Goal: Task Accomplishment & Management: Complete application form

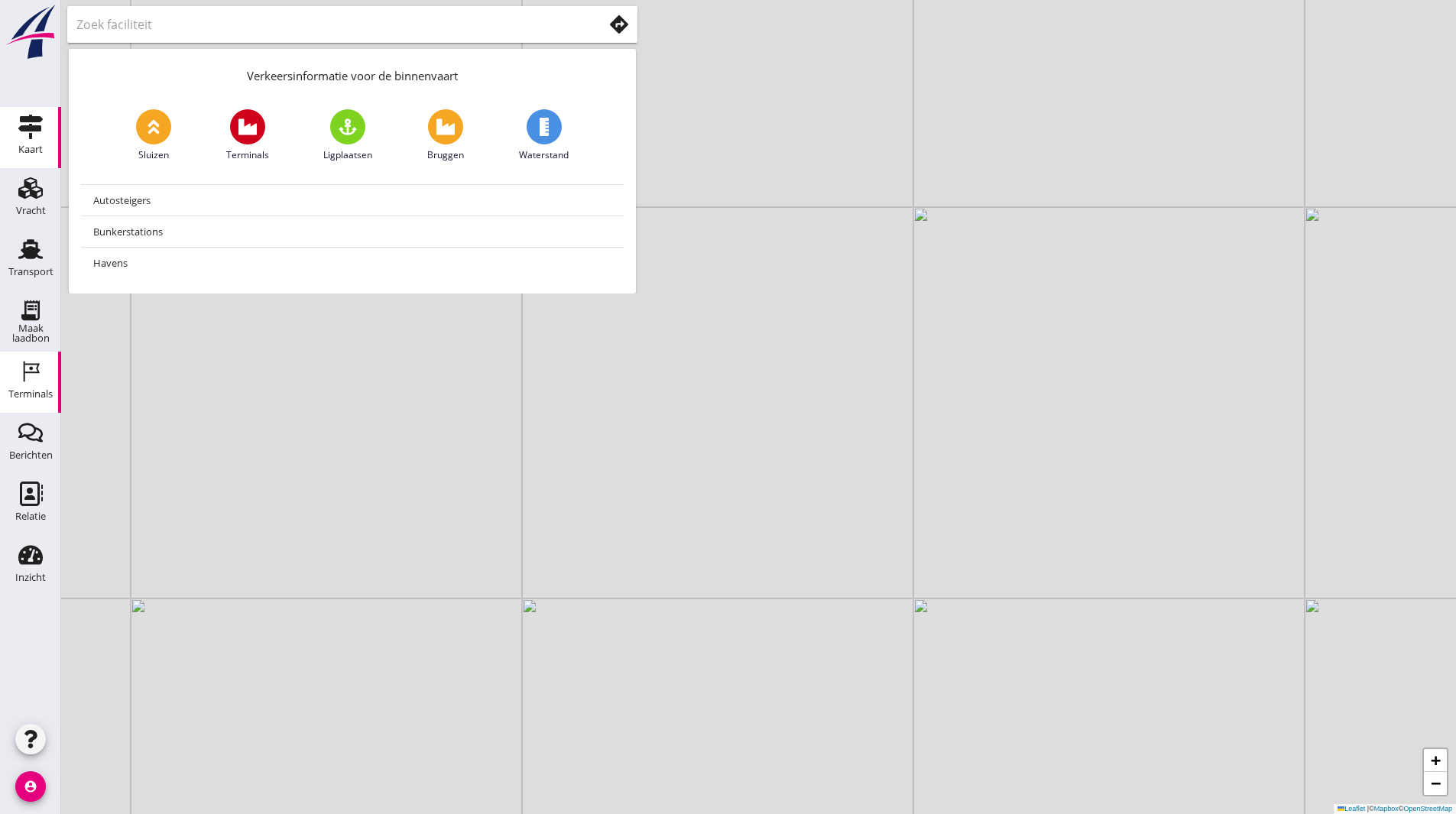
click at [44, 403] on div "Terminals" at bounding box center [31, 394] width 44 height 21
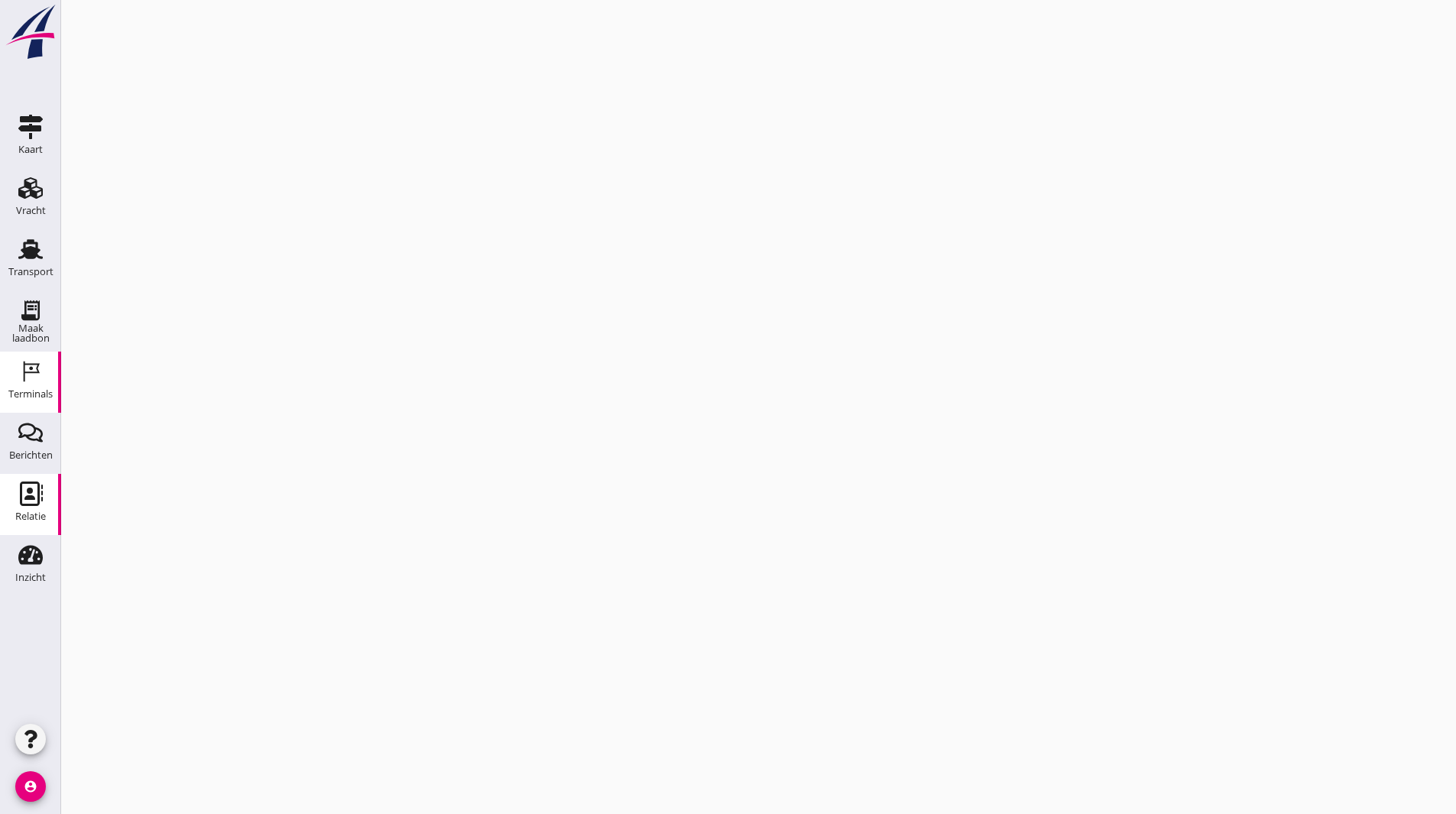
click at [33, 491] on use at bounding box center [31, 493] width 23 height 25
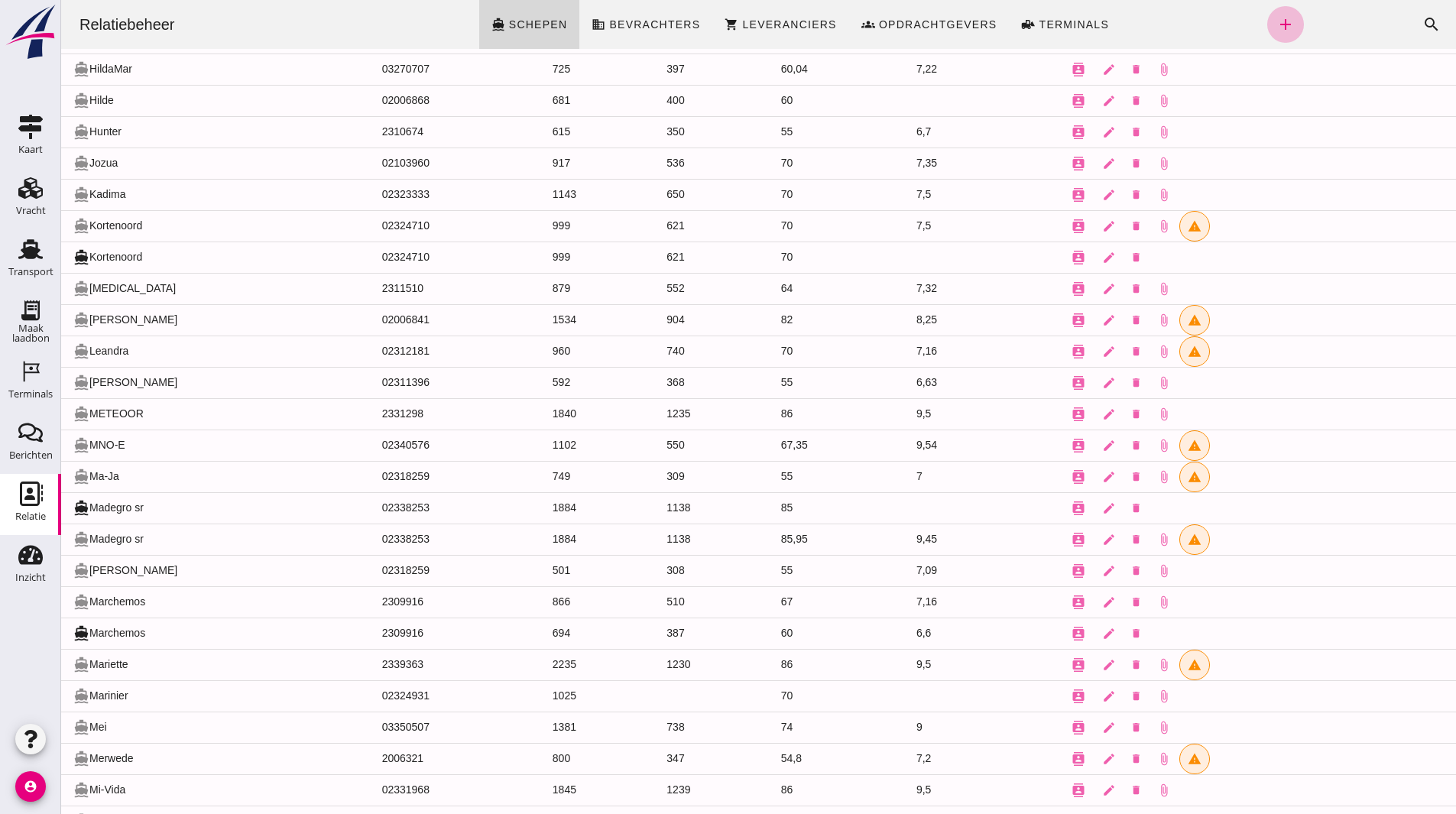
scroll to position [2160, 0]
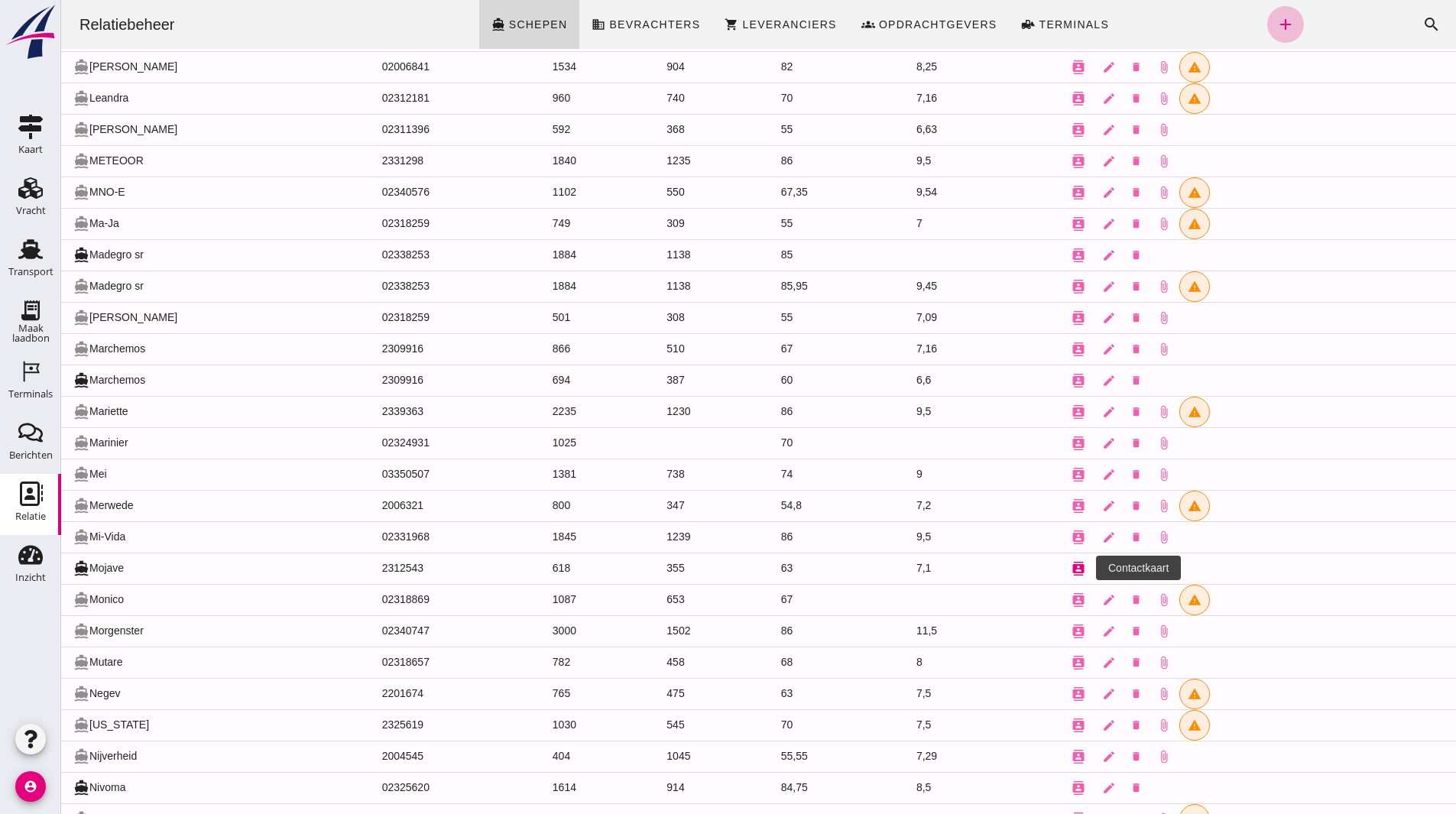
click at [1072, 569] on icon "contacts" at bounding box center [1078, 568] width 13 height 13
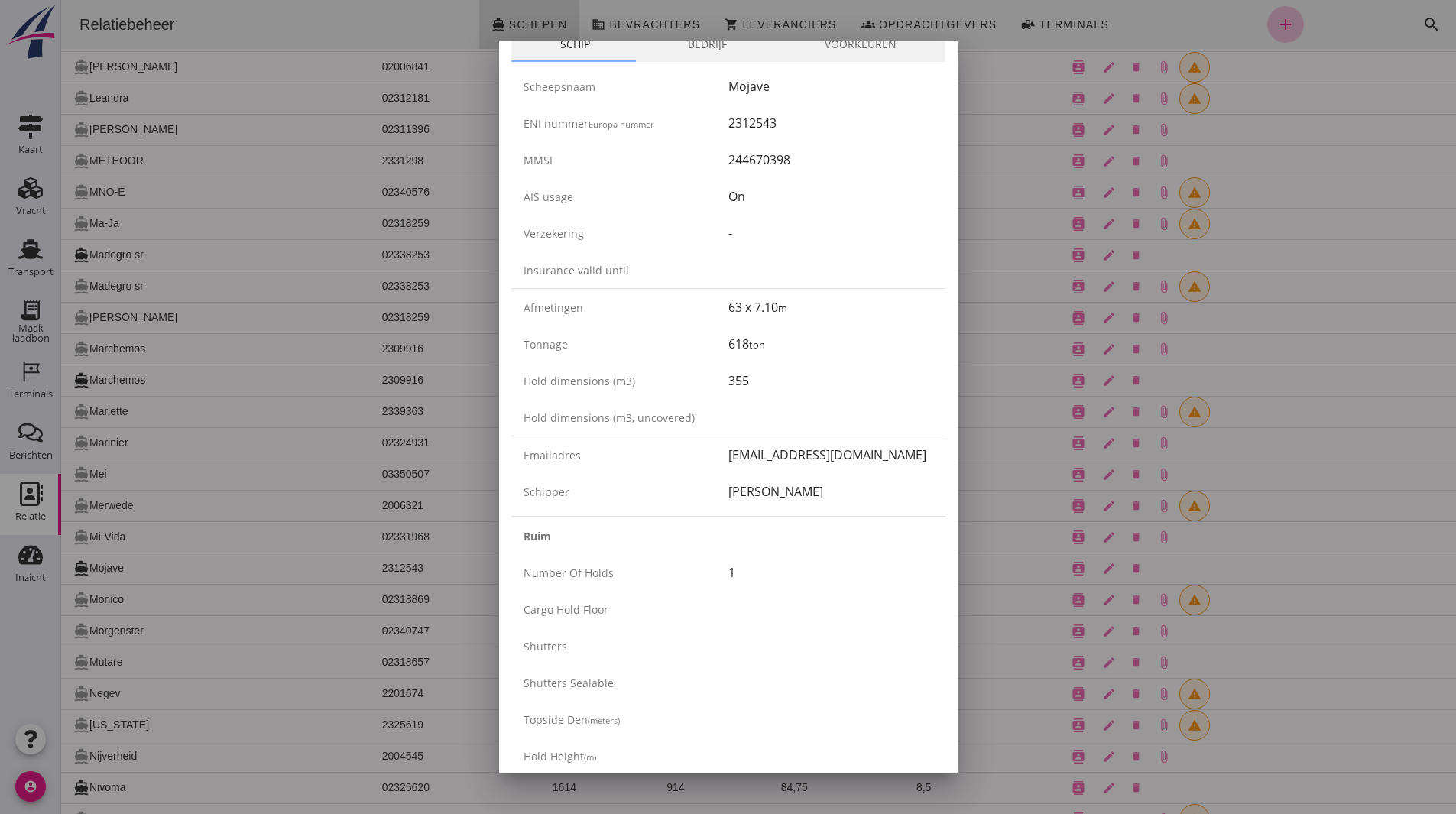
scroll to position [0, 0]
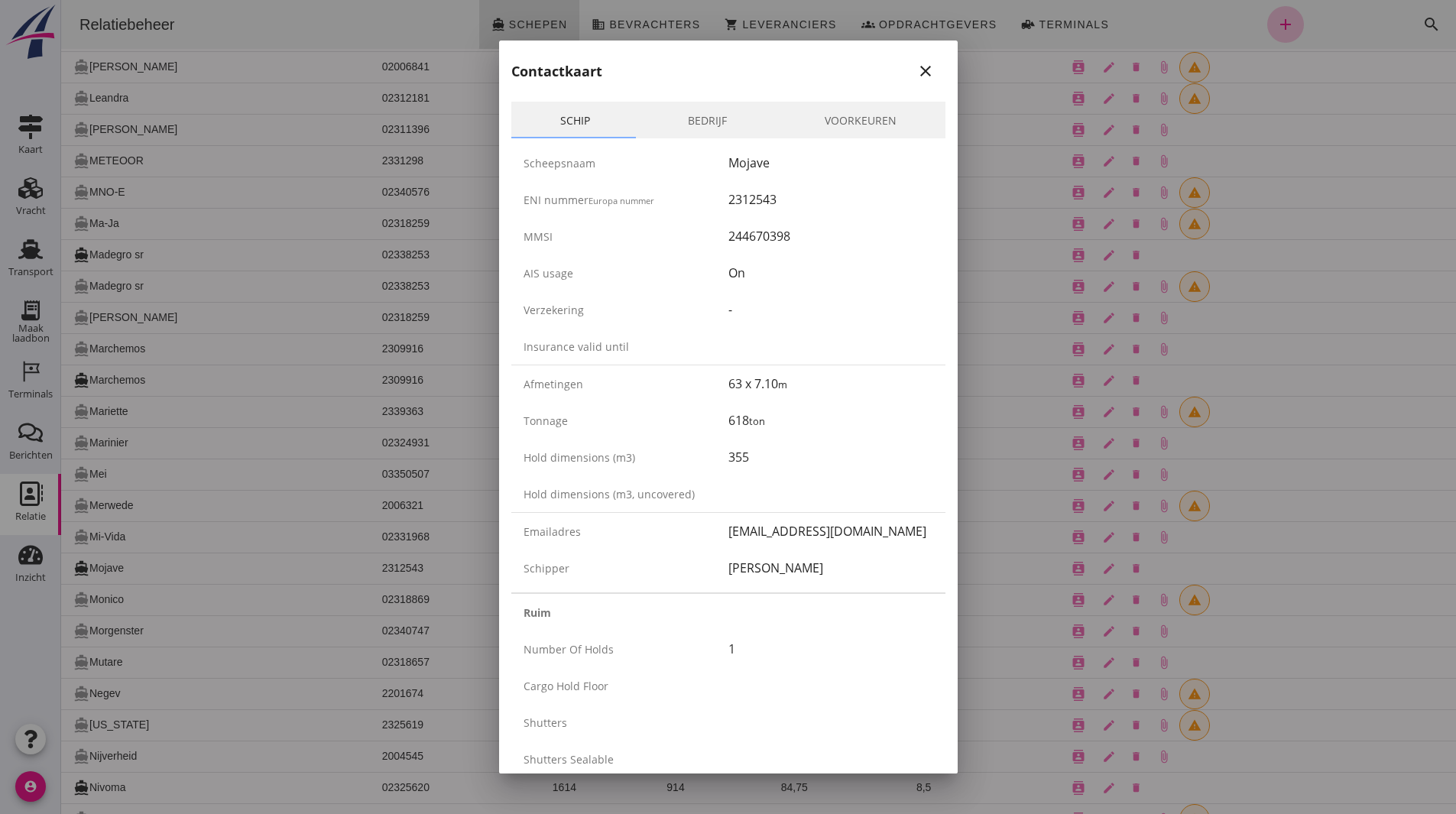
click at [916, 80] on icon "close" at bounding box center [925, 71] width 18 height 18
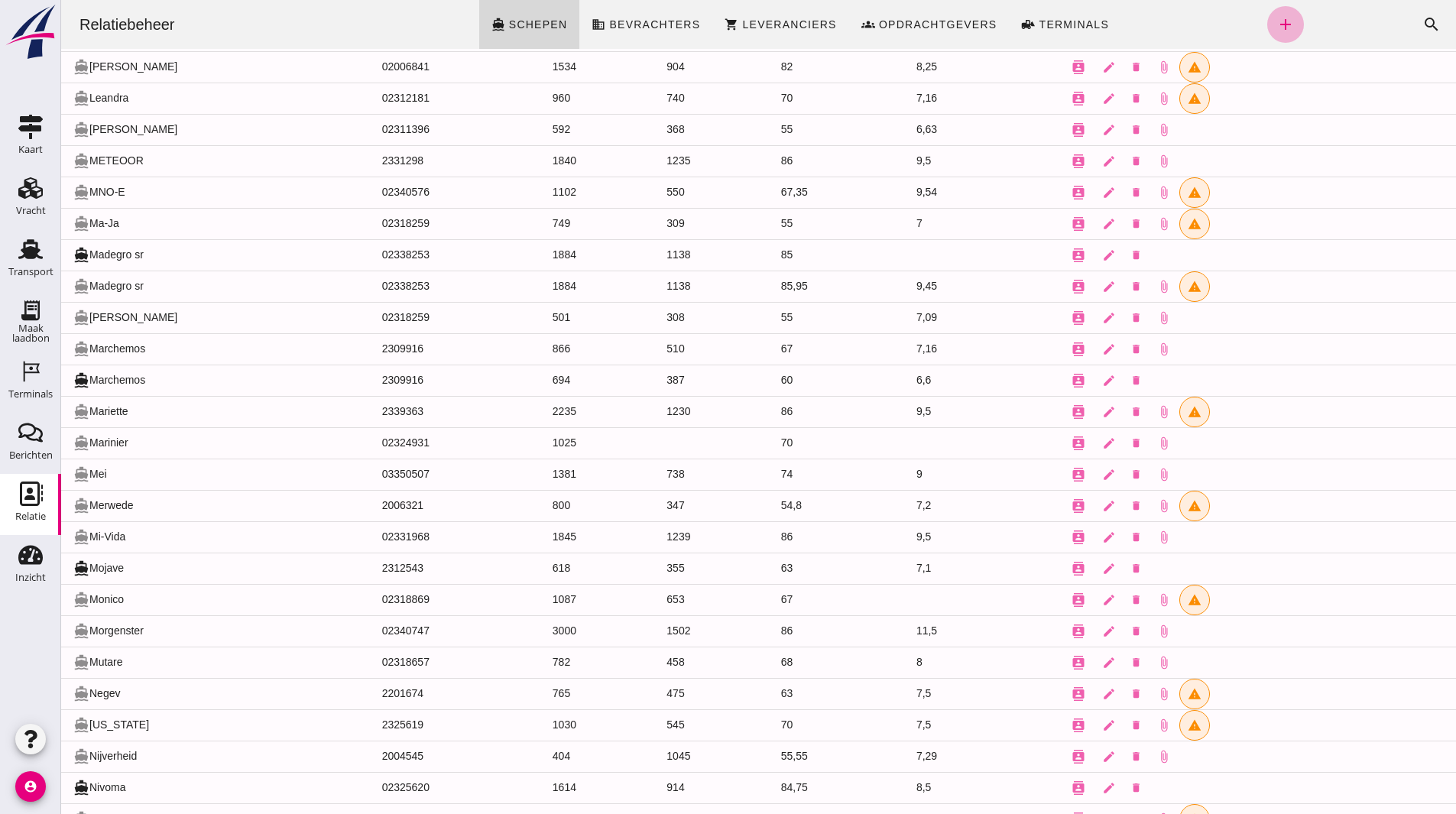
click at [1282, 35] on link "add" at bounding box center [1285, 25] width 36 height 36
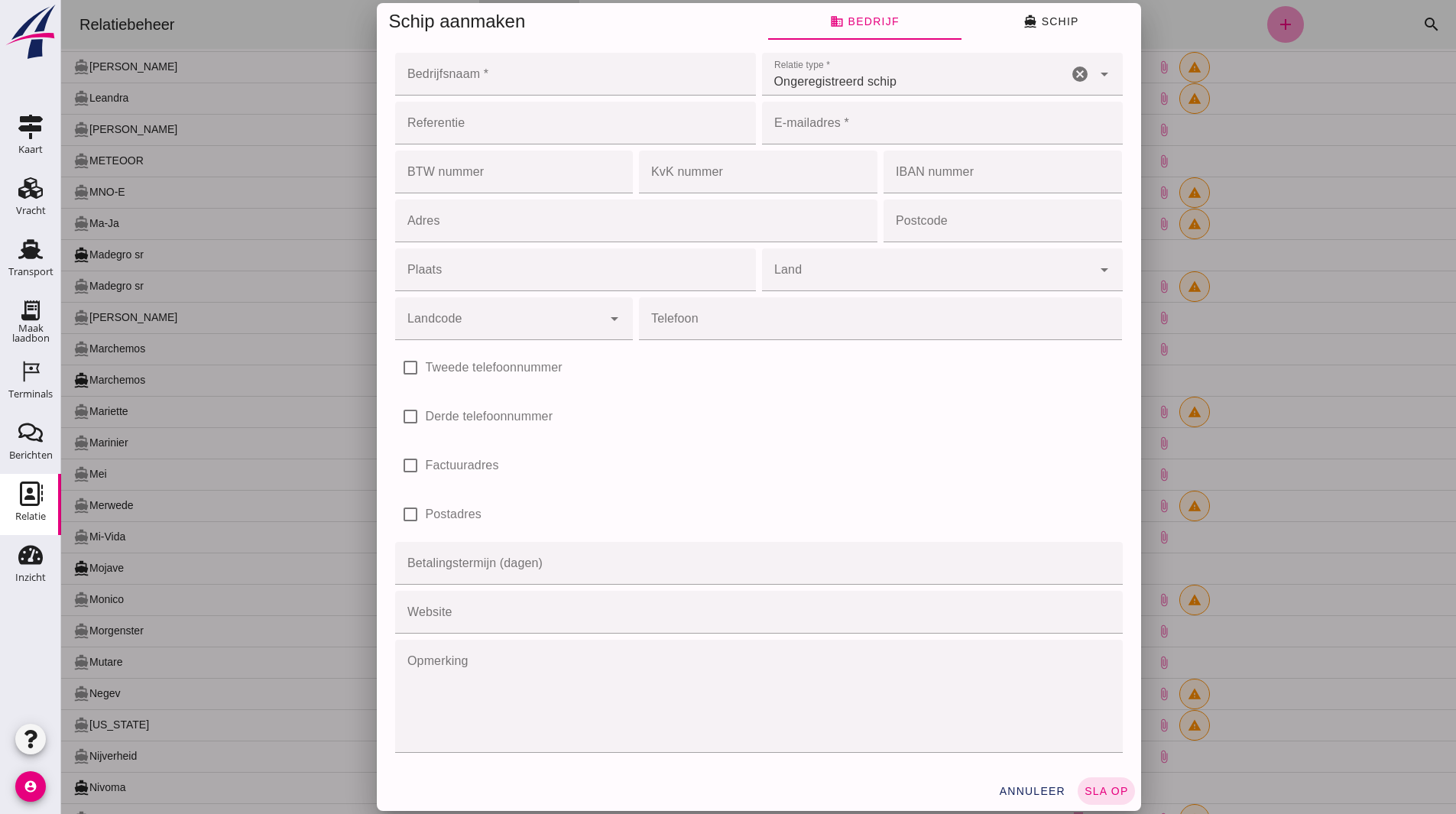
click at [524, 87] on div at bounding box center [759, 407] width 1395 height 814
click at [512, 77] on input "Bedrijfsnaam *" at bounding box center [570, 74] width 352 height 43
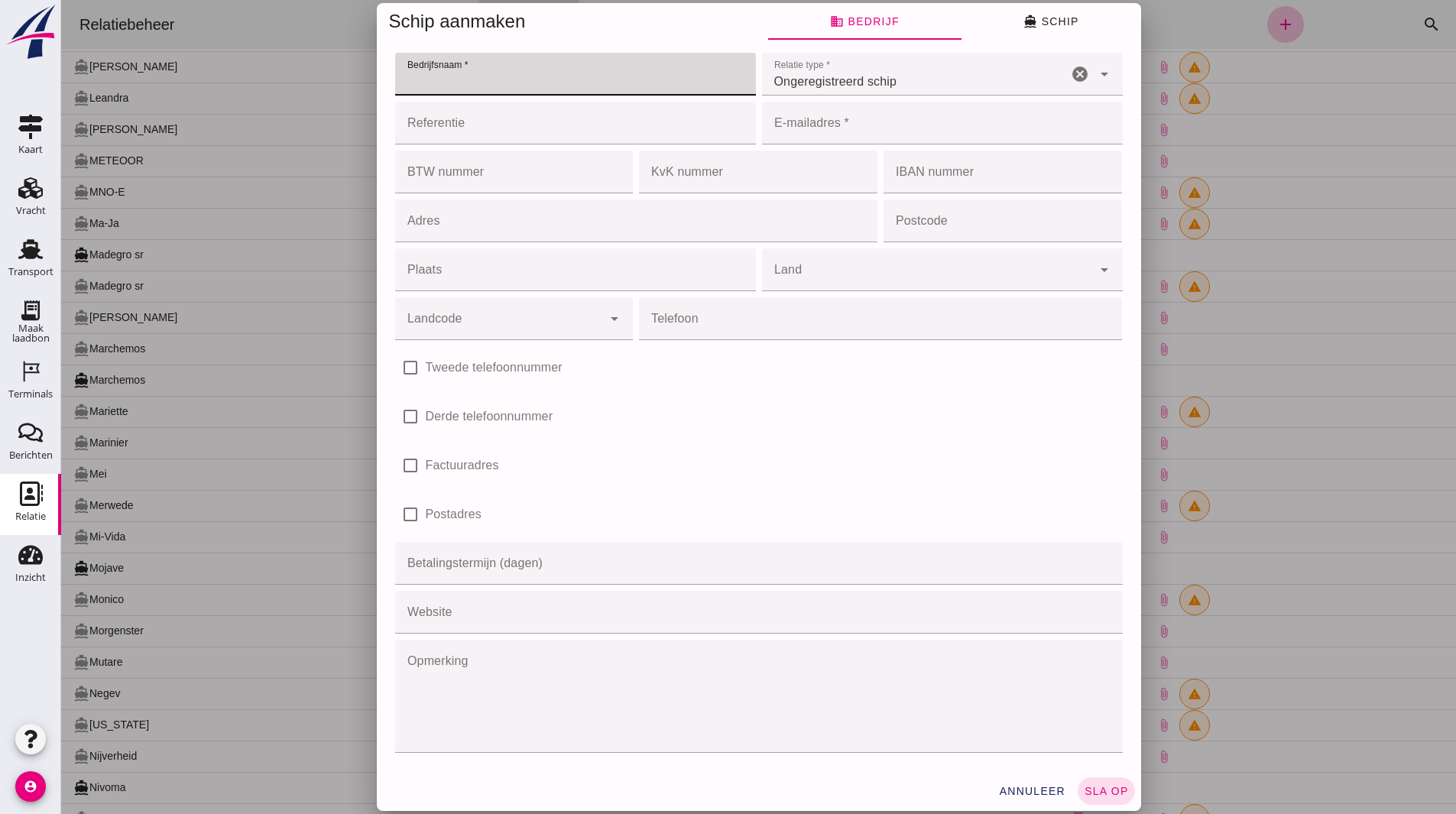
click at [824, 119] on div at bounding box center [759, 407] width 1395 height 814
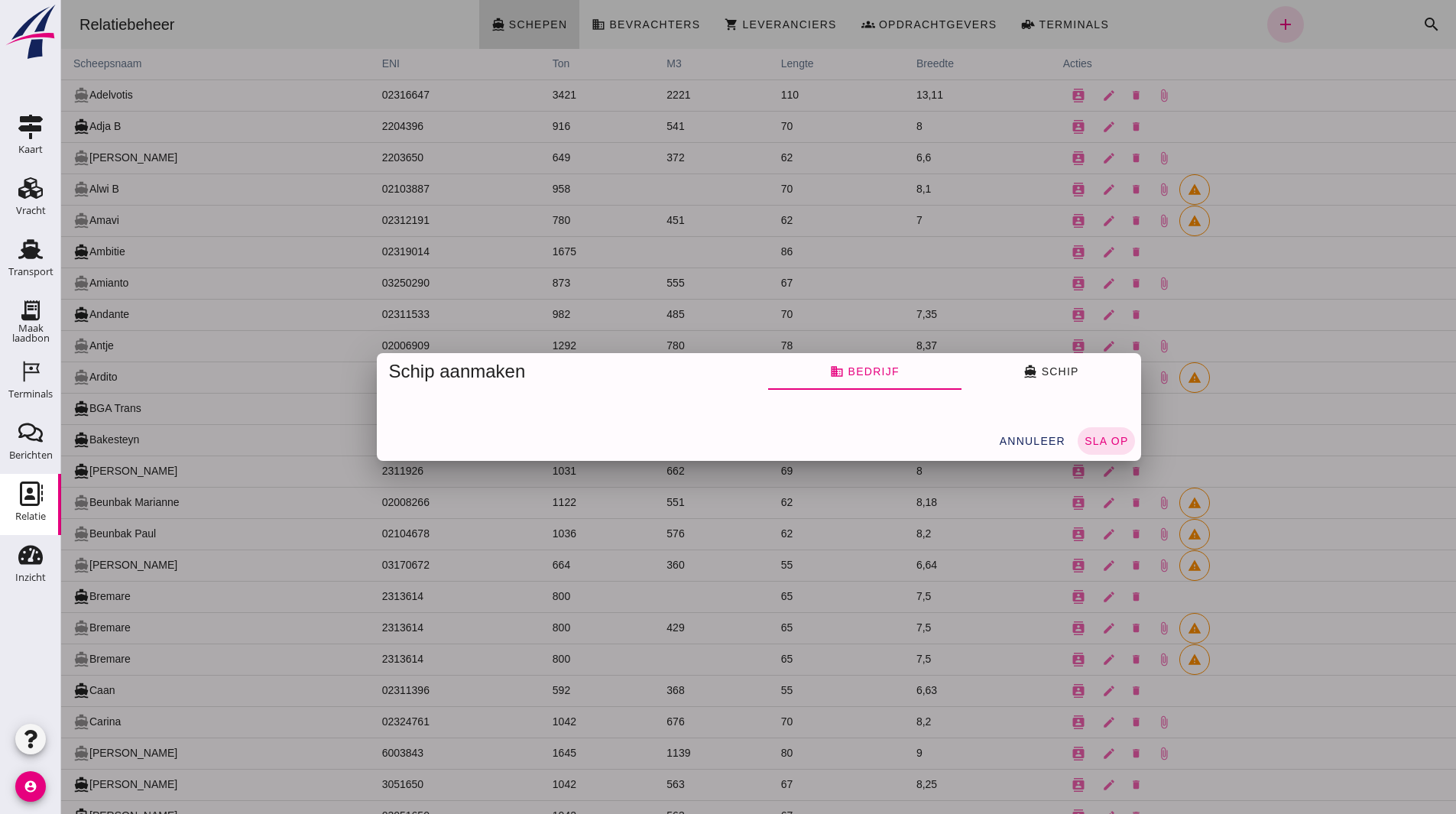
scroll to position [2160, 0]
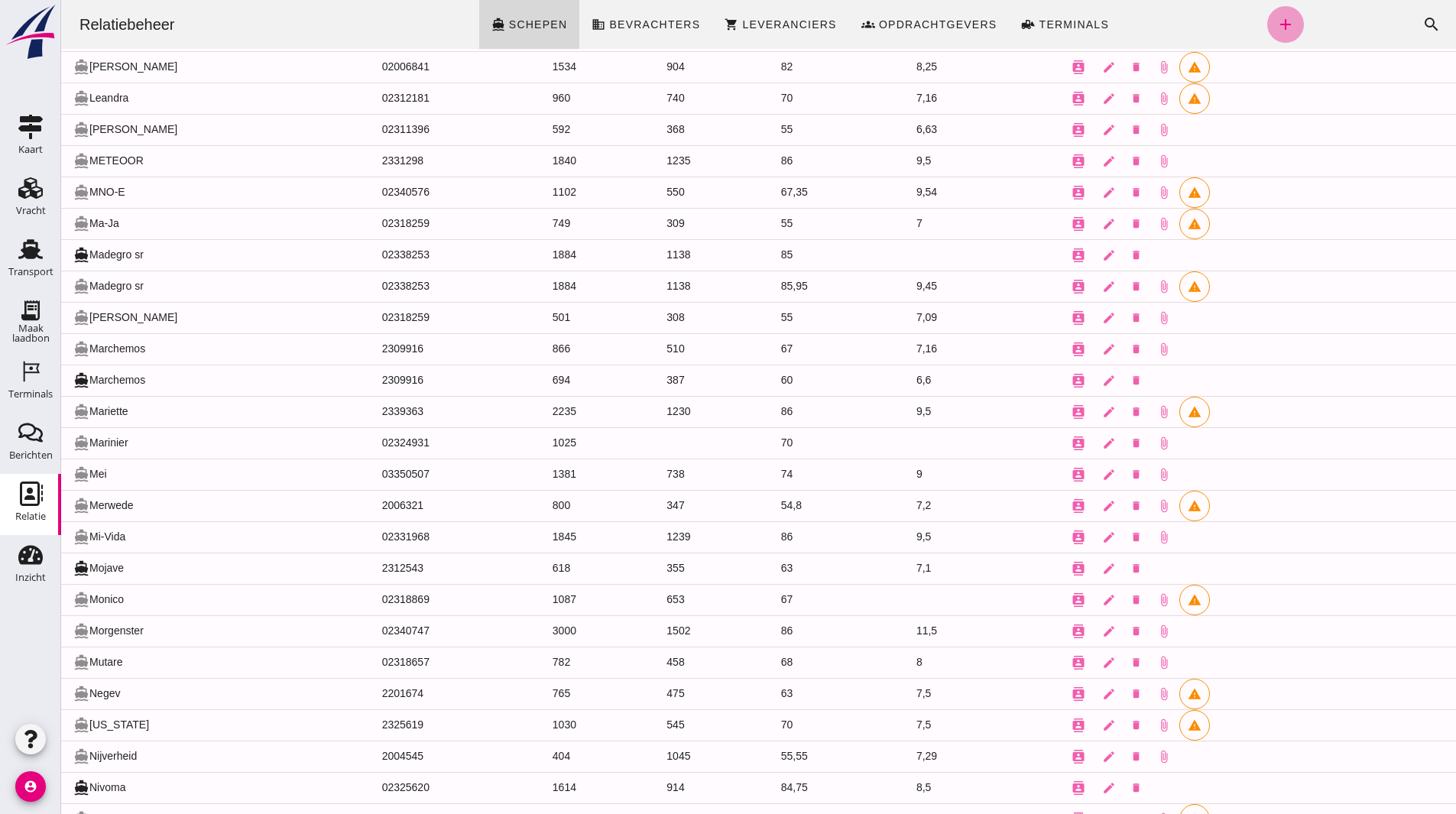
click at [1277, 31] on icon "add" at bounding box center [1285, 24] width 18 height 18
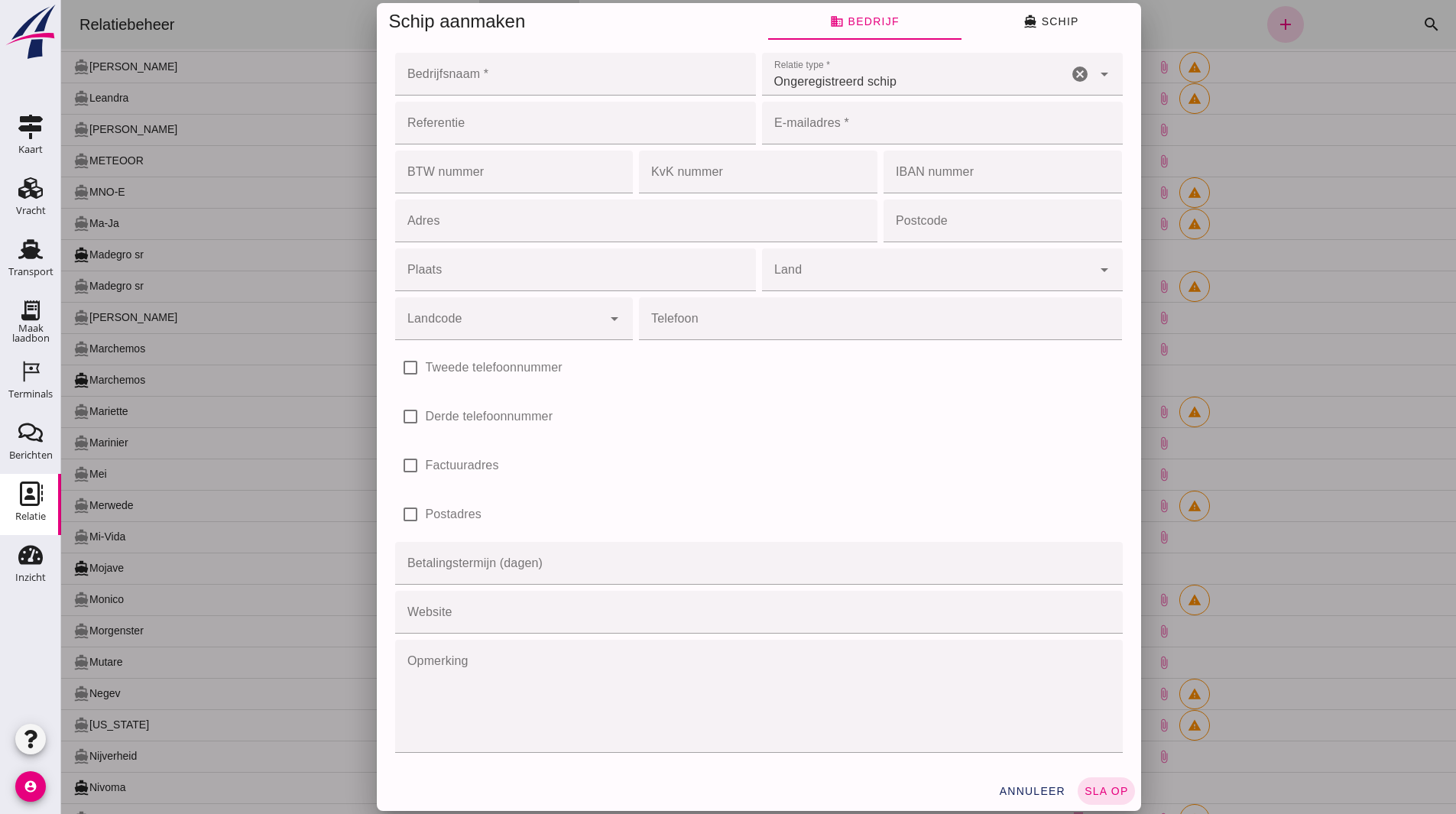
scroll to position [0, 0]
click at [484, 98] on div "Referentie Referentie cancel" at bounding box center [575, 123] width 367 height 49
click at [483, 88] on input "Bedrijfsnaam *" at bounding box center [570, 74] width 352 height 43
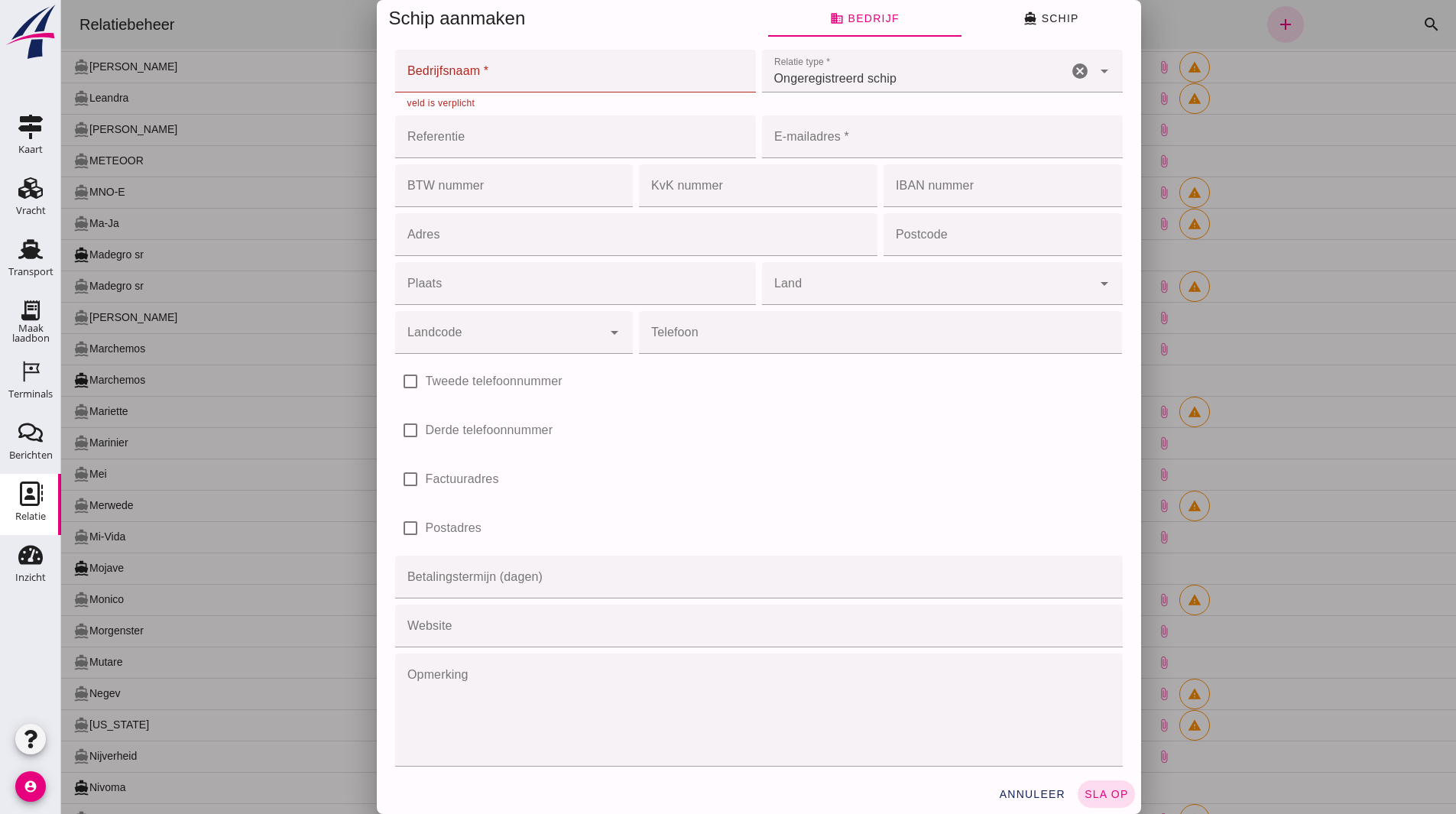
click at [445, 86] on input "Bedrijfsnaam *" at bounding box center [570, 71] width 352 height 43
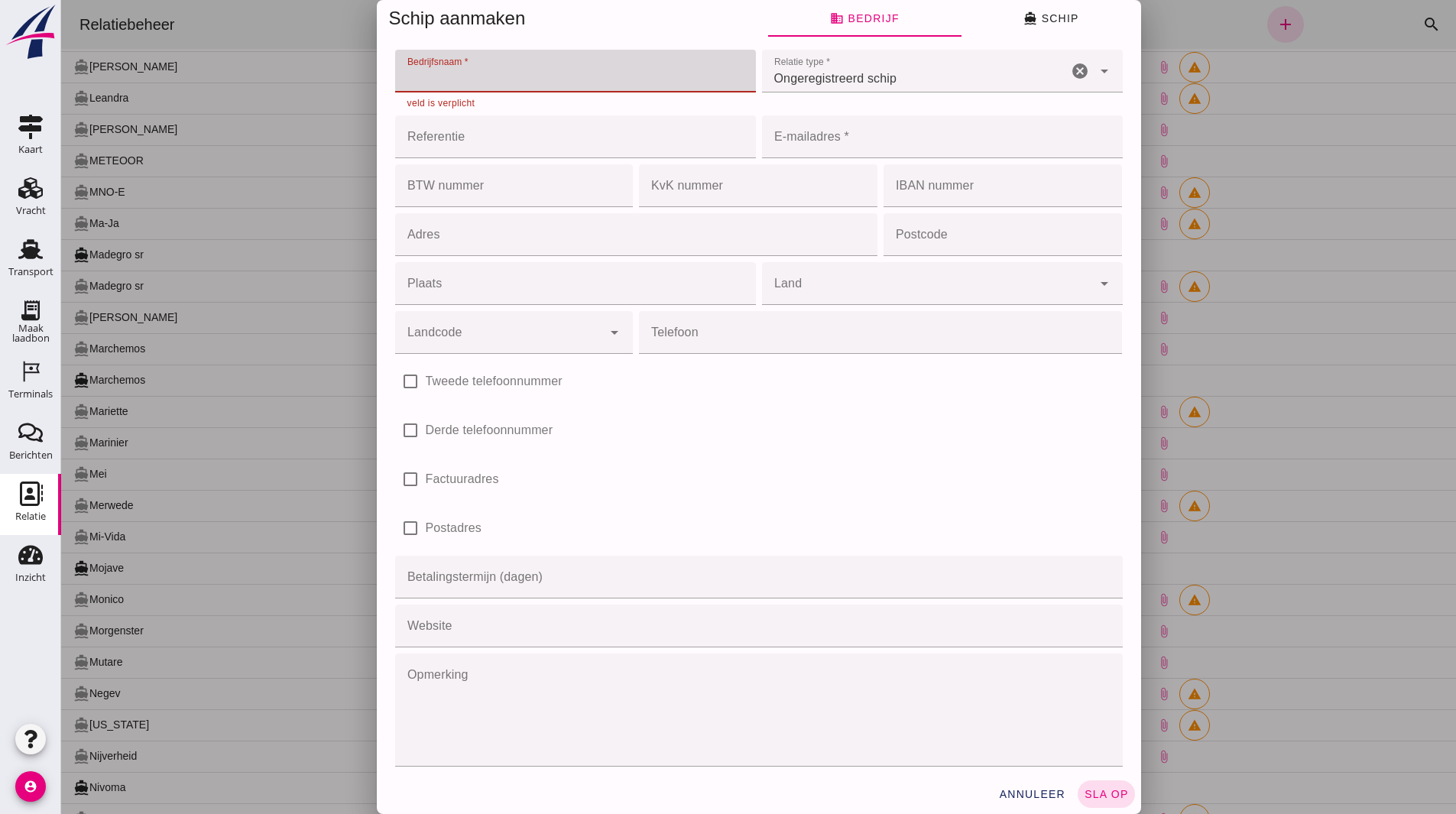
paste input "Buijs Groot Ammers Zand Grind & Overslag"
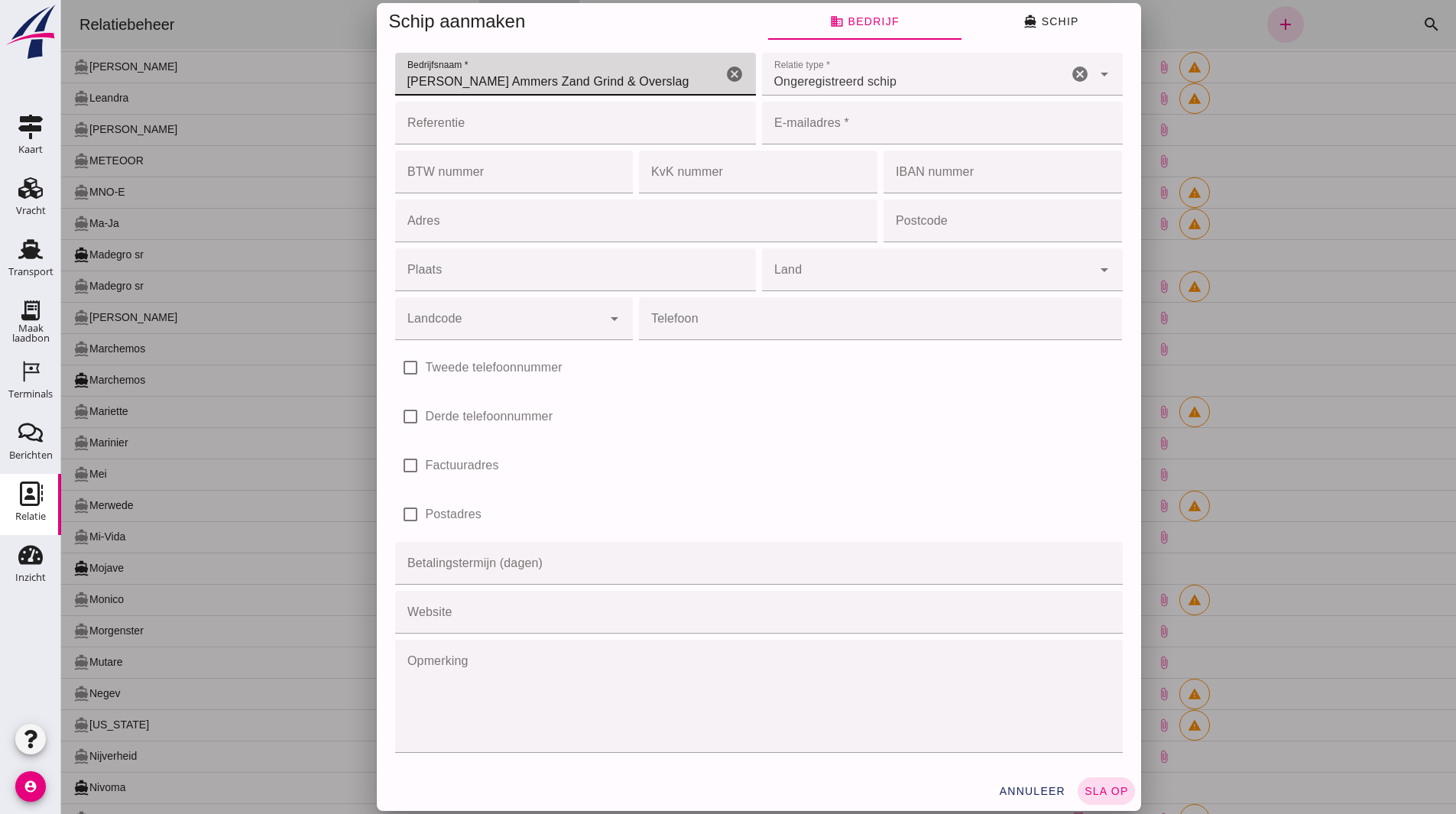
type input "Buijs Groot Ammers Zand Grind & Overslag"
click at [797, 136] on input "E-mailadres *" at bounding box center [938, 123] width 352 height 43
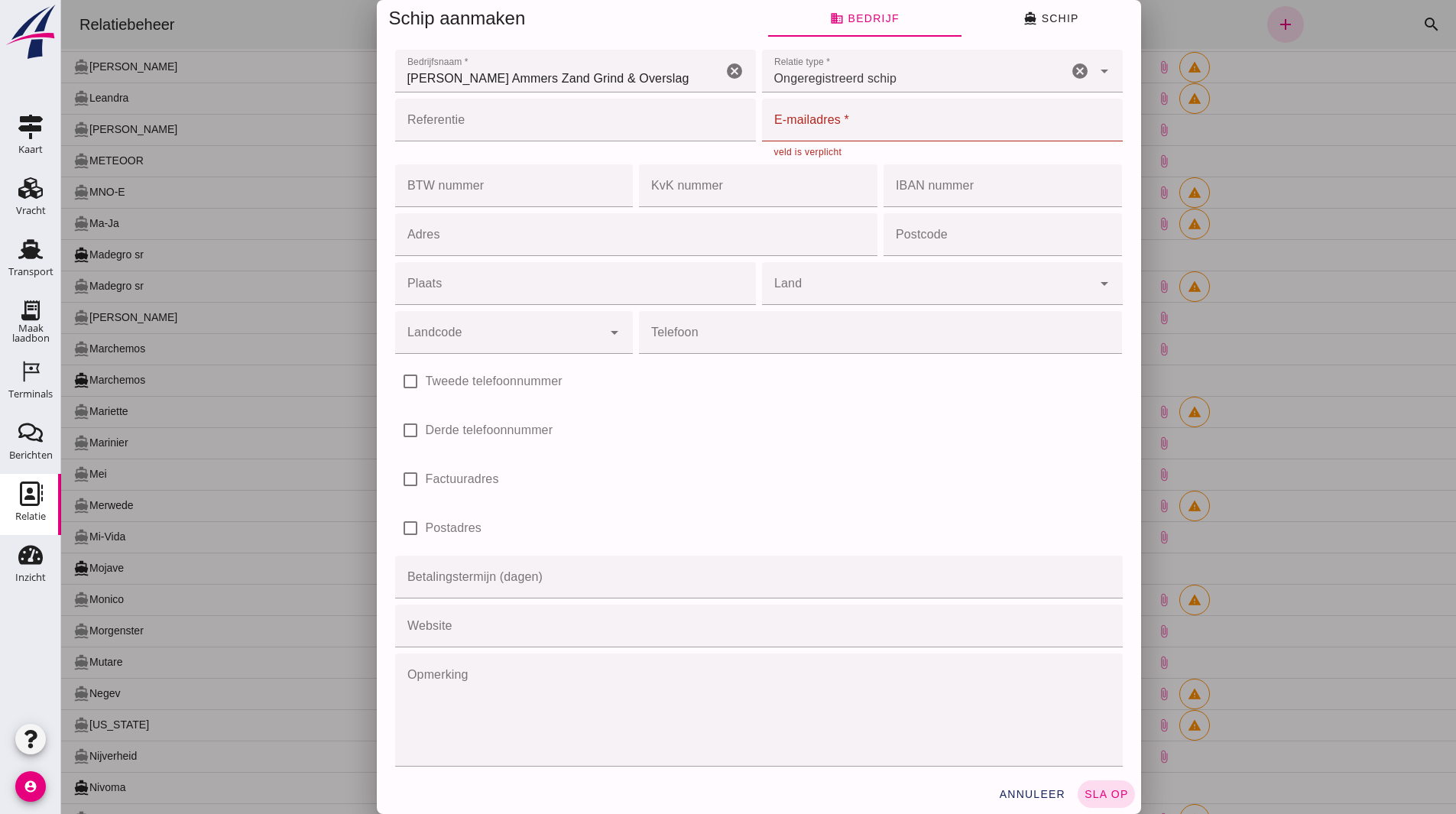
click at [845, 121] on input "E-mailadres *" at bounding box center [938, 120] width 352 height 43
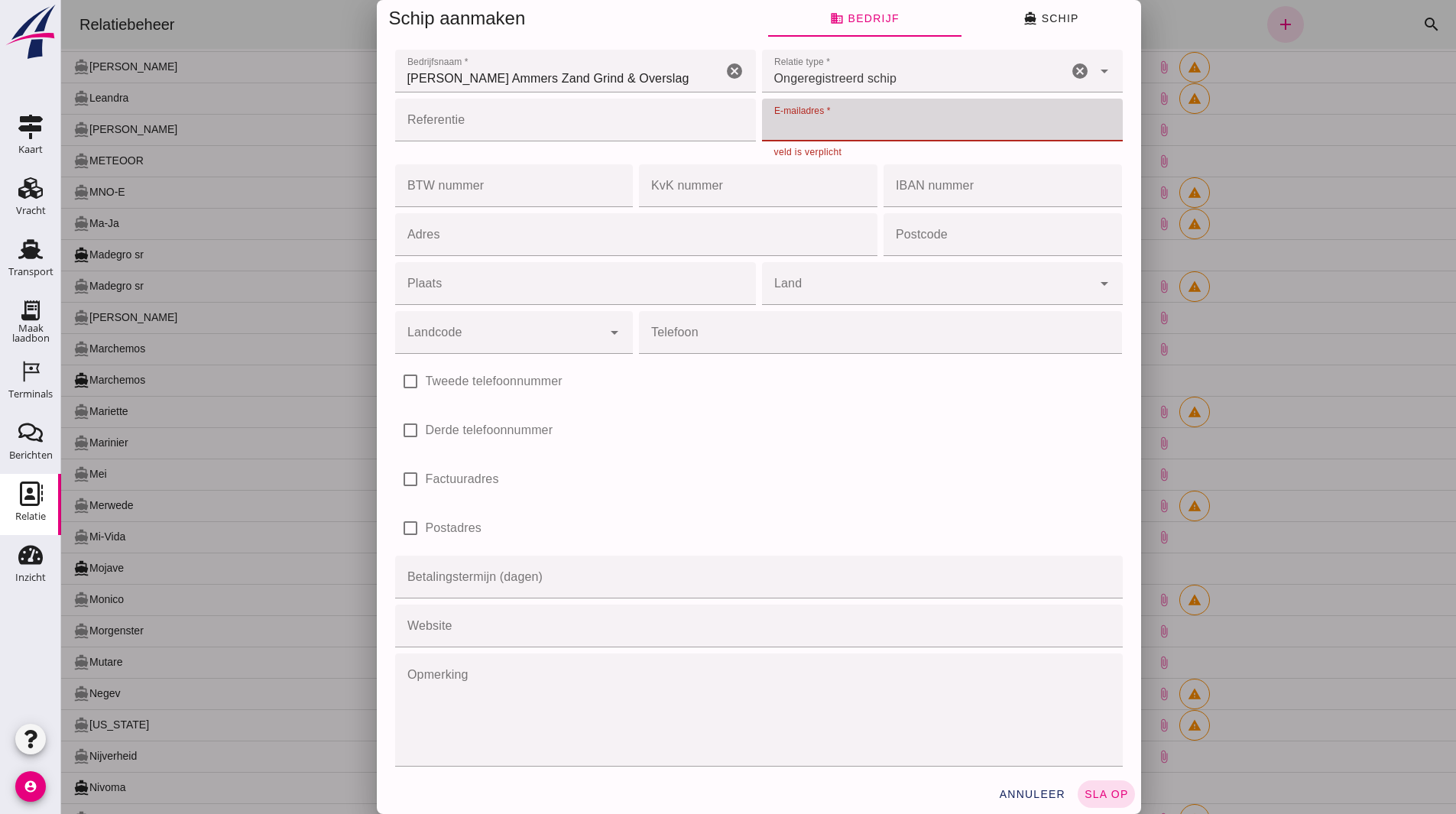
paste input "Avaty05@outlook.com"
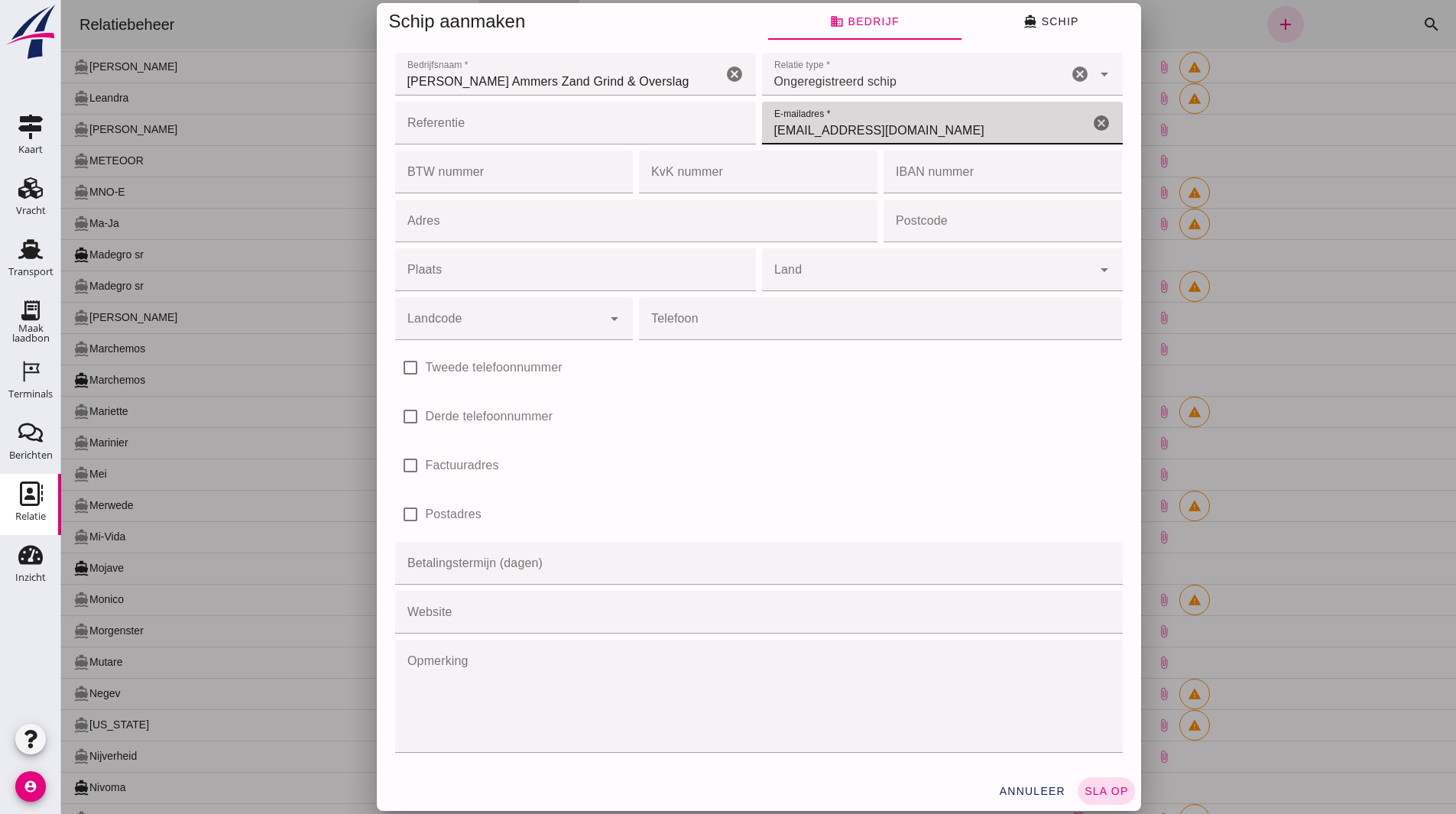
type input "Avaty05@outlook.com"
click at [470, 275] on input "Plaats" at bounding box center [570, 270] width 352 height 43
click at [453, 209] on input "Adres" at bounding box center [632, 221] width 474 height 43
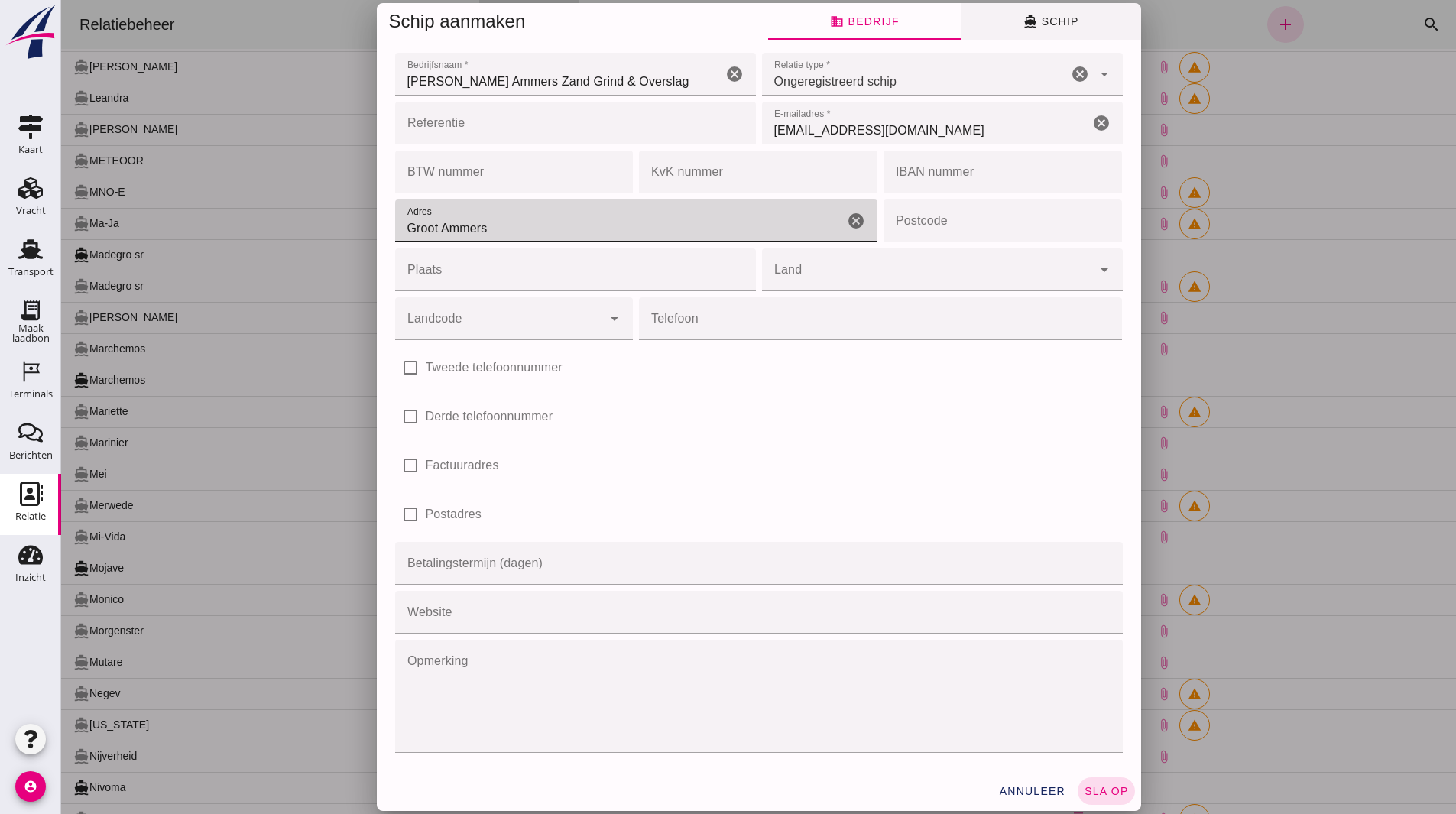
type input "Groot Ammers"
click at [1024, 14] on icon "directions_boat" at bounding box center [1030, 21] width 13 height 13
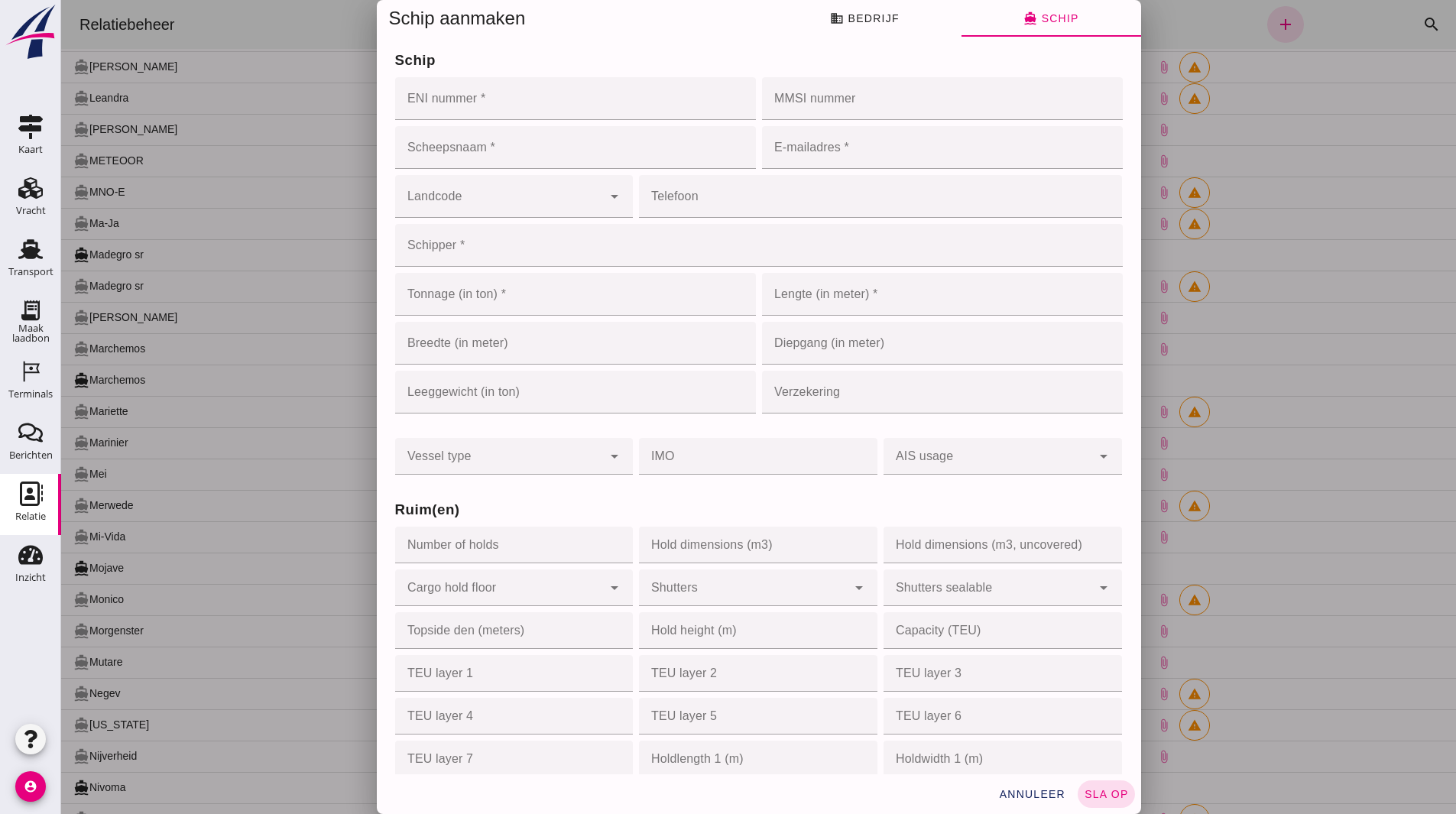
click at [430, 104] on input "ENI nummer *" at bounding box center [570, 98] width 352 height 43
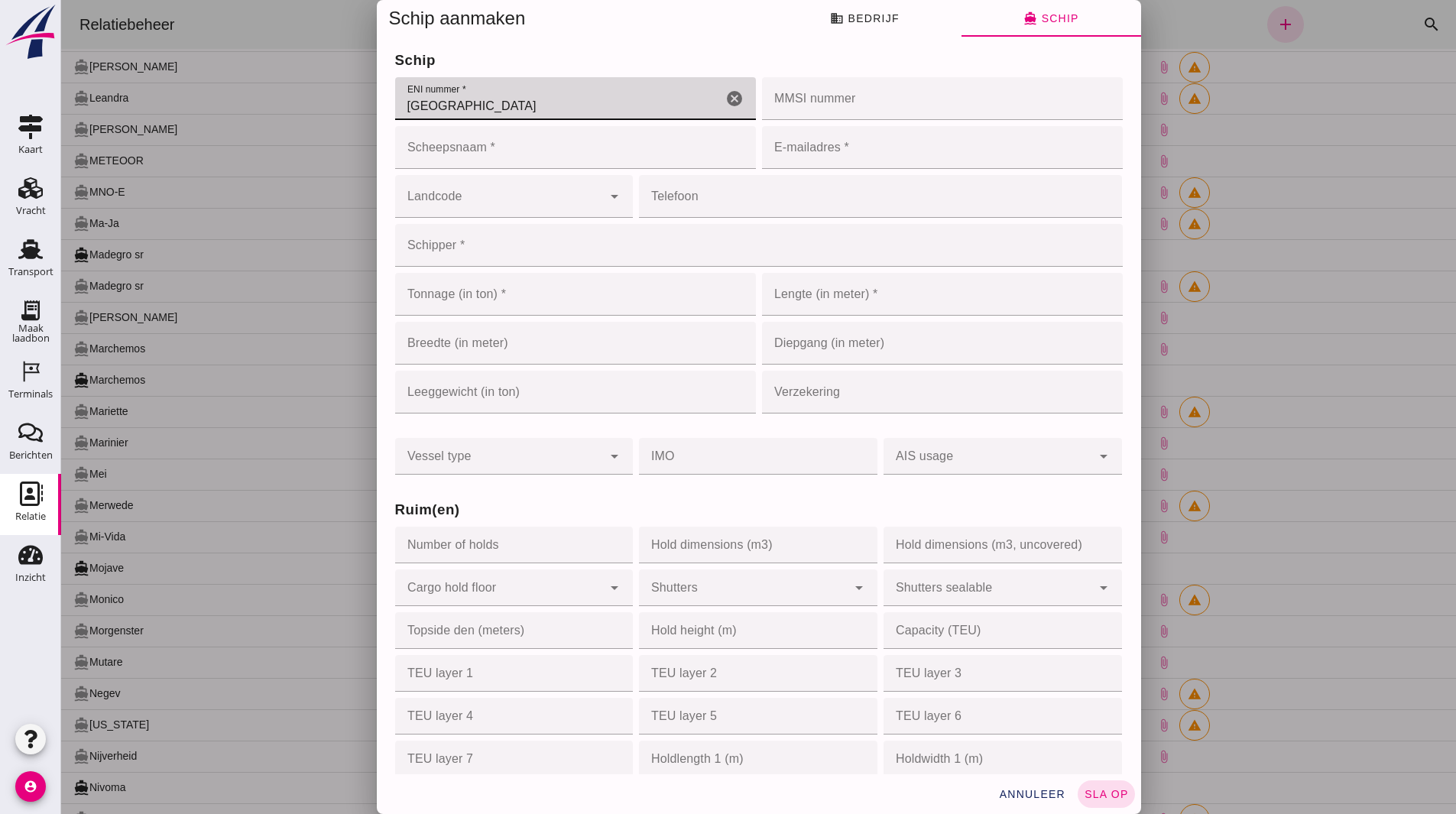
type input "Grevelingen"
click at [433, 152] on input "Scheepsnaam *" at bounding box center [575, 148] width 361 height 43
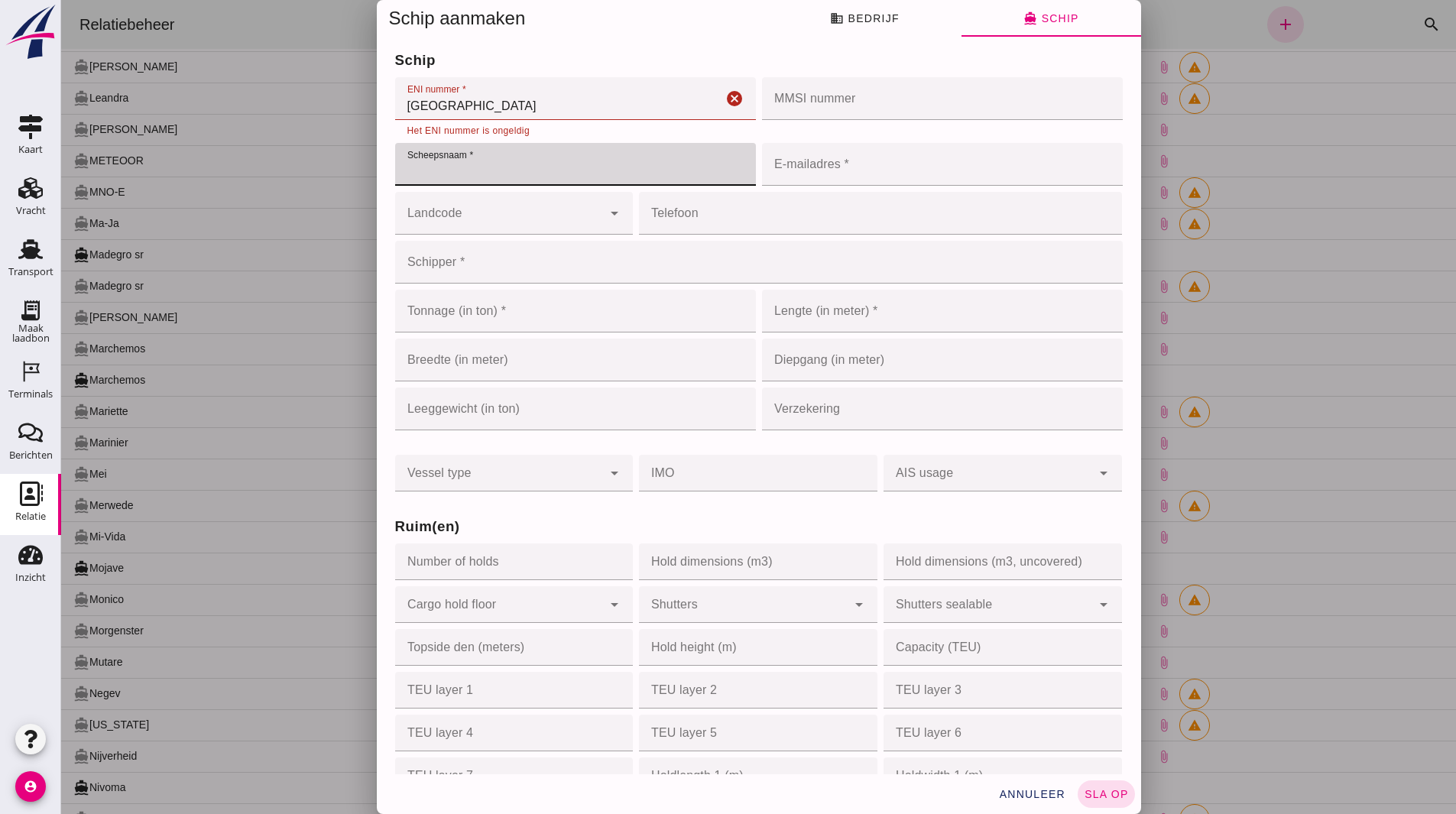
click at [483, 107] on input "Grevelingen" at bounding box center [559, 98] width 327 height 43
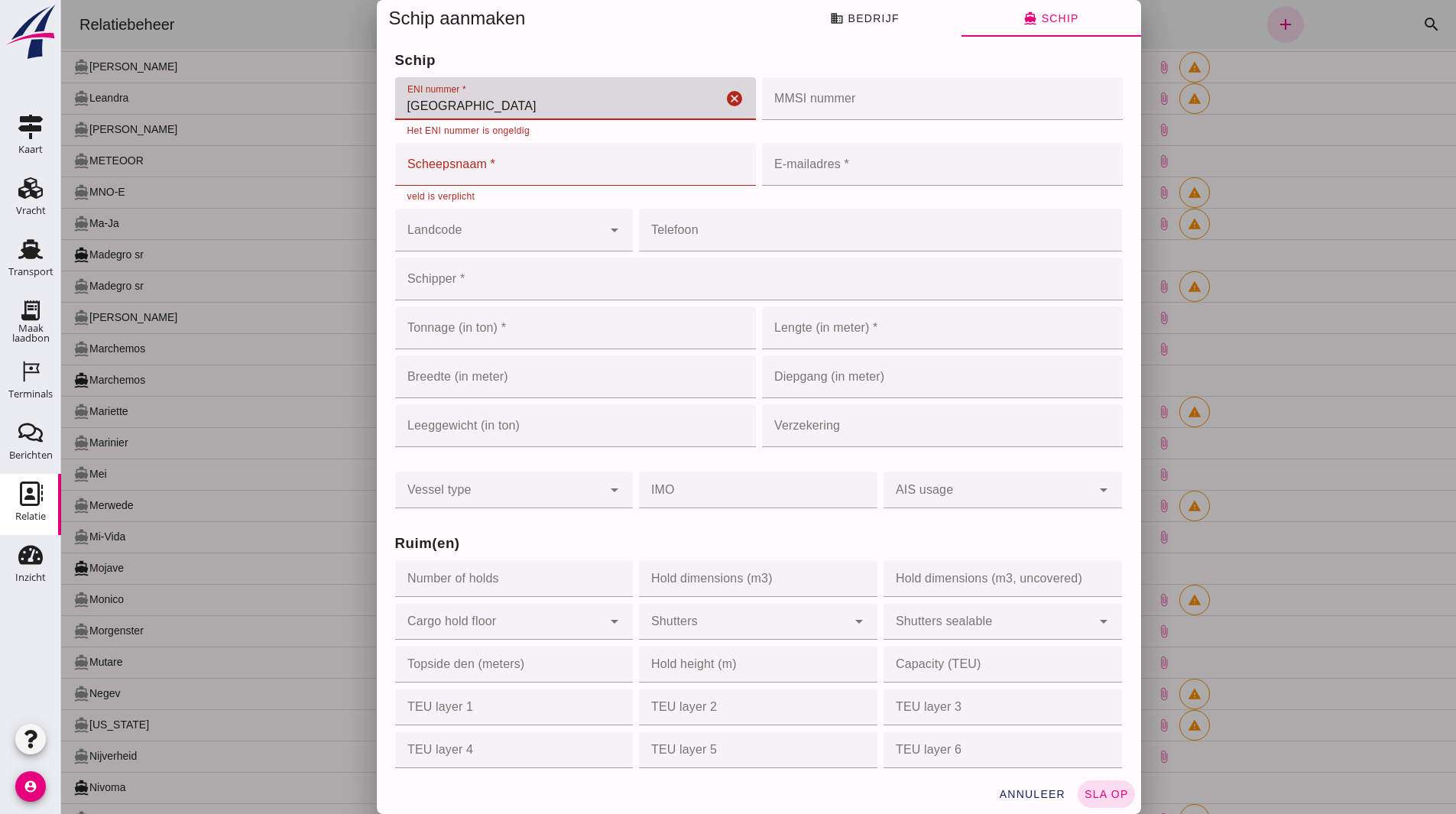
drag, startPoint x: 473, startPoint y: 105, endPoint x: 367, endPoint y: 101, distance: 106.1
click at [368, 95] on div "Schip aanmaken business Bedrijf directions_boat Schip Bedrijfsnaam * Bedrijfsna…" at bounding box center [759, 407] width 1395 height 814
click at [464, 173] on input "Scheepsnaam *" at bounding box center [575, 164] width 361 height 43
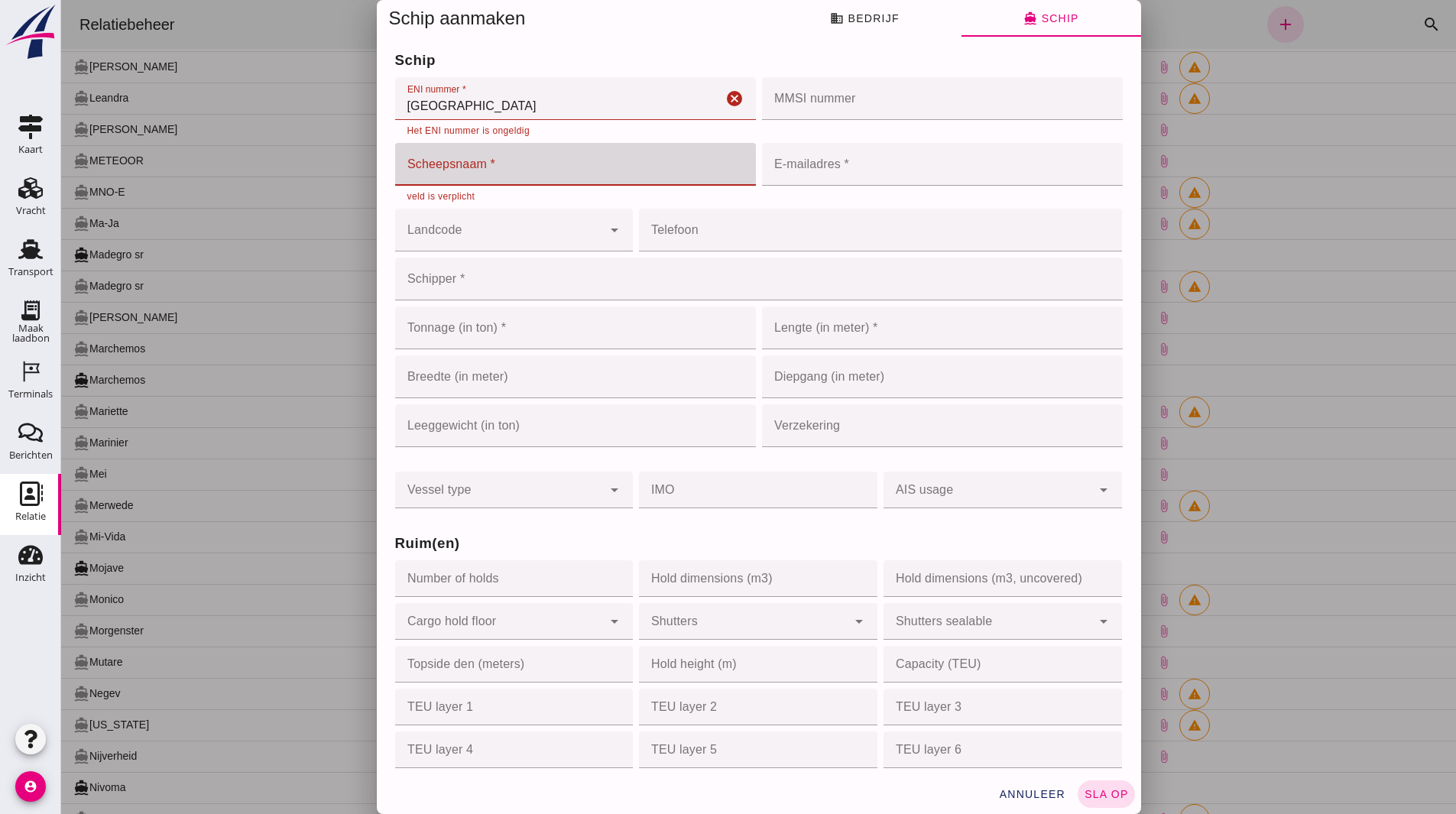
paste input "Grevelingen"
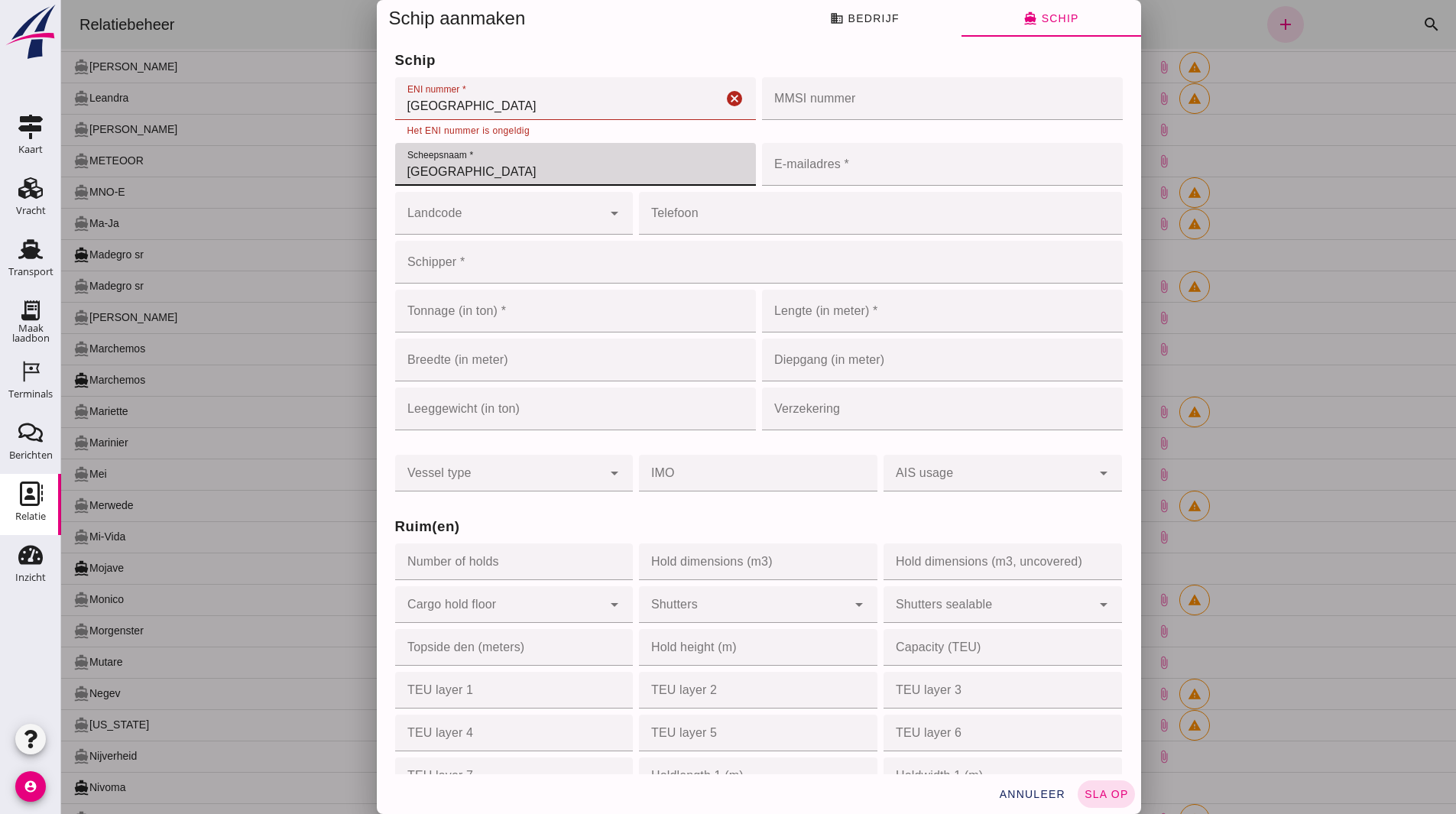
type input "Grevelingen"
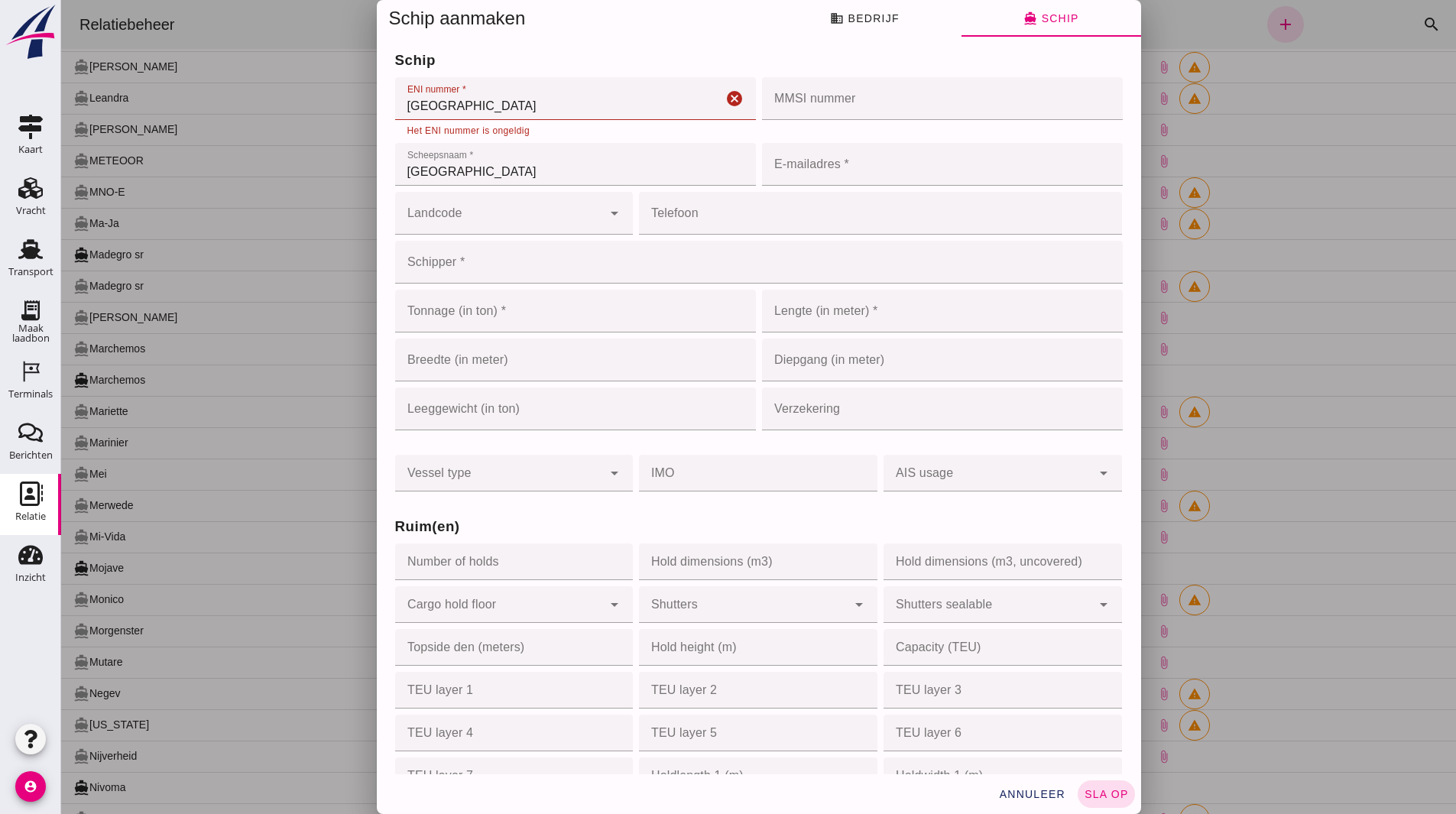
click at [434, 110] on input "Grevelingen" at bounding box center [559, 98] width 327 height 43
paste input "02312534"
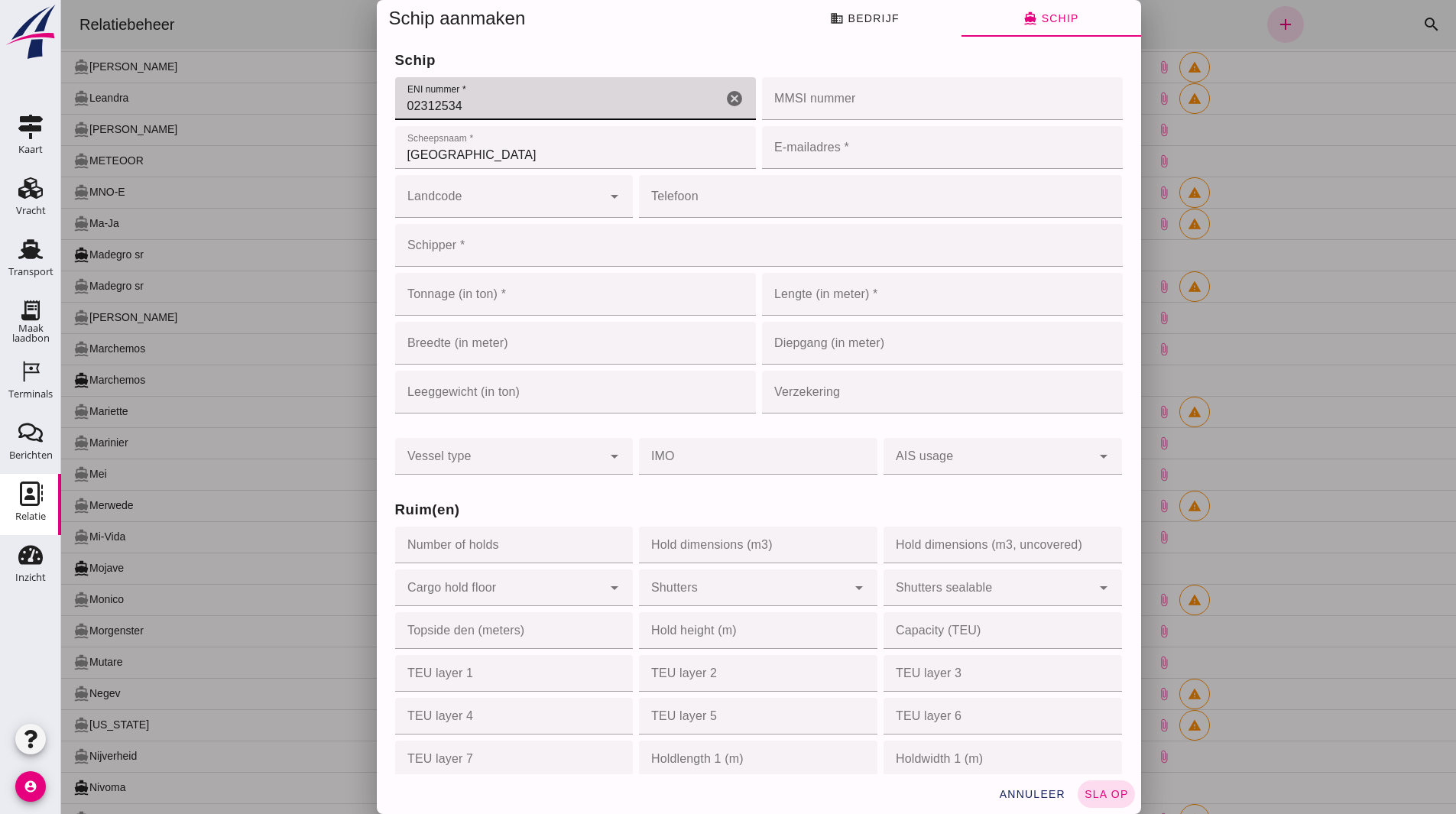
type input "02312534"
click at [822, 120] on input "MMSI nummer" at bounding box center [938, 98] width 352 height 43
click at [795, 120] on input "MMSI nummer" at bounding box center [938, 98] width 352 height 43
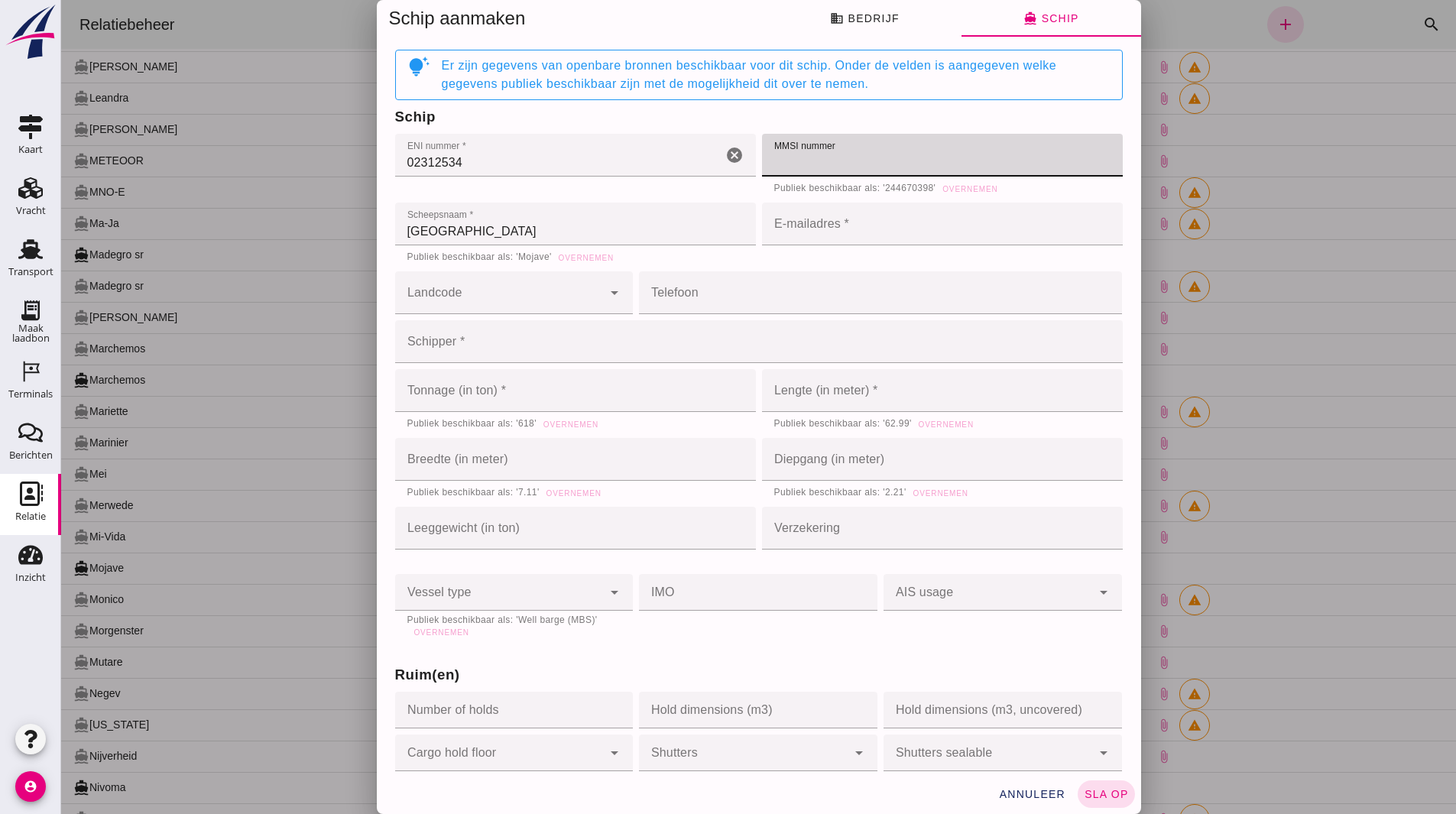
click at [805, 217] on input "E-mailadres *" at bounding box center [938, 224] width 352 height 43
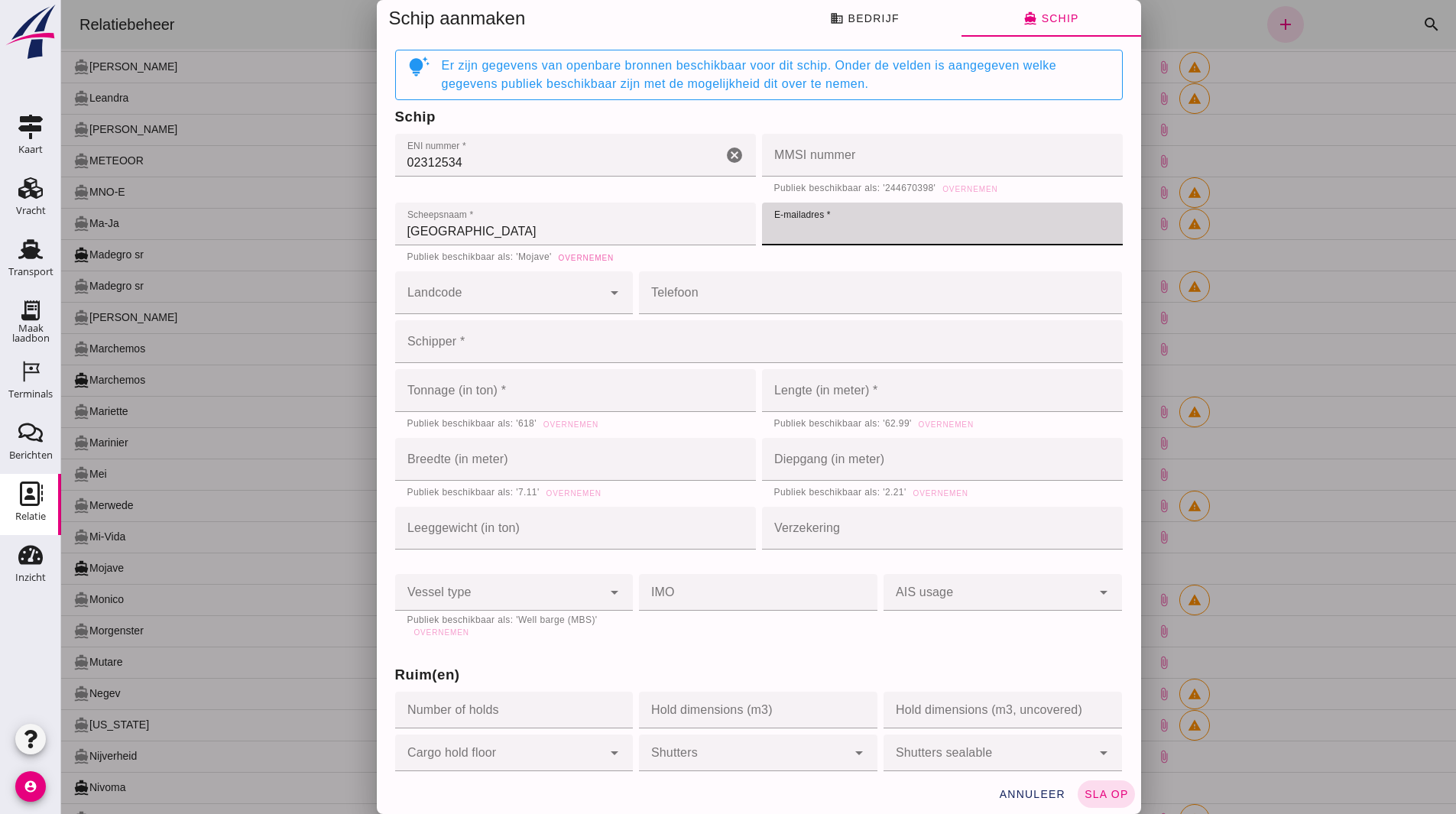
click at [586, 259] on span "Overnemen" at bounding box center [586, 258] width 56 height 9
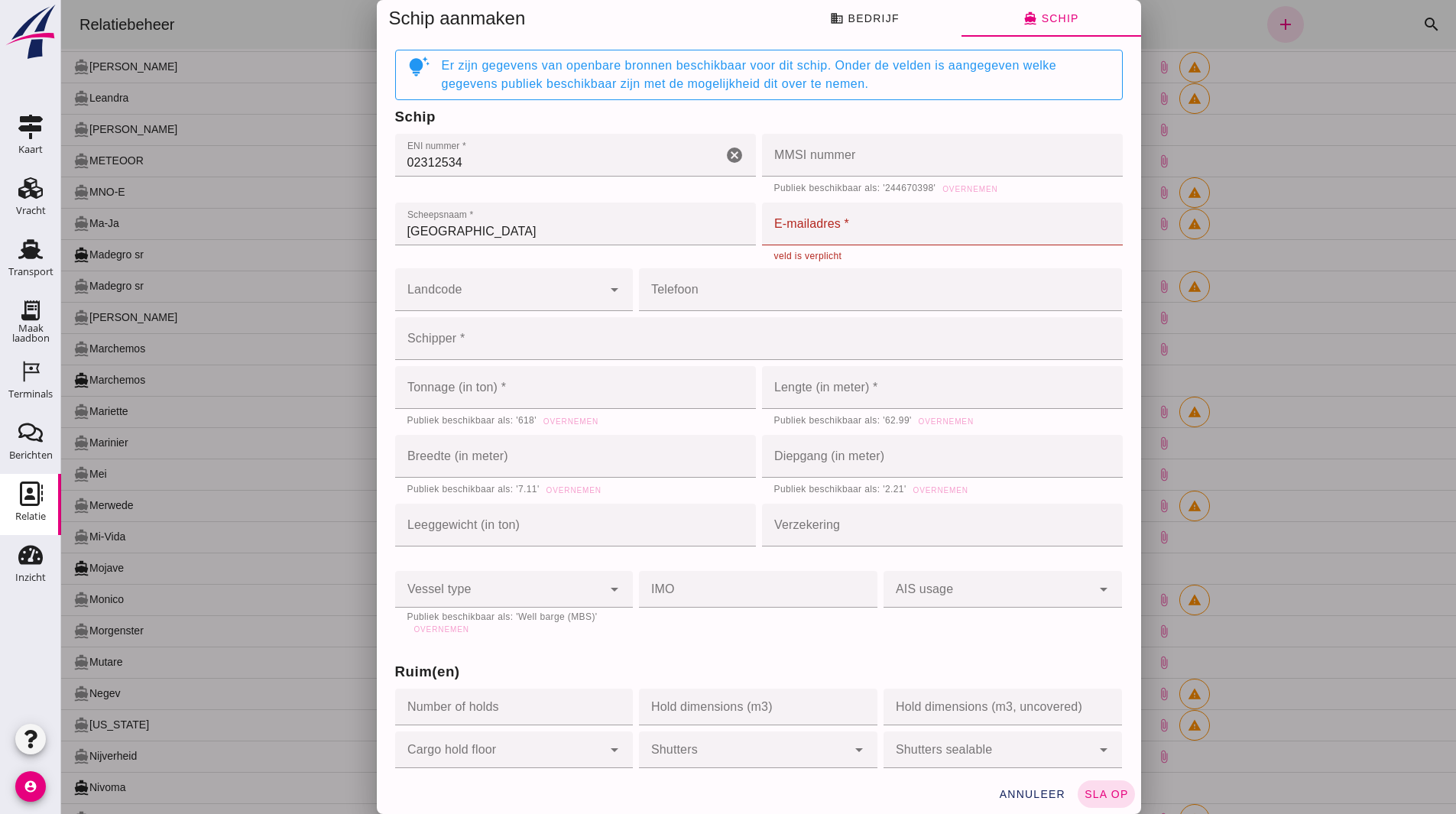
type input "Mojave"
click at [563, 417] on span "Overnemen" at bounding box center [570, 421] width 56 height 9
type input "618"
click at [921, 421] on span "Overnemen" at bounding box center [946, 421] width 56 height 9
type input "62.99"
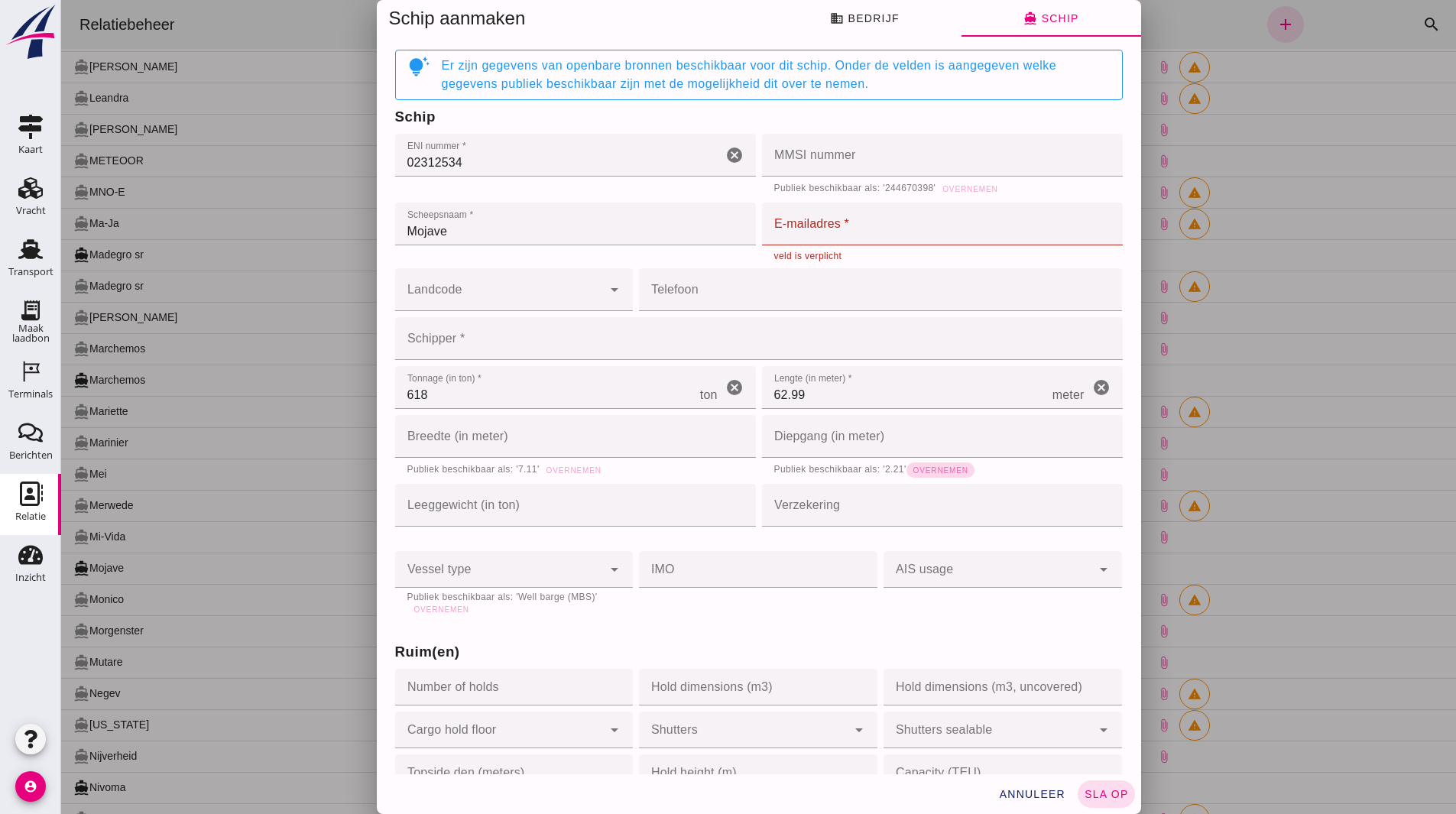
click at [930, 473] on span "Overnemen" at bounding box center [940, 470] width 56 height 9
type input "2.21"
click at [555, 469] on span "Overnemen" at bounding box center [574, 470] width 56 height 9
type input "7.11"
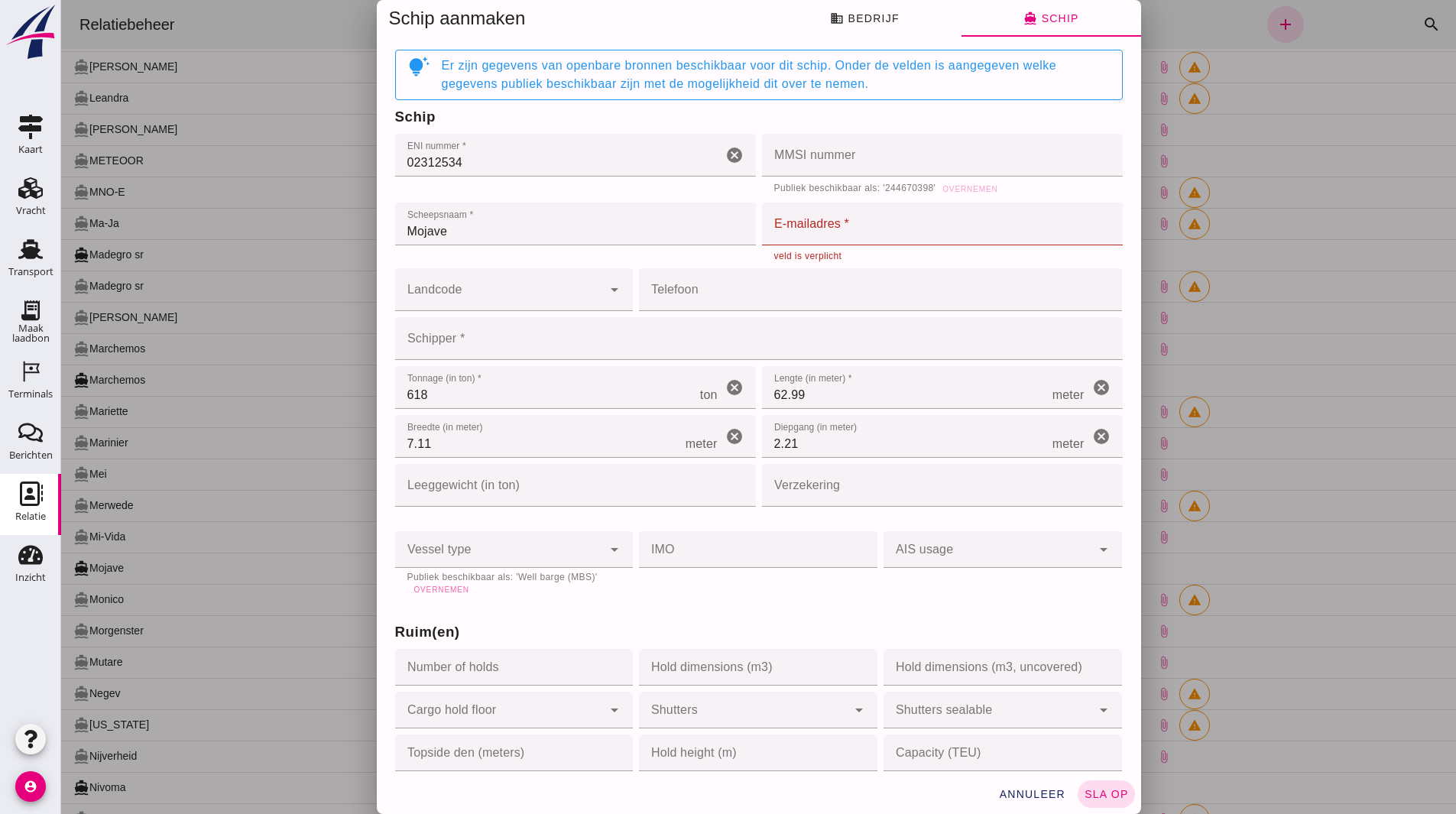
click at [440, 589] on span "Overnemen" at bounding box center [441, 589] width 56 height 9
type input "motor_barge"
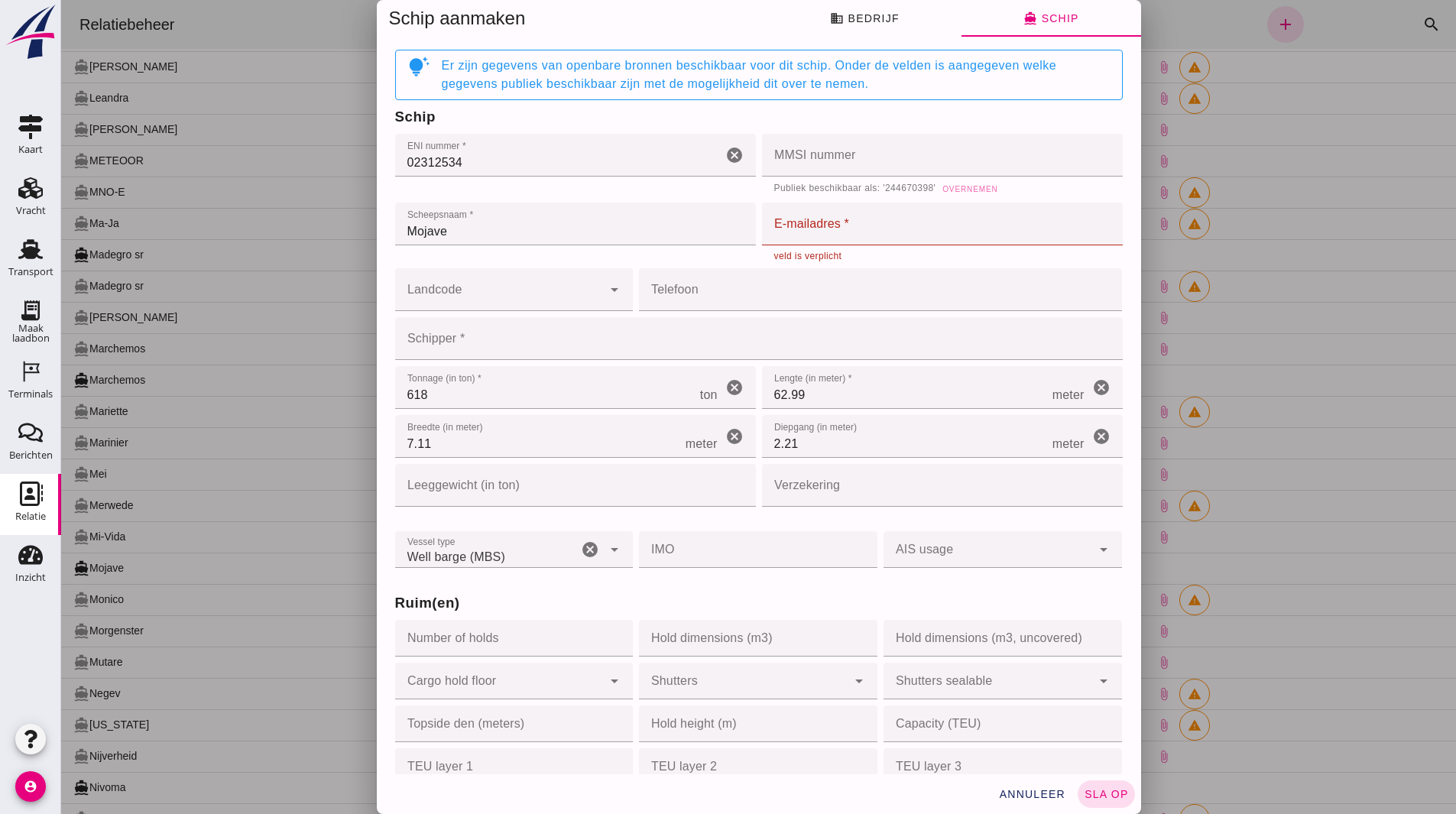
click at [965, 193] on span "Overnemen" at bounding box center [970, 189] width 56 height 9
type input "244670398"
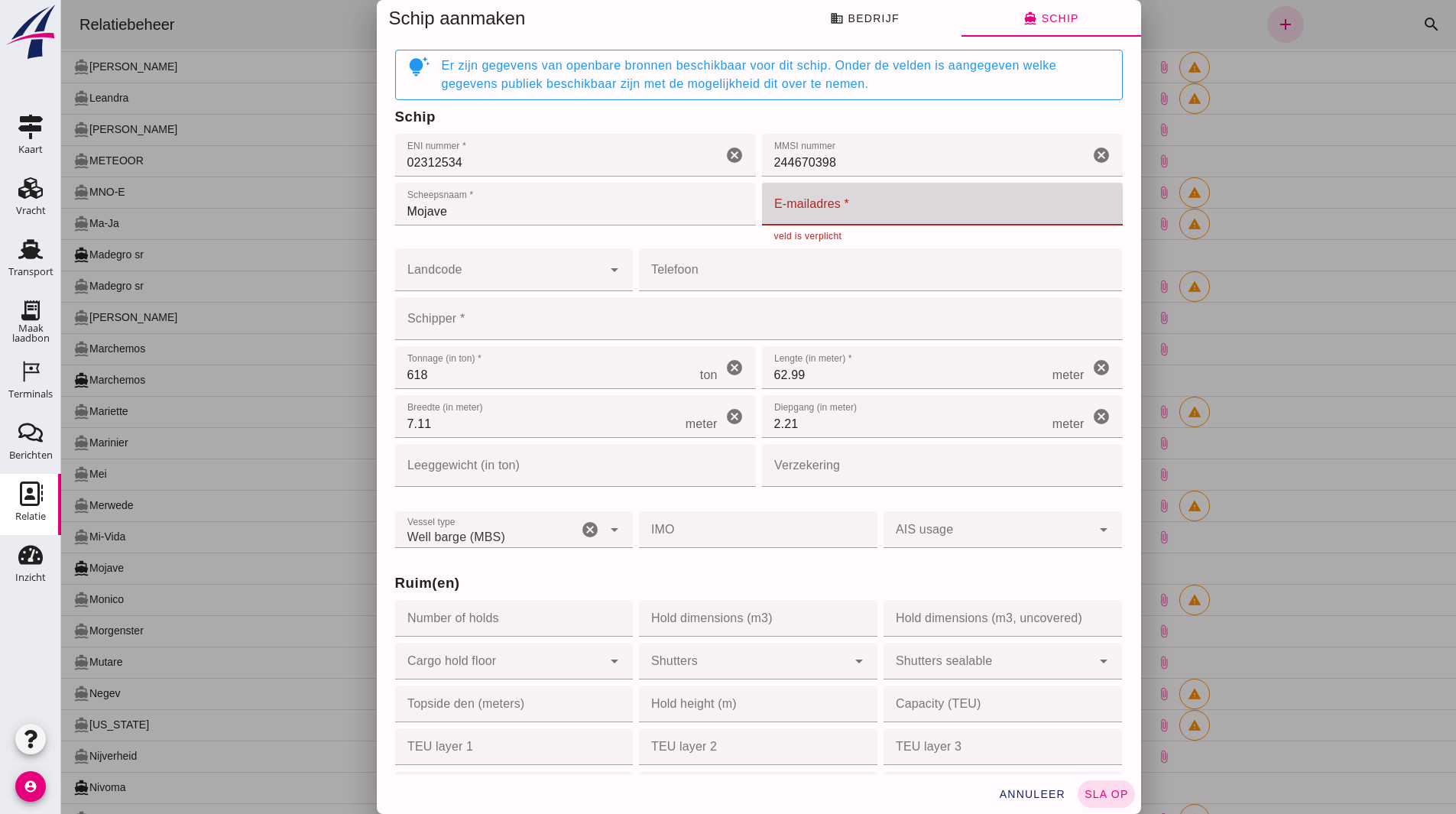
click at [811, 209] on input "E-mailadres *" at bounding box center [938, 204] width 352 height 43
paste input "02312534"
type input "0"
click at [825, 209] on input "E-mailadres *" at bounding box center [938, 204] width 352 height 43
paste input "Avaty05@outlook.com"
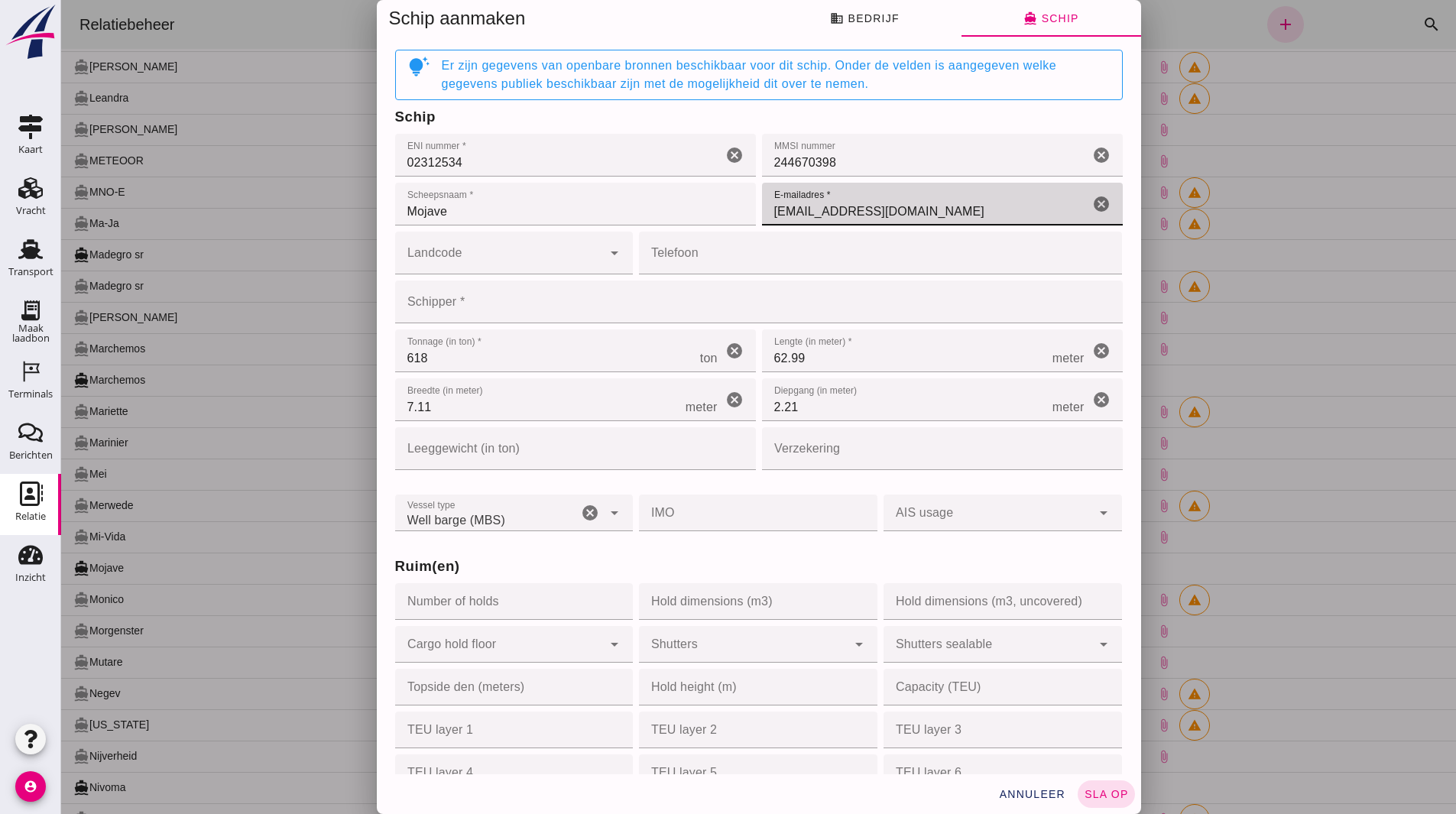
type input "Avaty05@outlook.com"
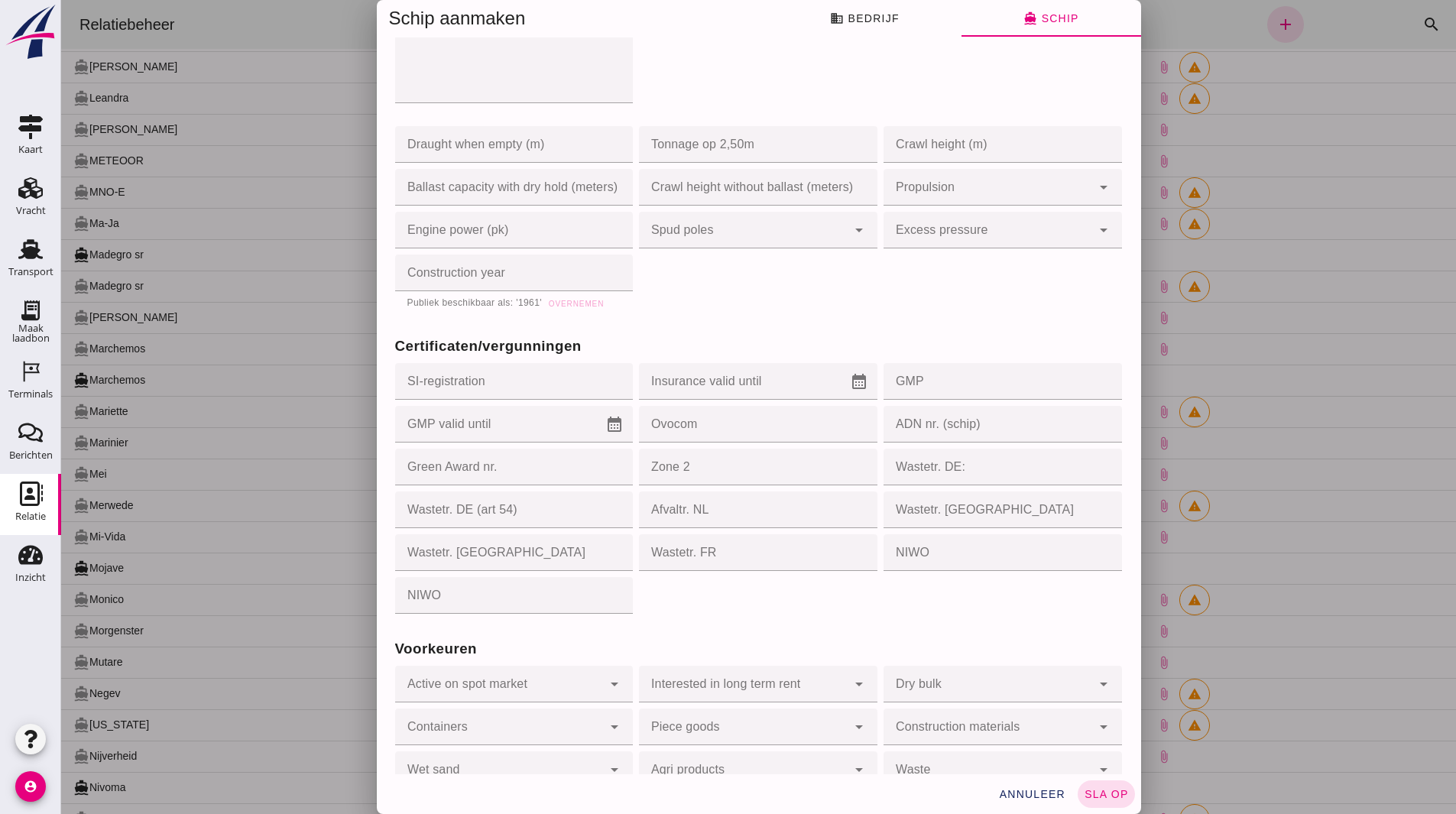
scroll to position [1256, 0]
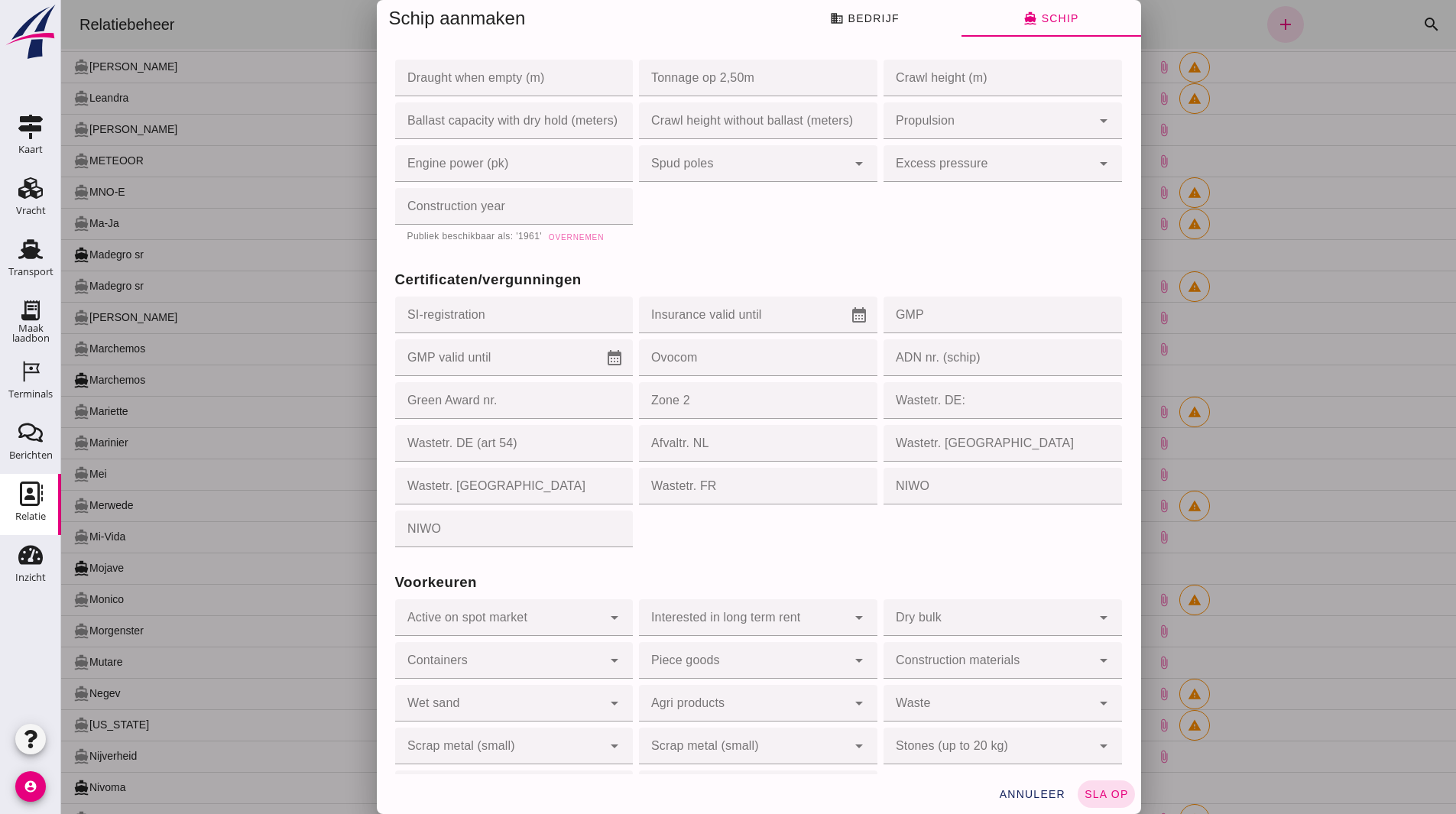
click at [574, 241] on button "Overnemen" at bounding box center [576, 236] width 68 height 15
type input "1961"
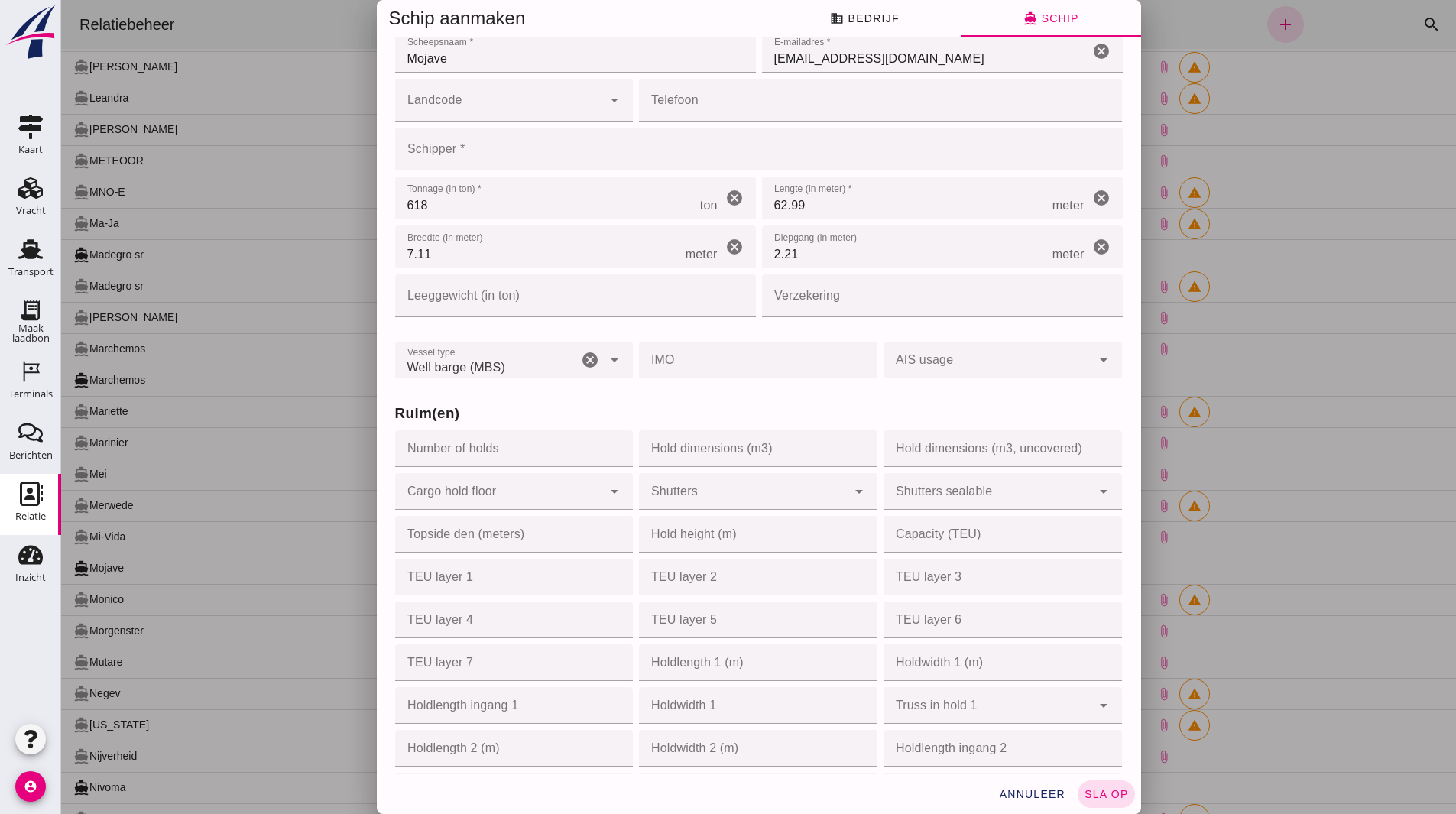
scroll to position [0, 0]
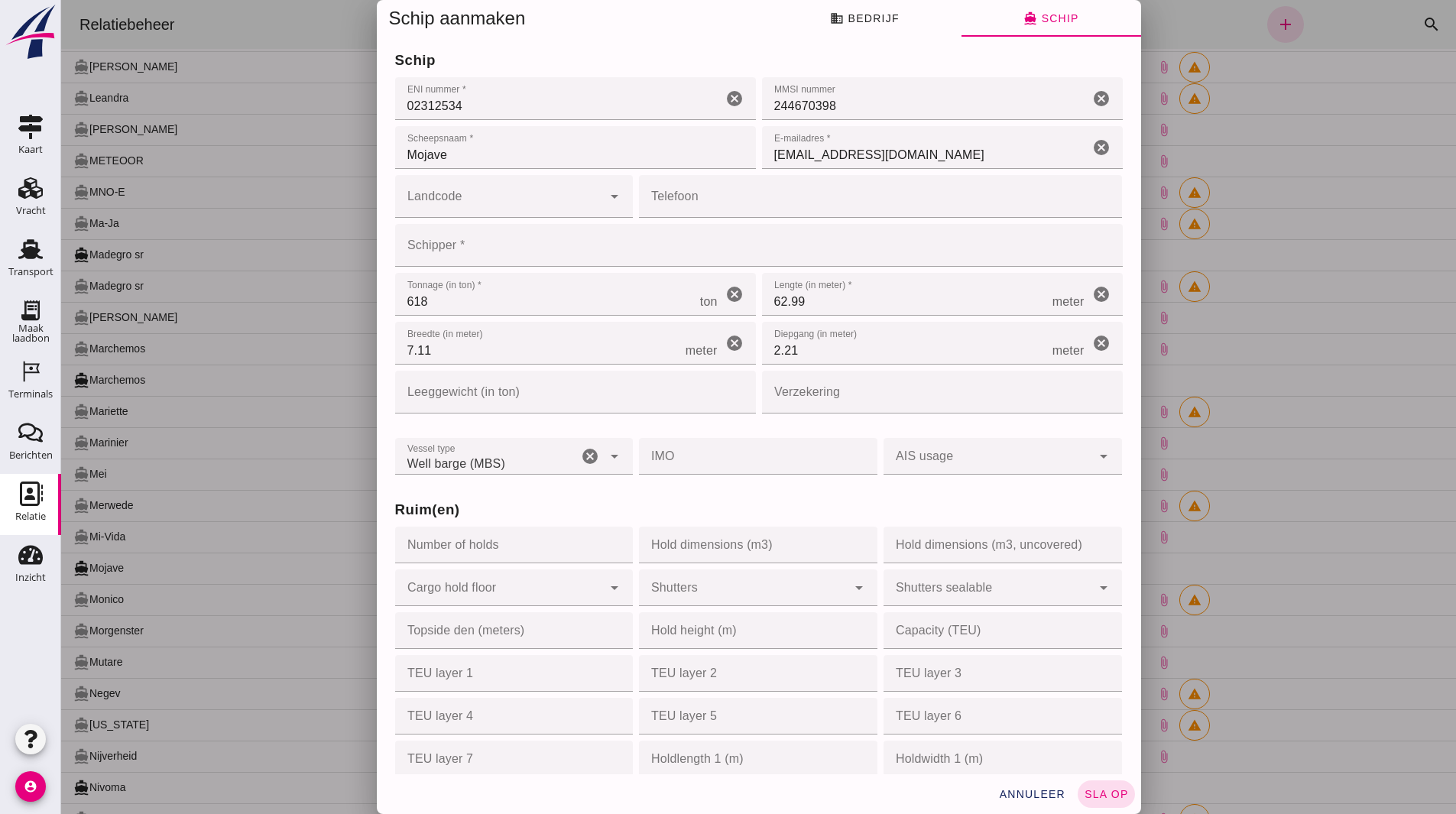
click at [509, 259] on input "Schipper *" at bounding box center [755, 245] width 719 height 43
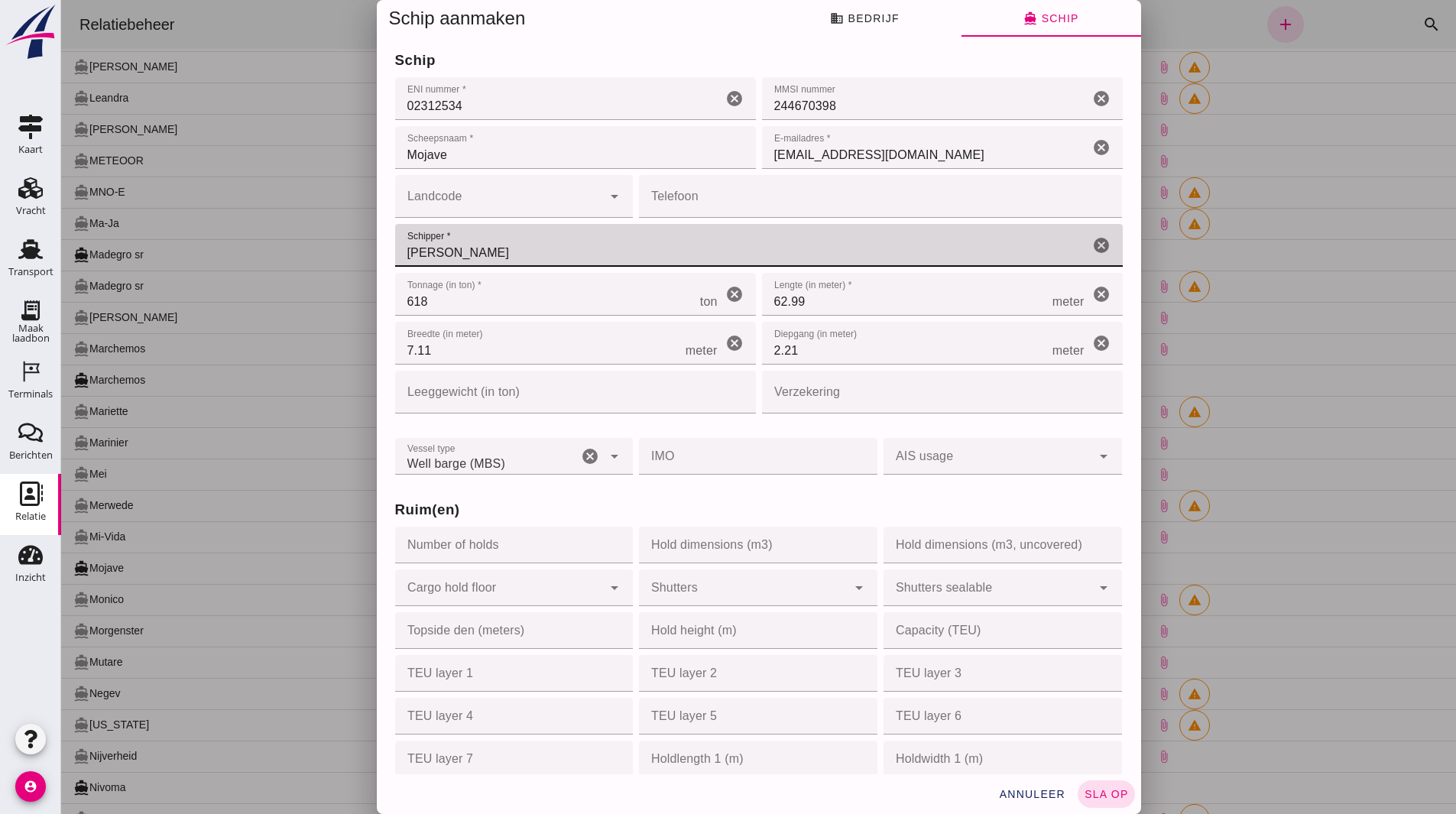
type input "Chris Buijs"
click at [456, 199] on input "Landcode" at bounding box center [499, 204] width 208 height 18
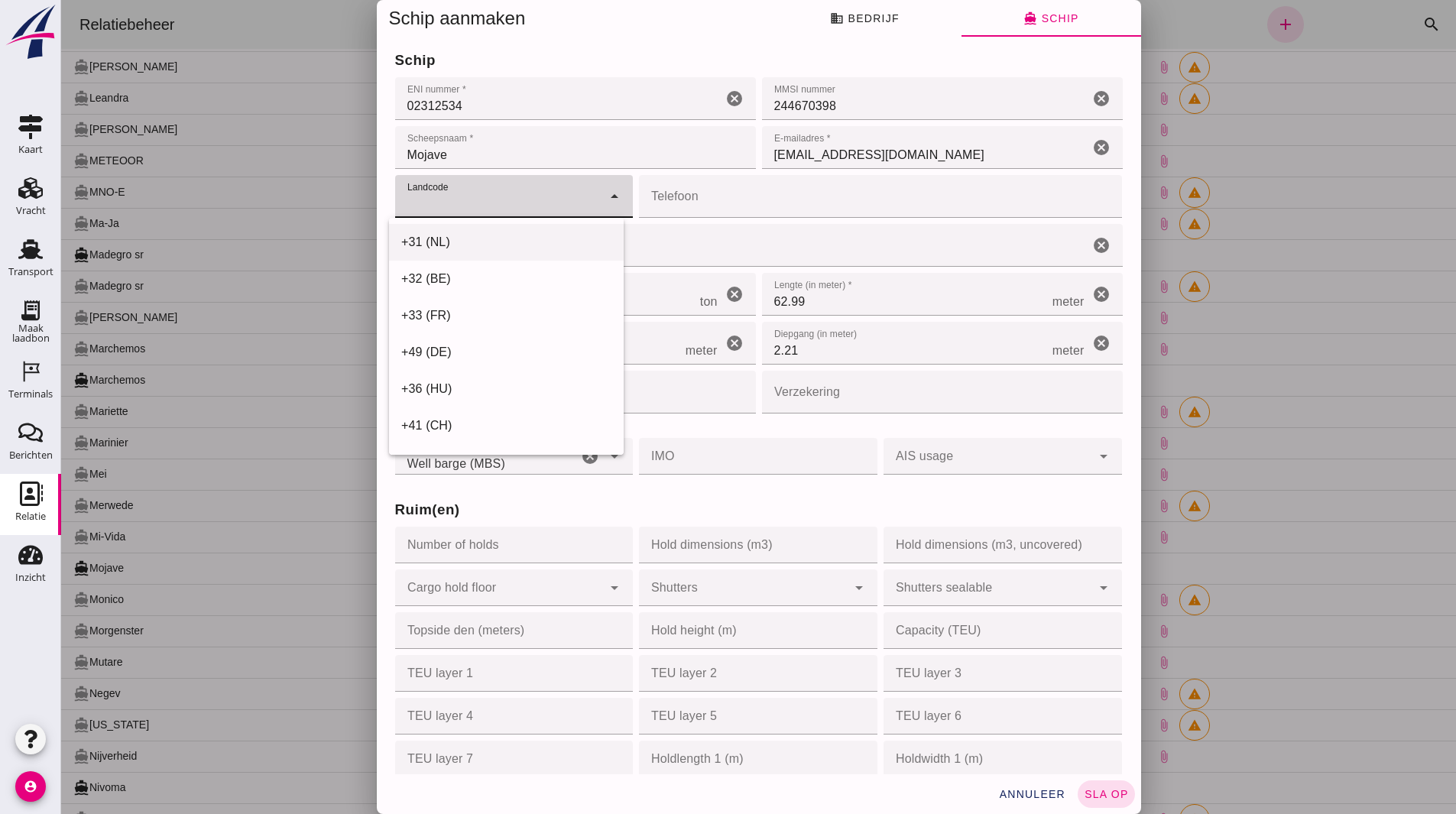
click at [494, 233] on div "+31 (NL)" at bounding box center [506, 242] width 210 height 18
type input "+31 (NL)"
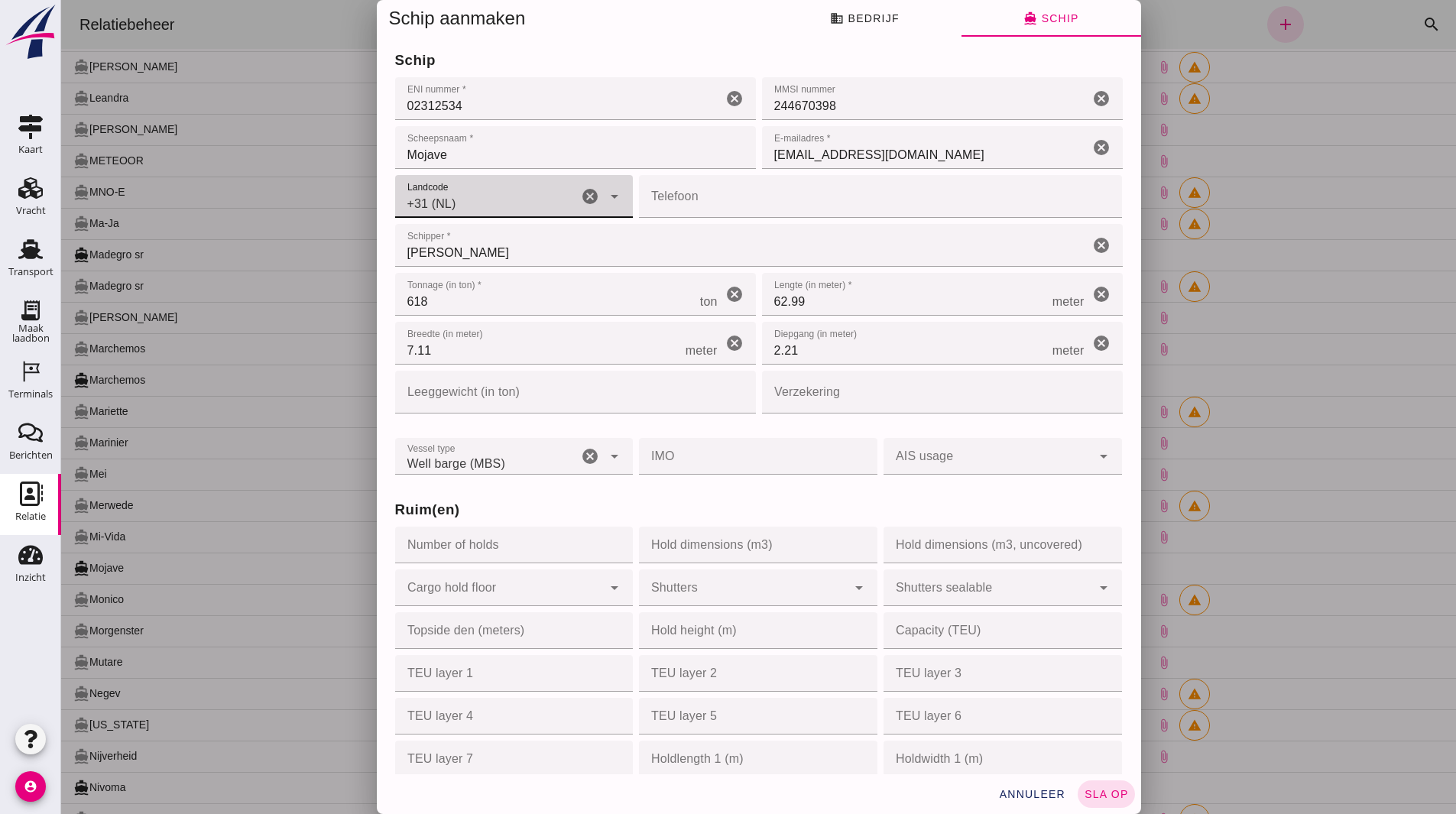
click at [766, 206] on input "Telefoon" at bounding box center [875, 197] width 474 height 43
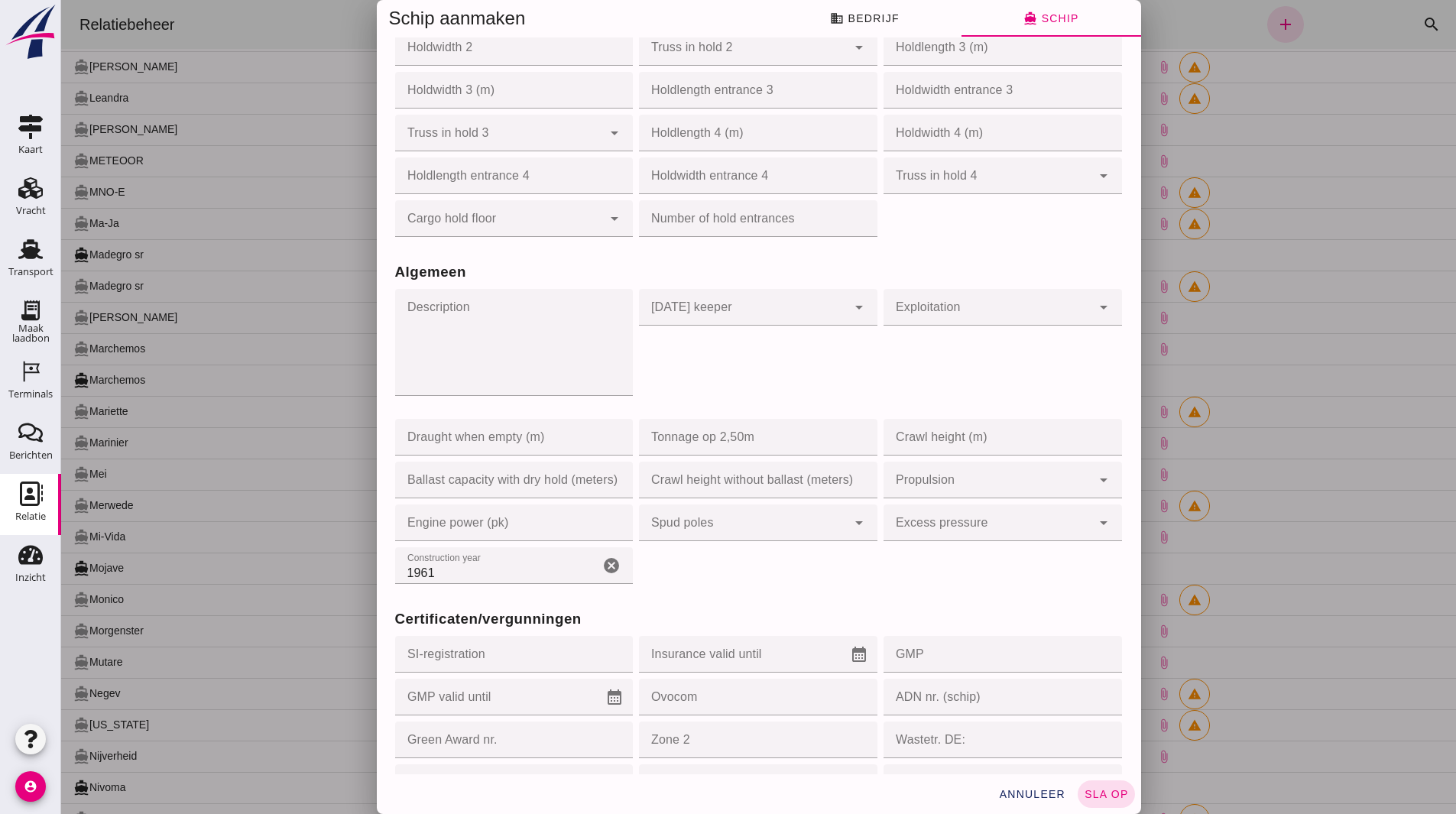
scroll to position [841, 0]
type input "0610795414"
click at [1098, 800] on span "sla op" at bounding box center [1106, 793] width 45 height 12
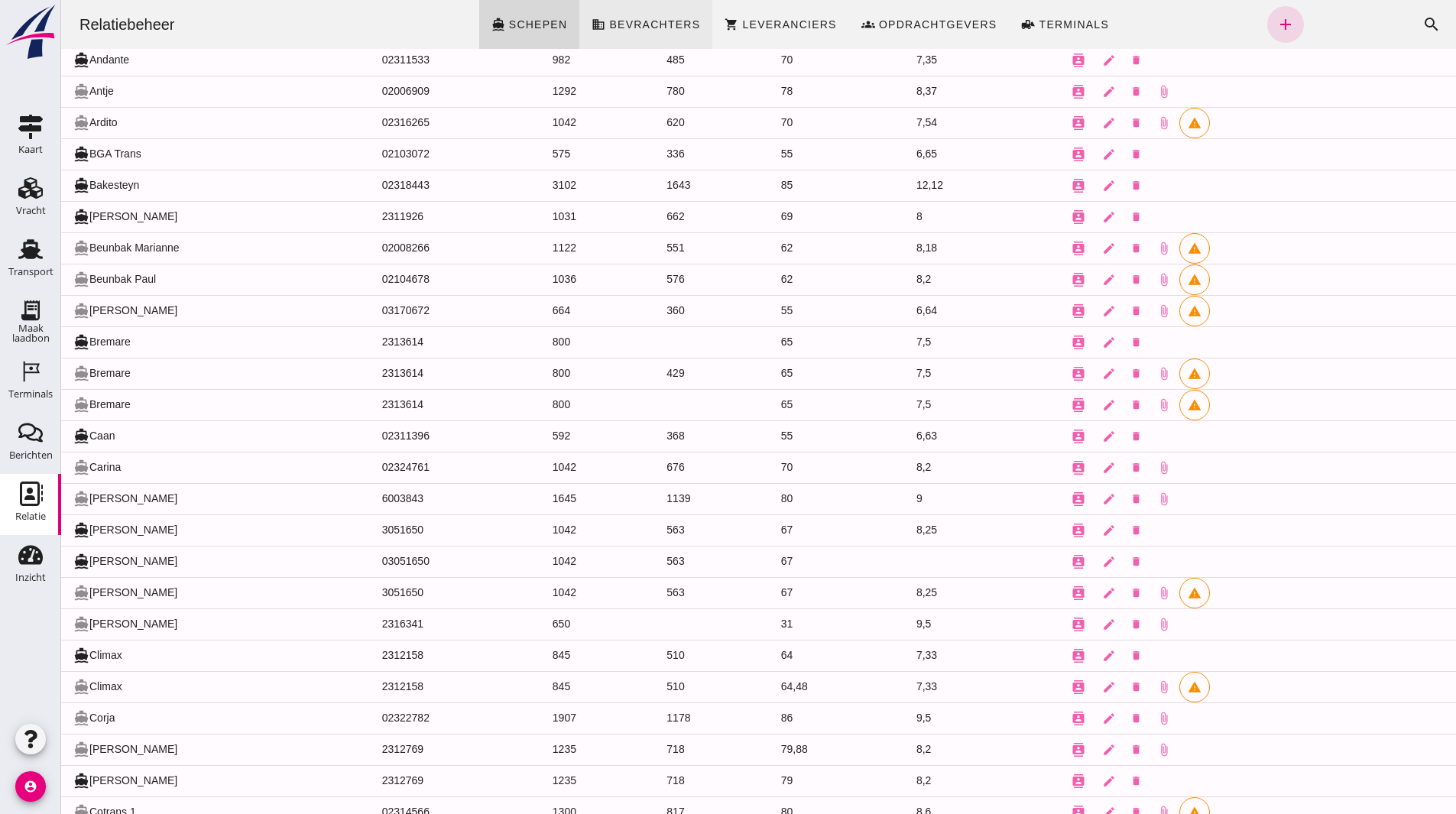
scroll to position [172, 0]
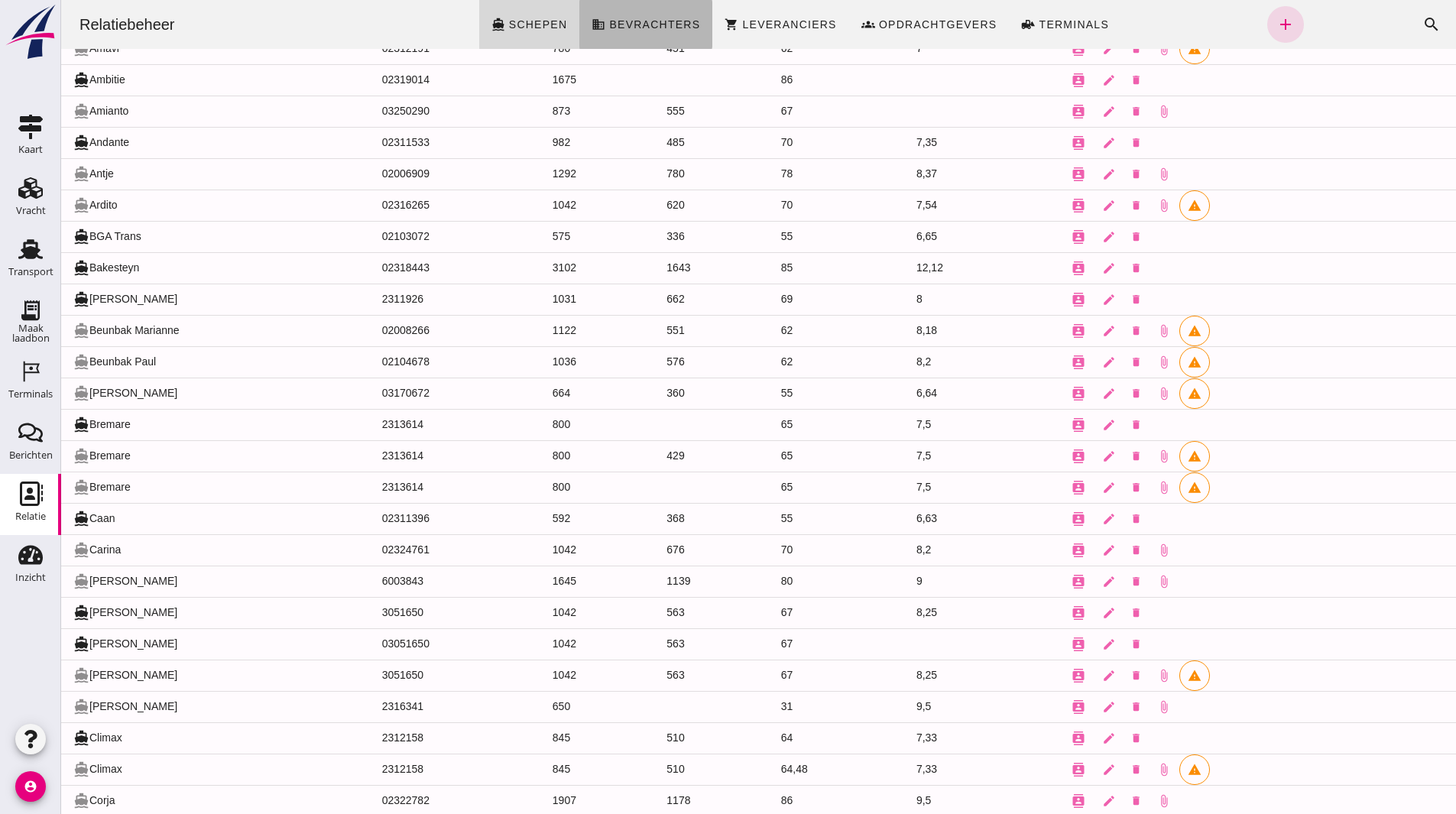
click at [598, 17] on link "business Bevrachters" at bounding box center [646, 25] width 133 height 49
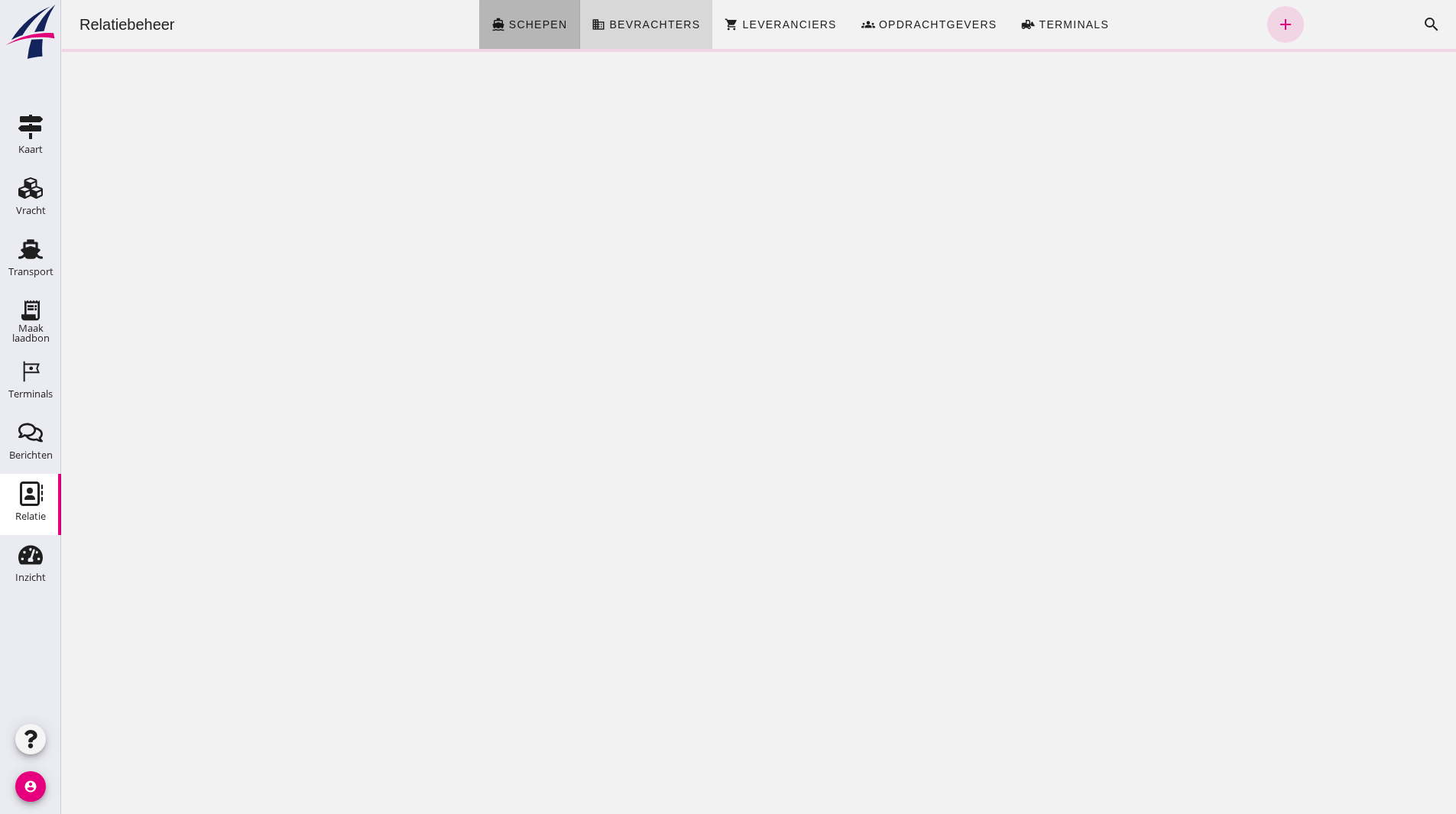
click at [514, 17] on span "directions_boat Schepen" at bounding box center [530, 24] width 76 height 13
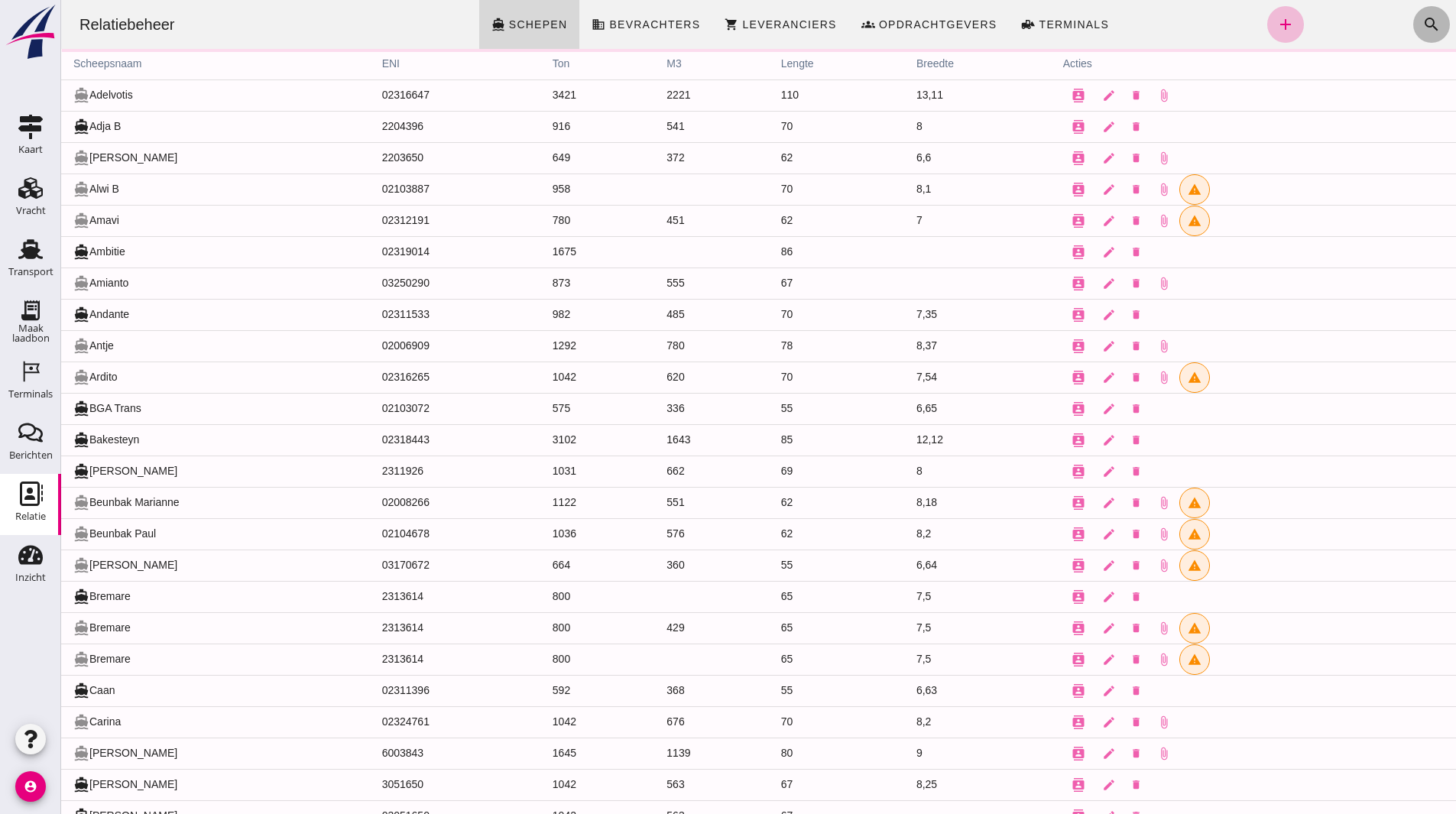
click at [1413, 17] on button "search" at bounding box center [1431, 25] width 36 height 36
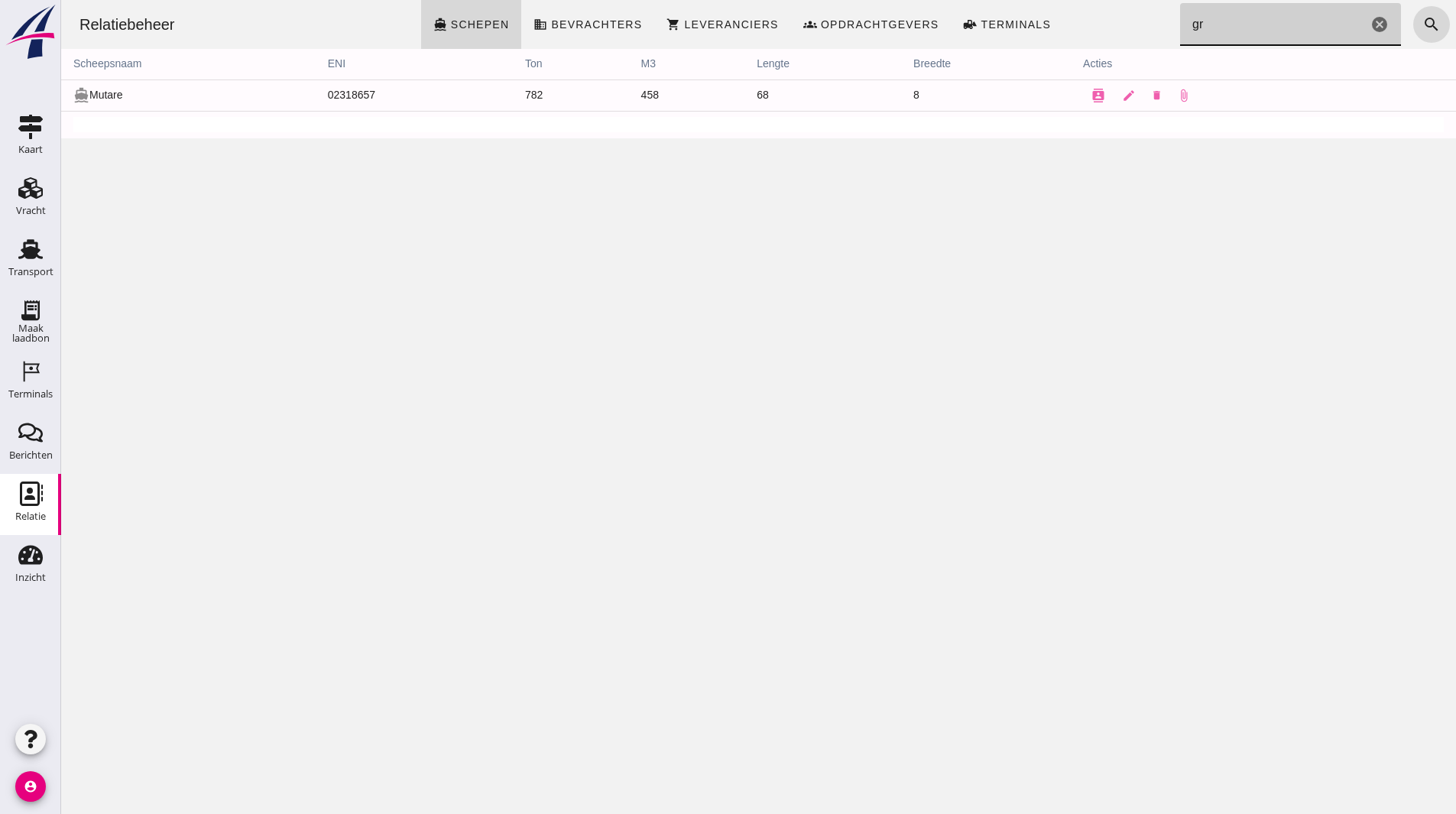
type input "g"
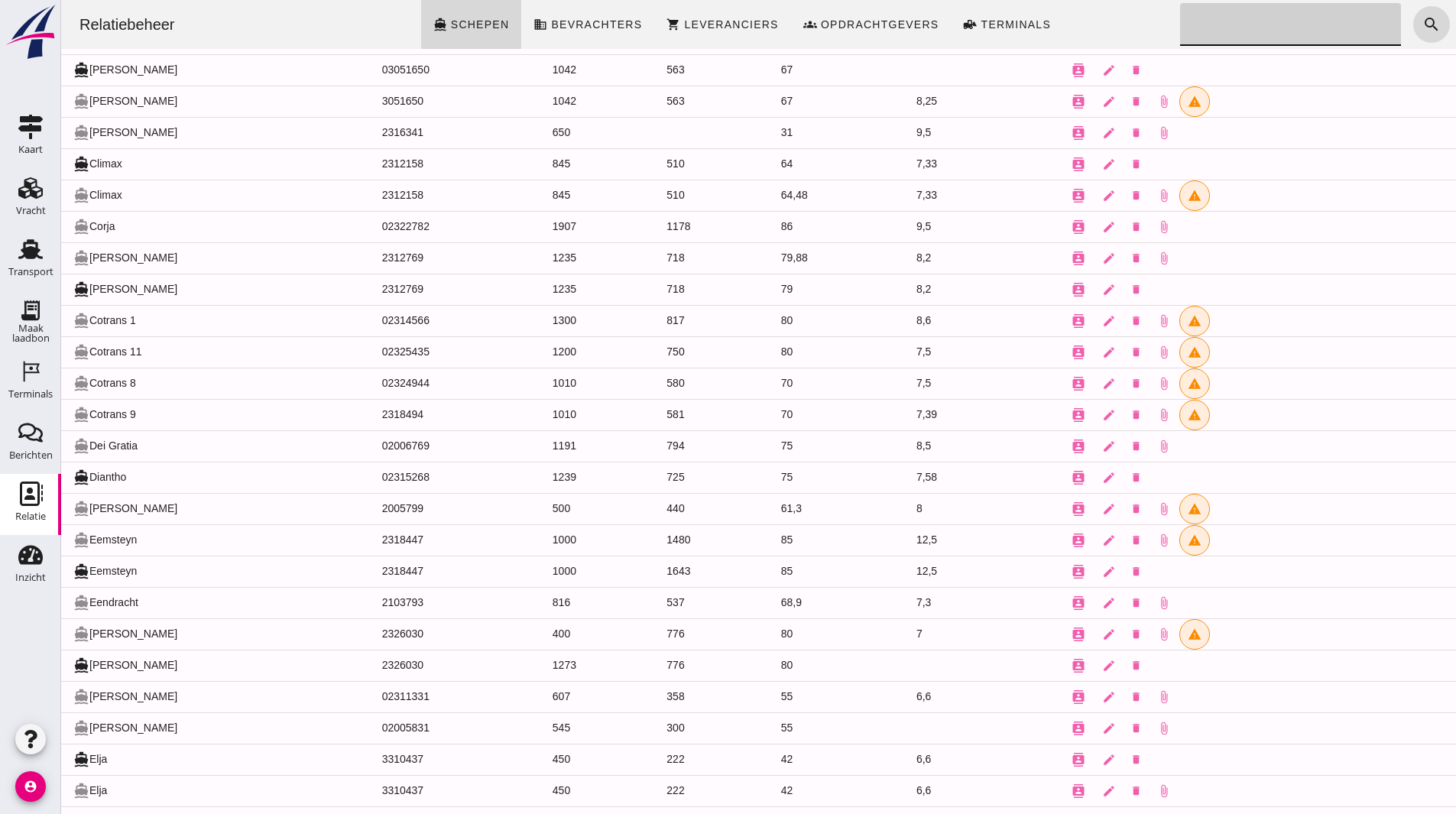
scroll to position [1434, 0]
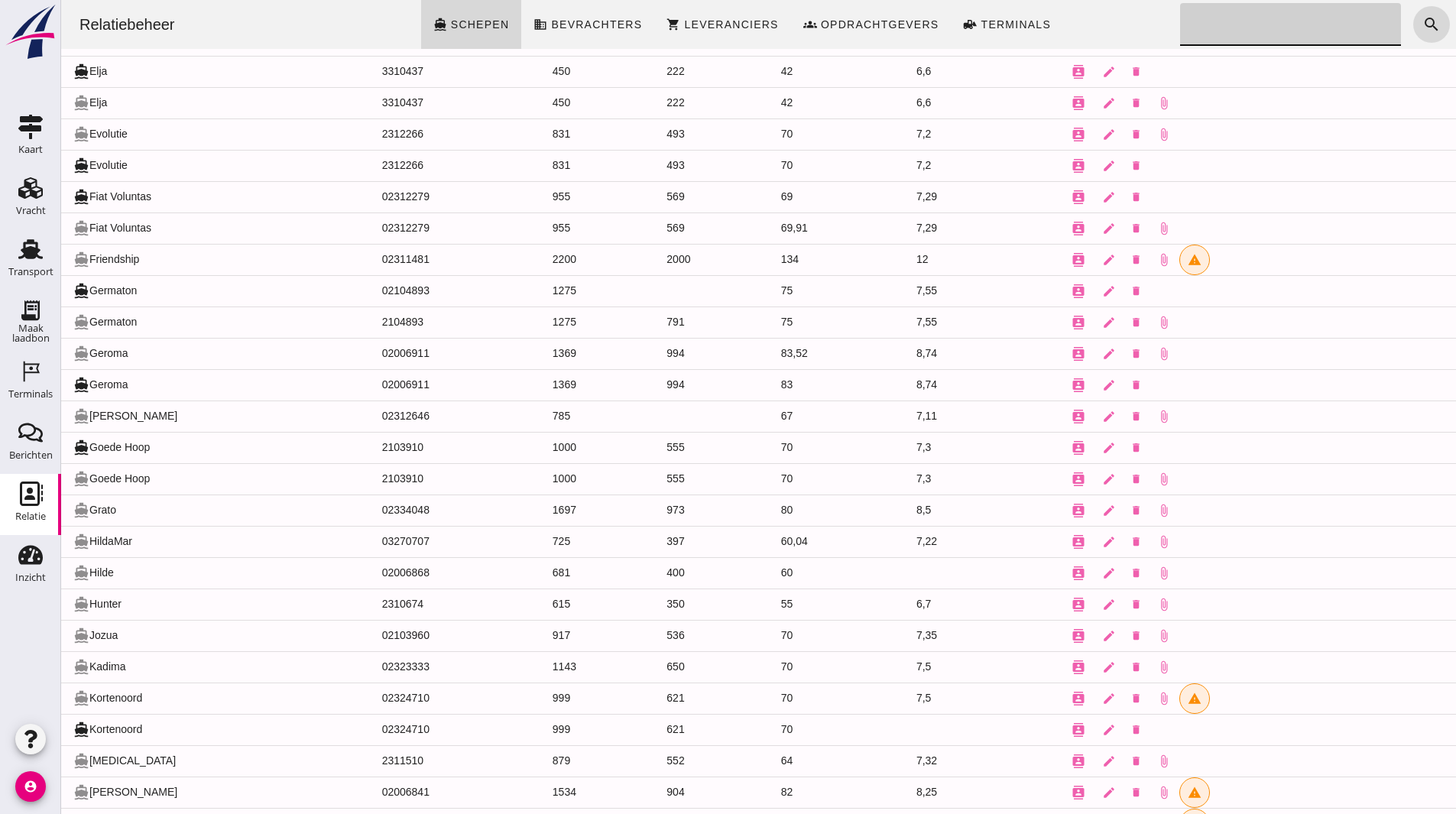
click at [36, 779] on icon "account_circle" at bounding box center [30, 786] width 31 height 31
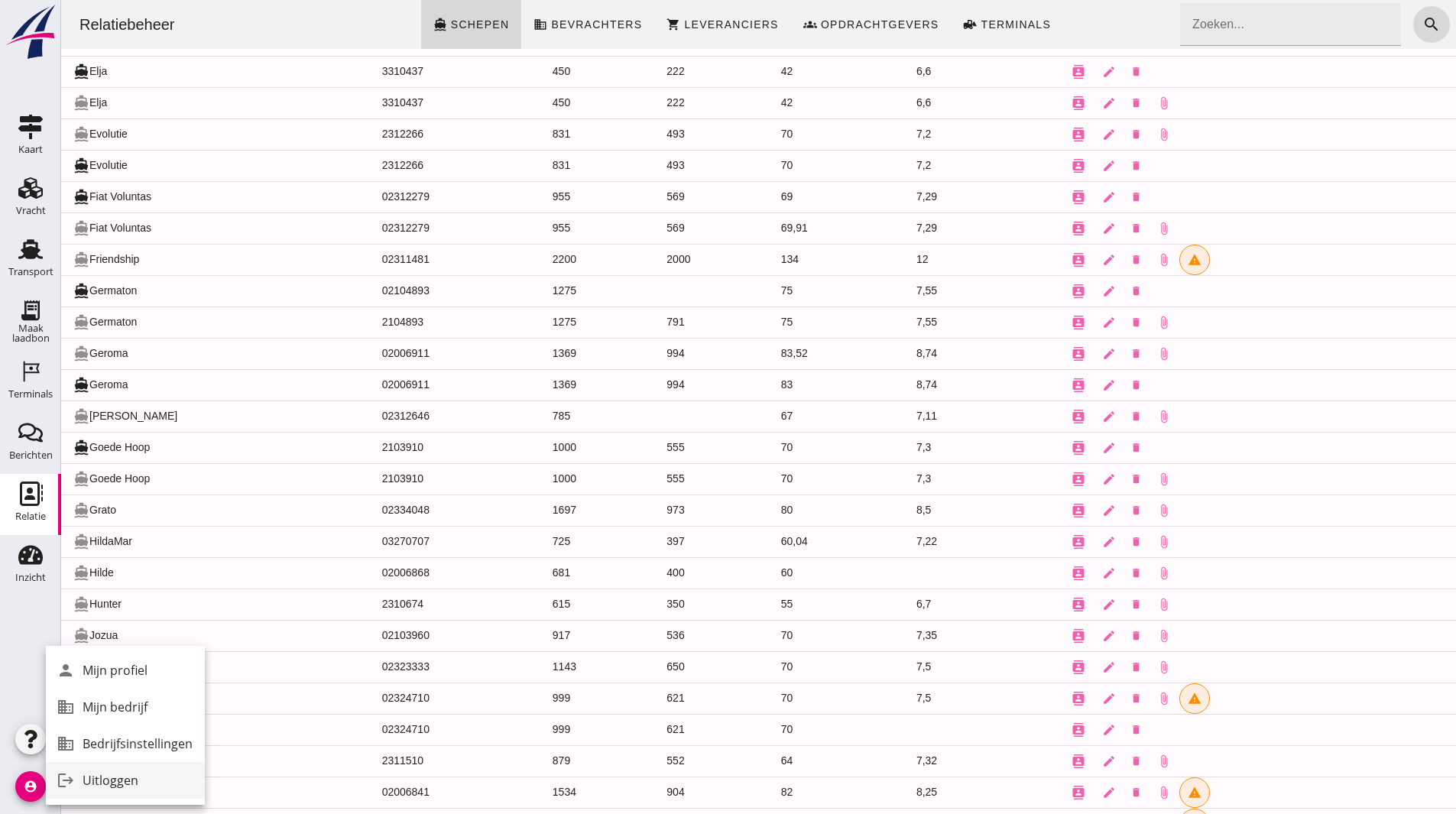
click at [141, 781] on div "Uitloggen" at bounding box center [137, 780] width 110 height 18
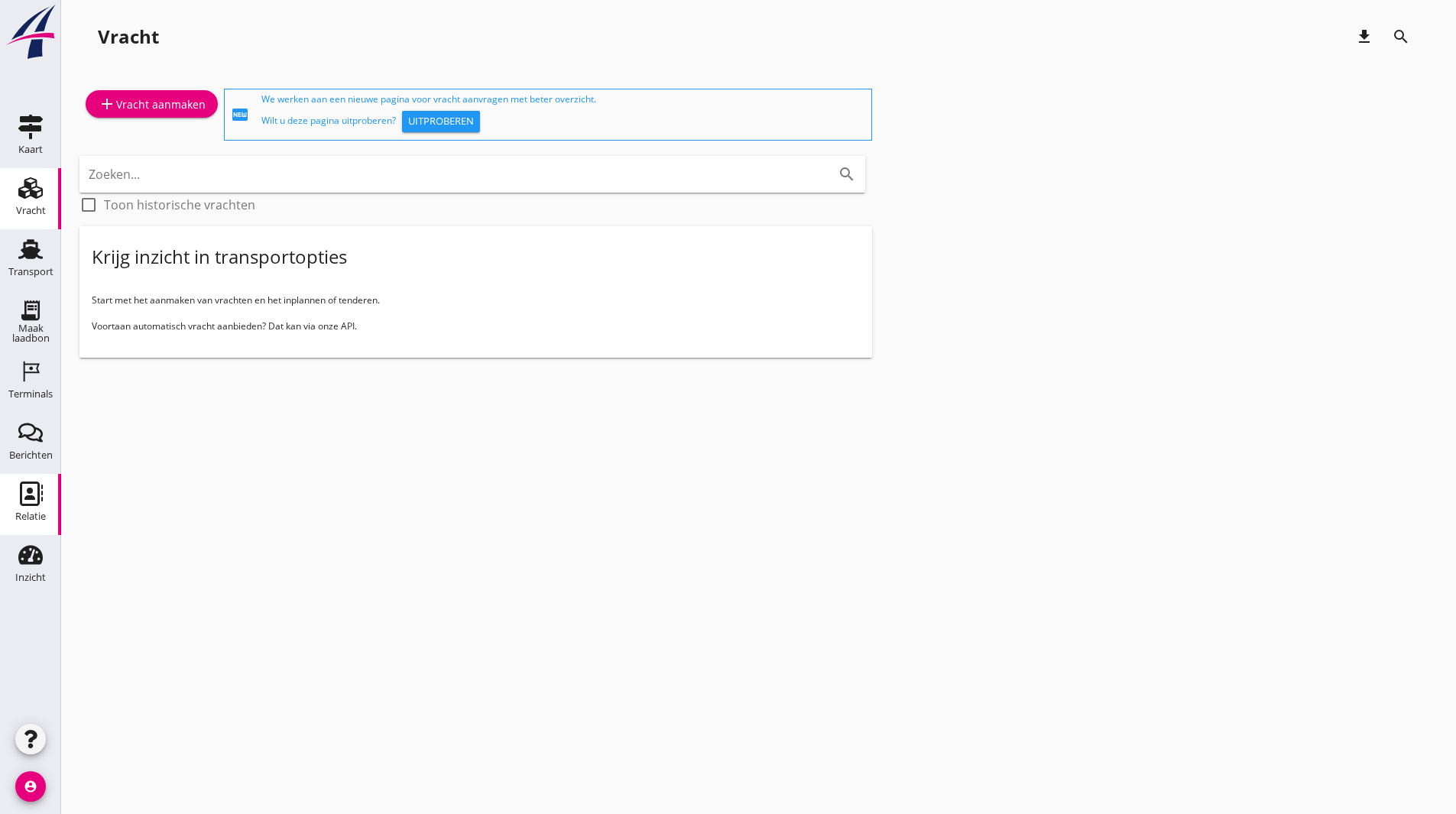
click at [26, 475] on link "Relatie Relatie" at bounding box center [30, 504] width 61 height 61
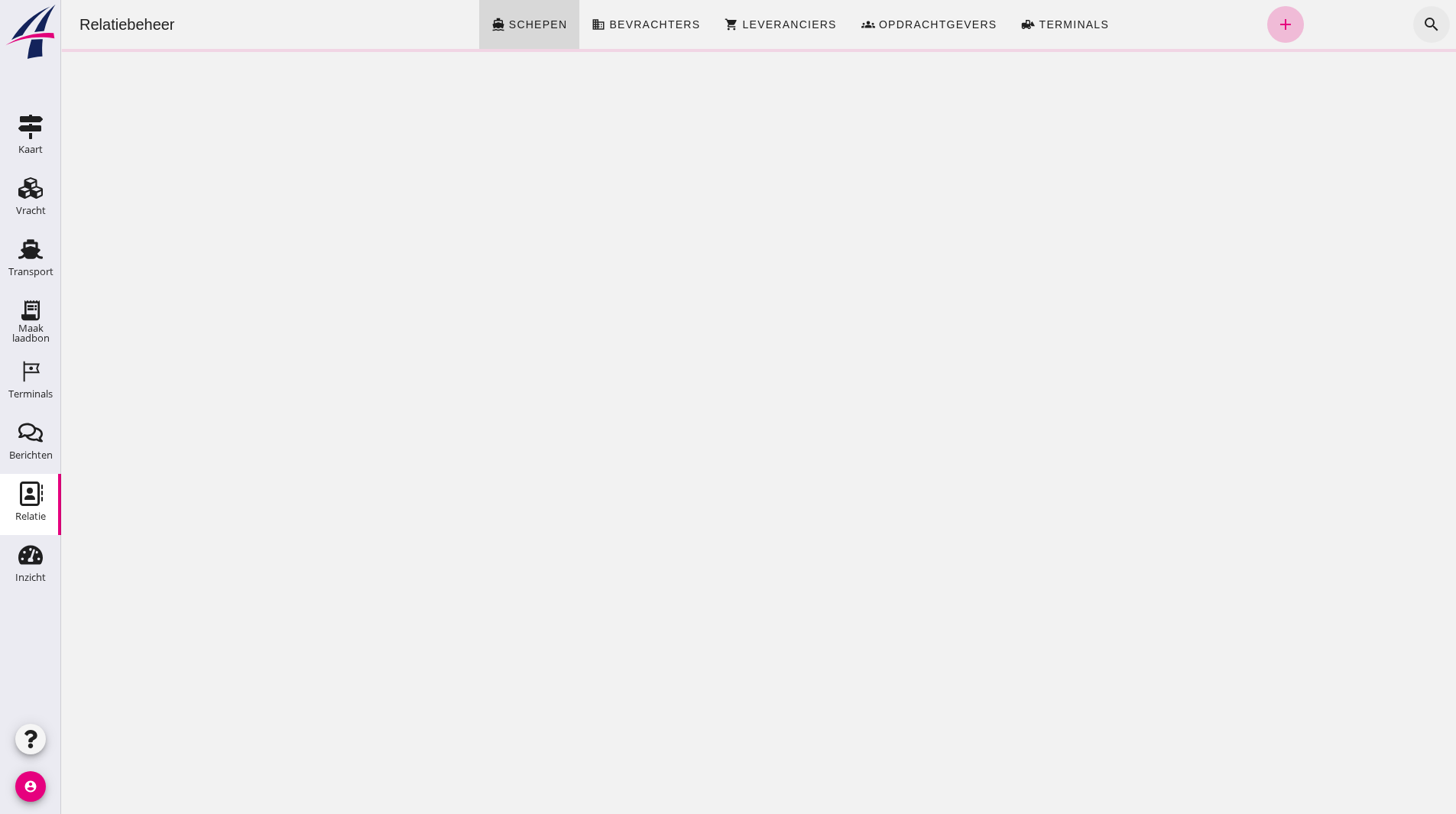
click at [1427, 22] on icon "search" at bounding box center [1431, 24] width 18 height 18
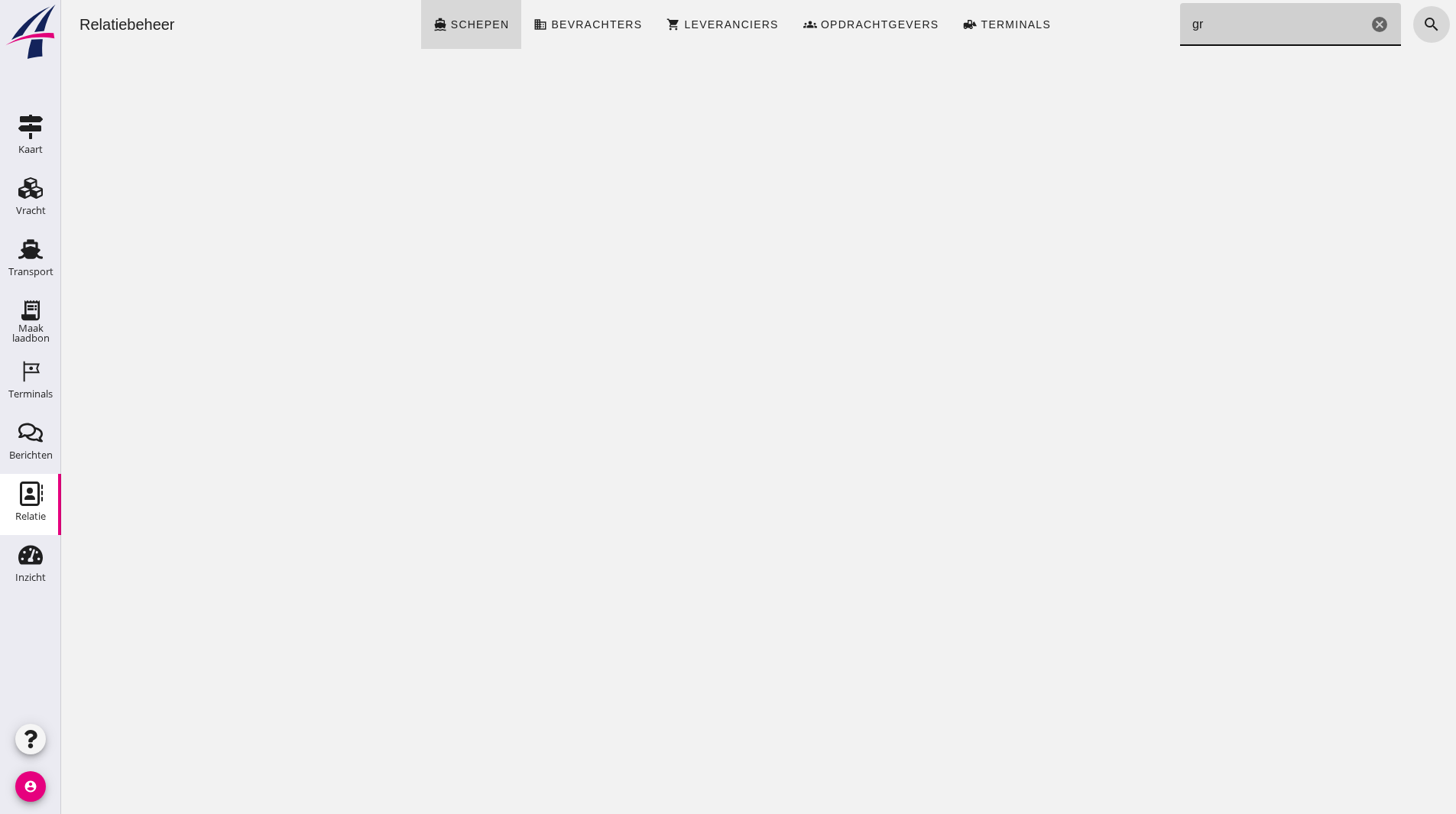
type input "g"
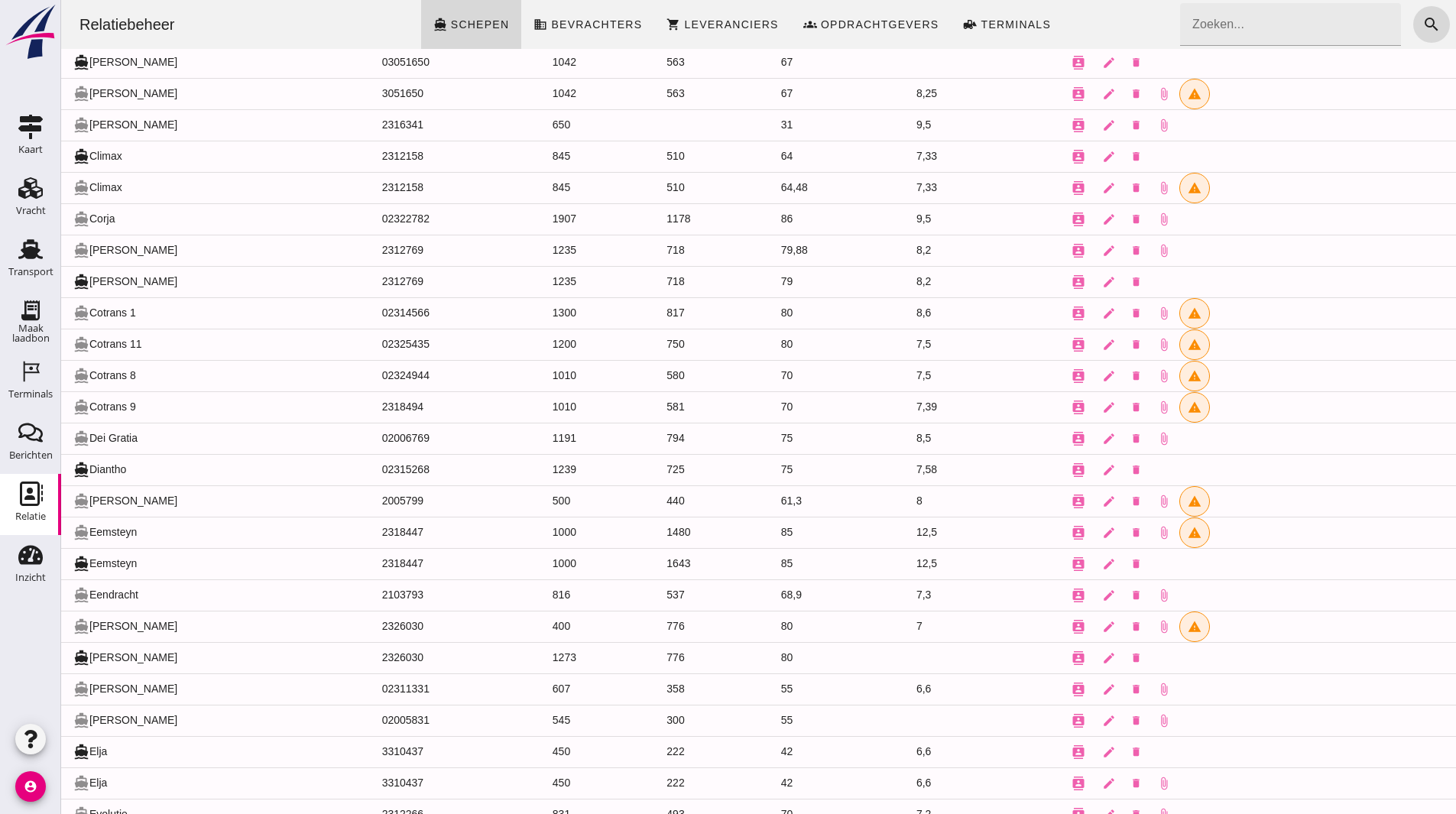
scroll to position [612, 0]
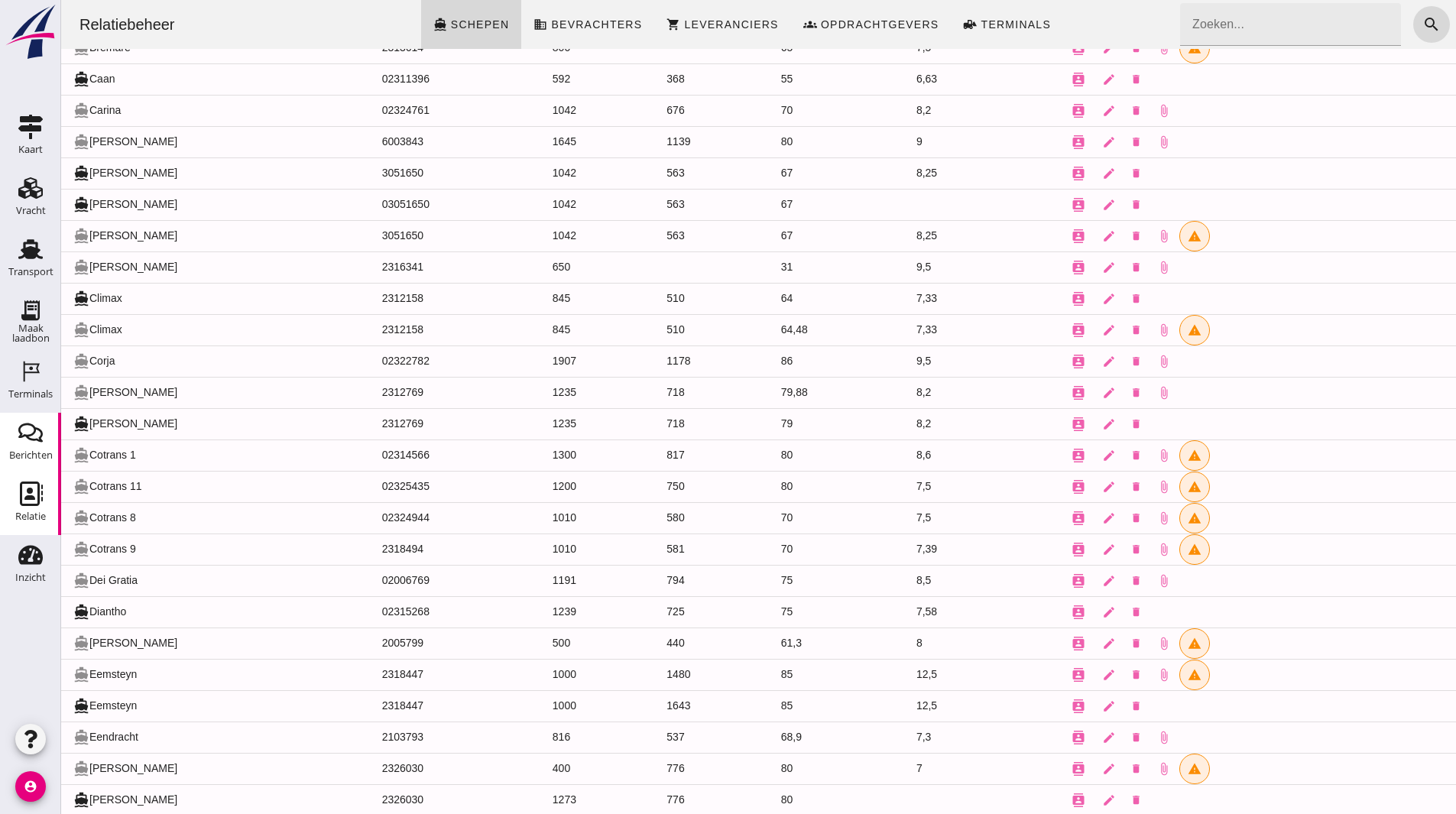
click at [28, 413] on link "Berichten Berichten" at bounding box center [30, 443] width 61 height 61
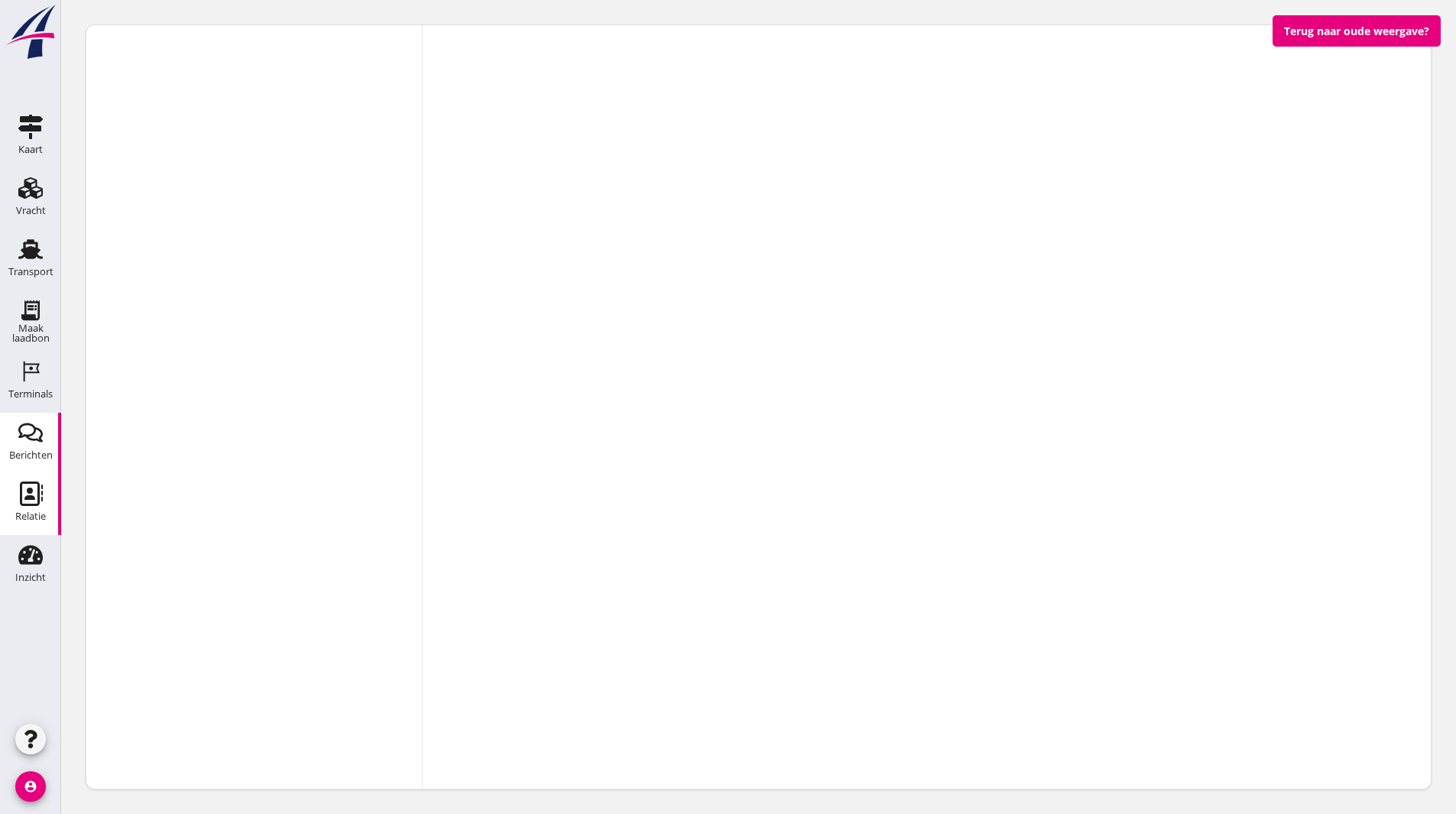
click at [29, 512] on div "Relatie" at bounding box center [30, 516] width 31 height 10
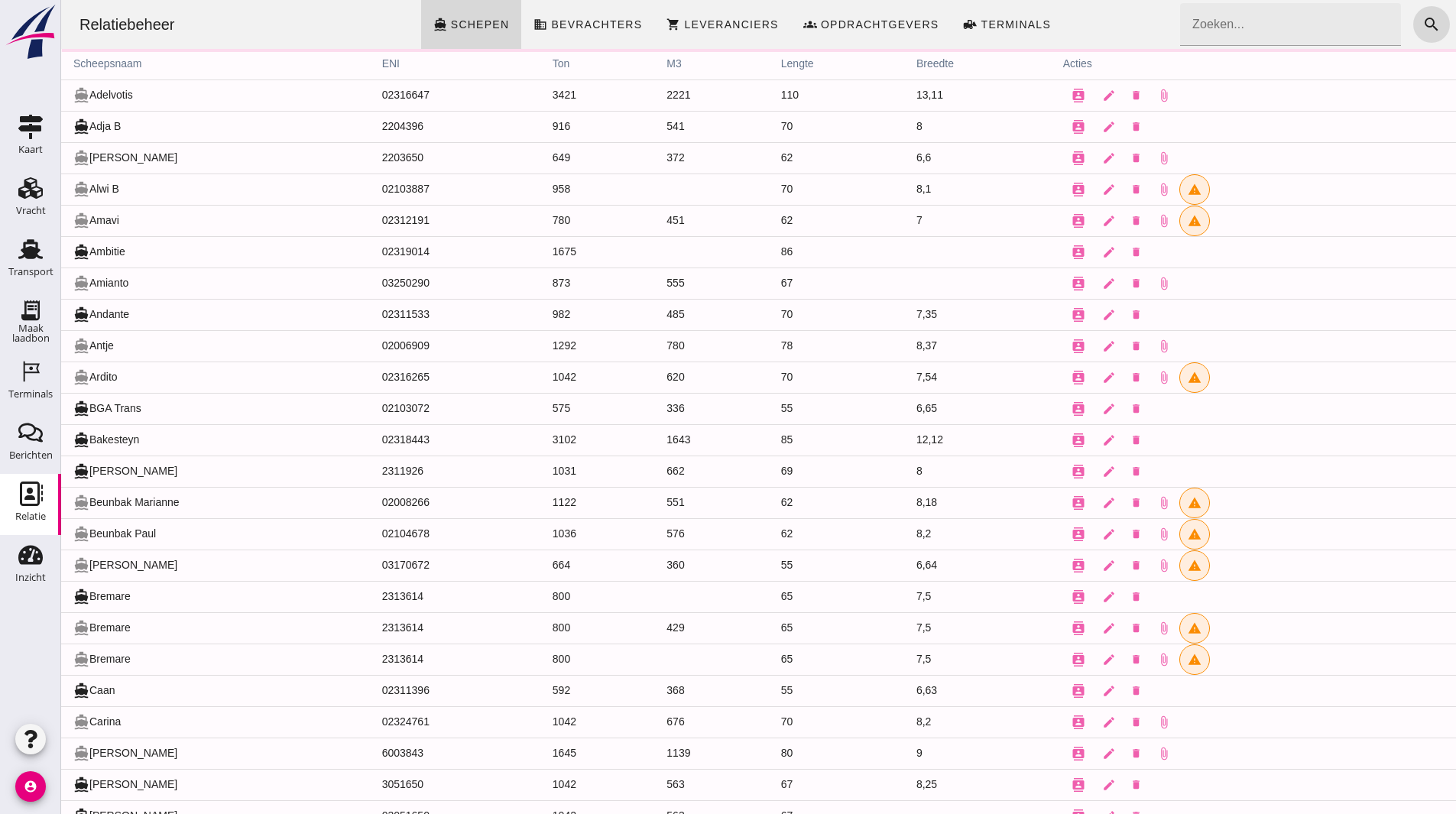
click at [19, 514] on div "Relatie" at bounding box center [30, 516] width 31 height 10
click at [32, 781] on icon "account_circle" at bounding box center [30, 786] width 31 height 31
click at [116, 785] on div "Uitloggen" at bounding box center [137, 780] width 110 height 18
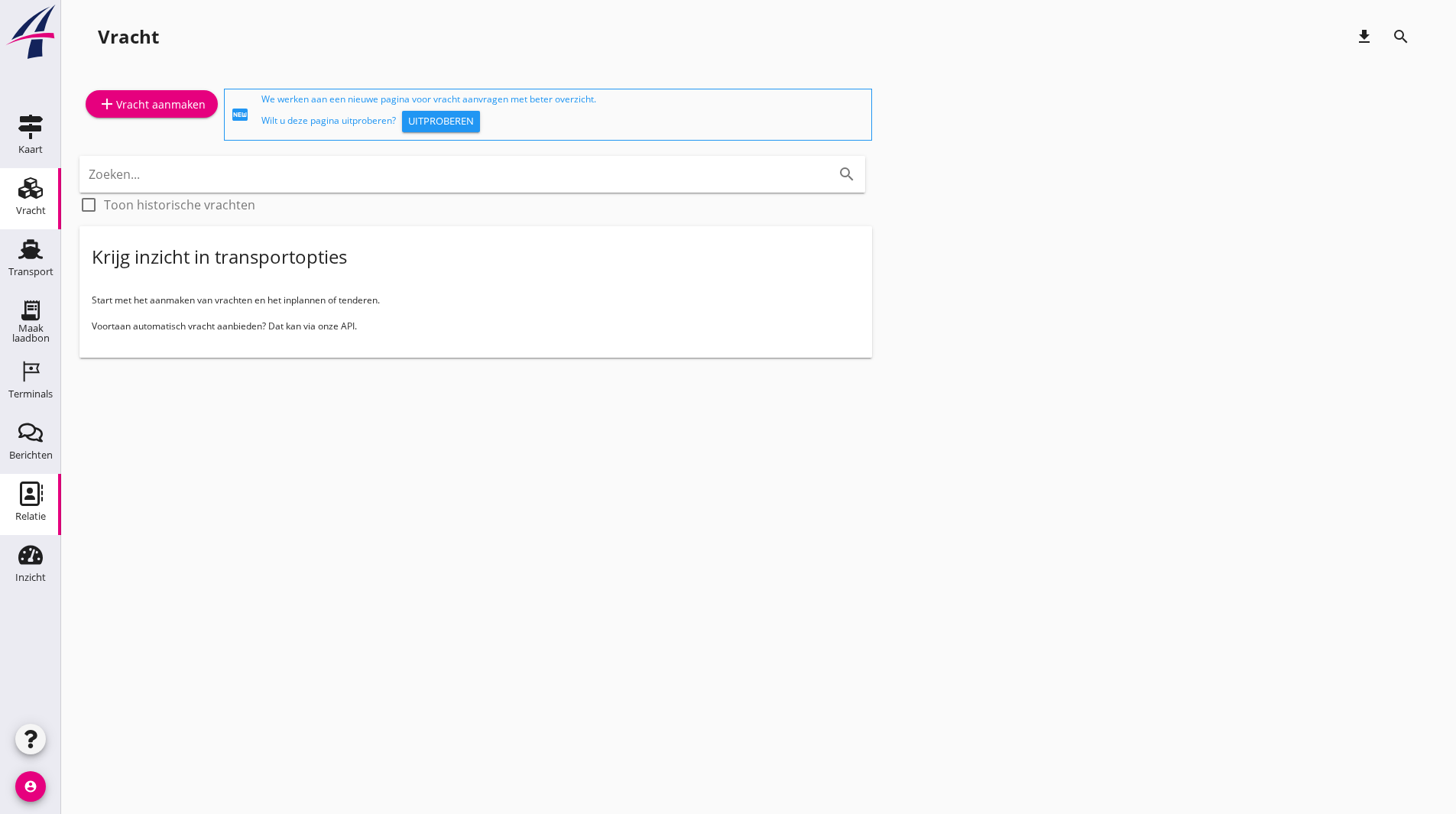
click at [35, 491] on icon "Relatie" at bounding box center [30, 493] width 25 height 25
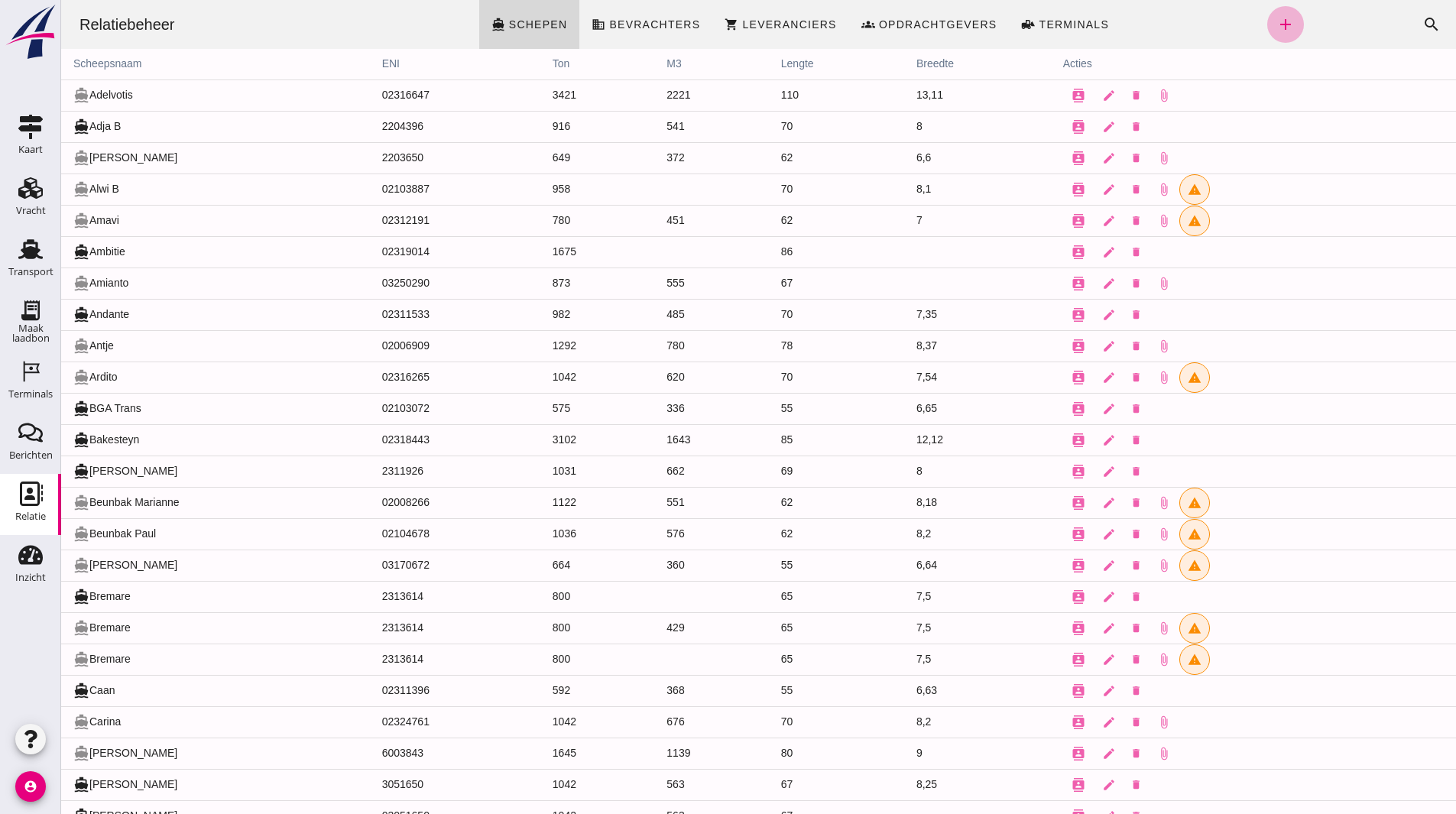
click at [1287, 32] on link "add" at bounding box center [1285, 25] width 36 height 36
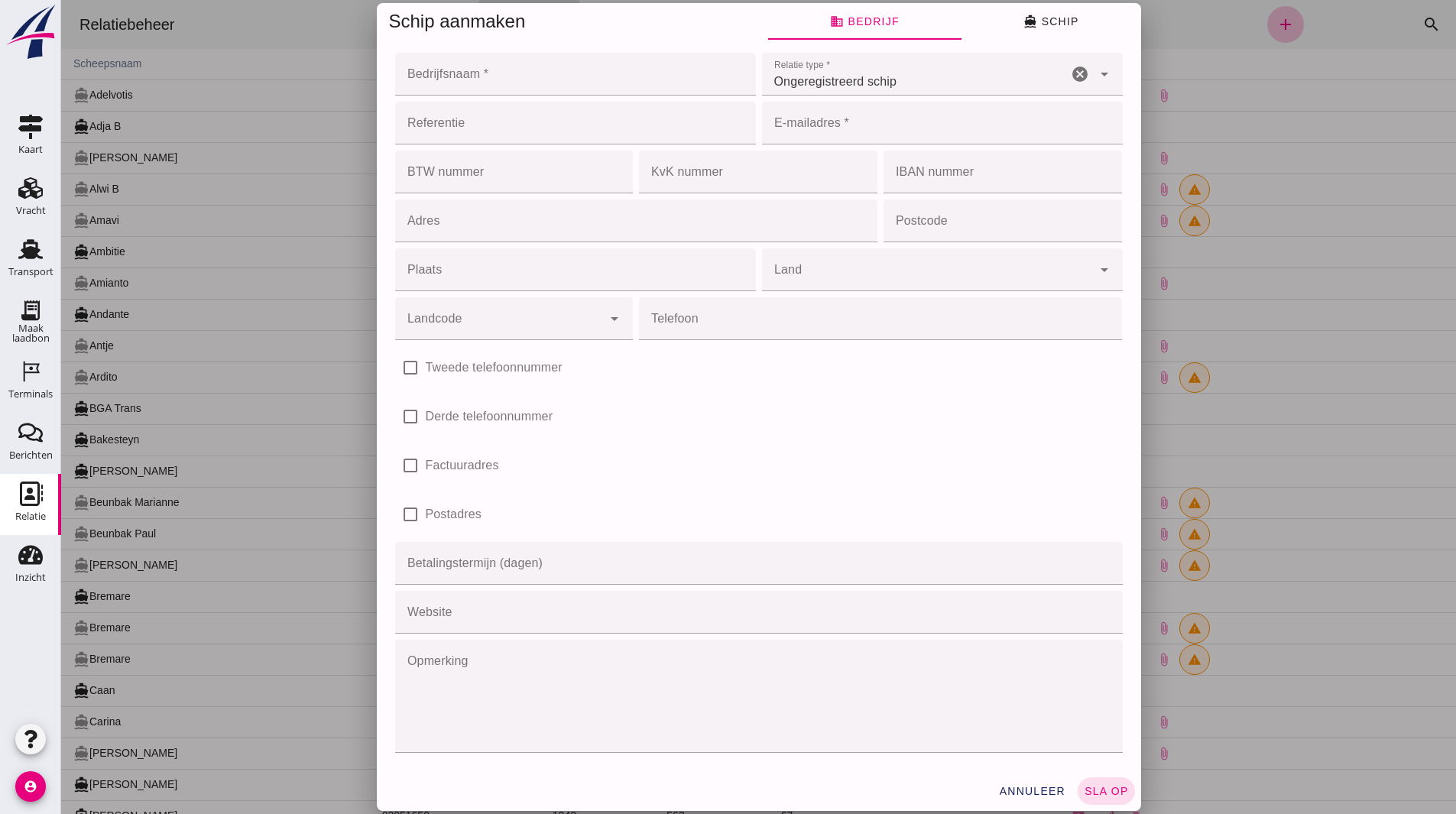
click at [454, 86] on div at bounding box center [759, 407] width 1395 height 814
click at [437, 75] on input "Bedrijfsnaam *" at bounding box center [570, 74] width 352 height 43
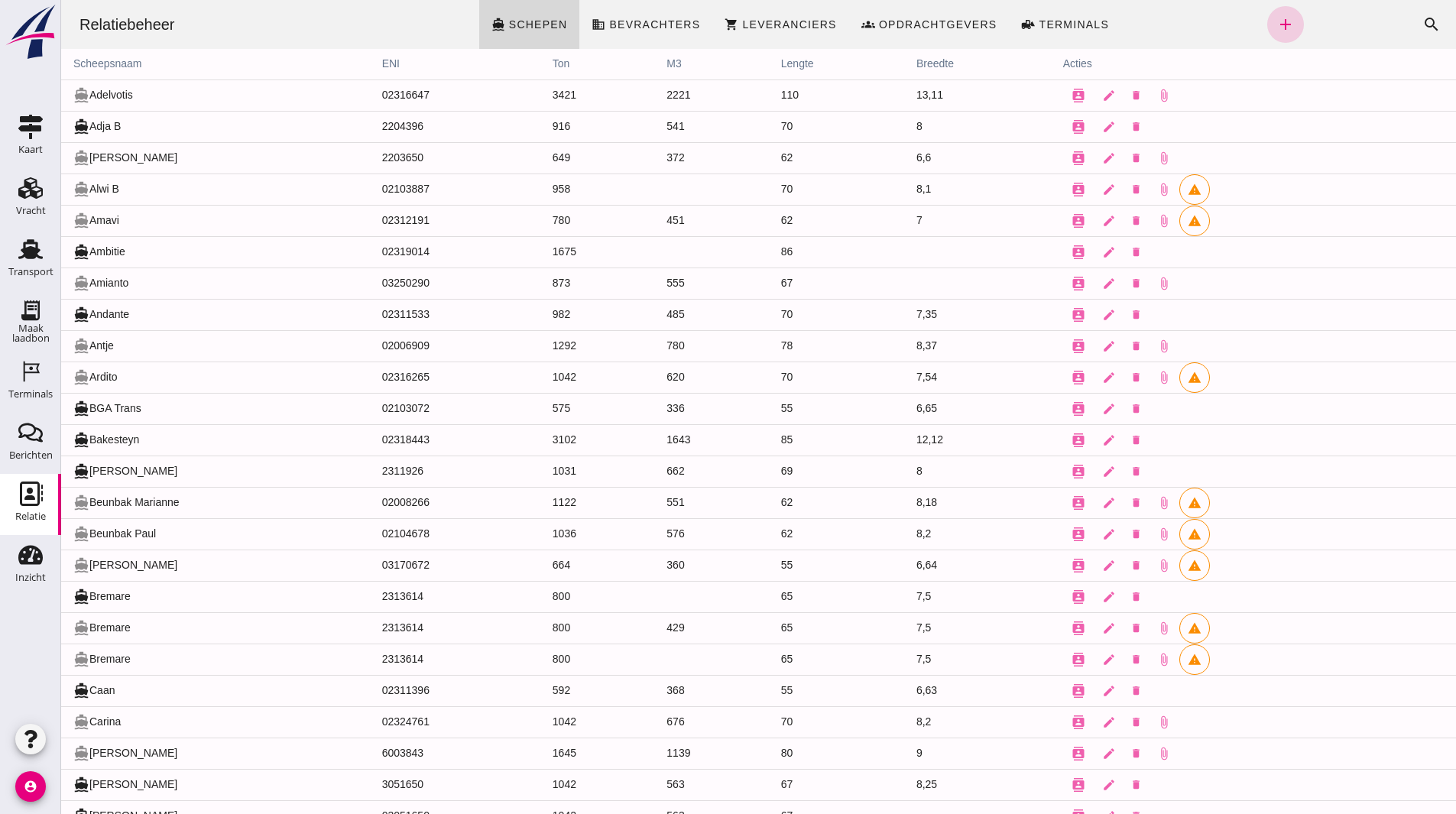
click at [1277, 21] on icon "add" at bounding box center [1285, 24] width 18 height 18
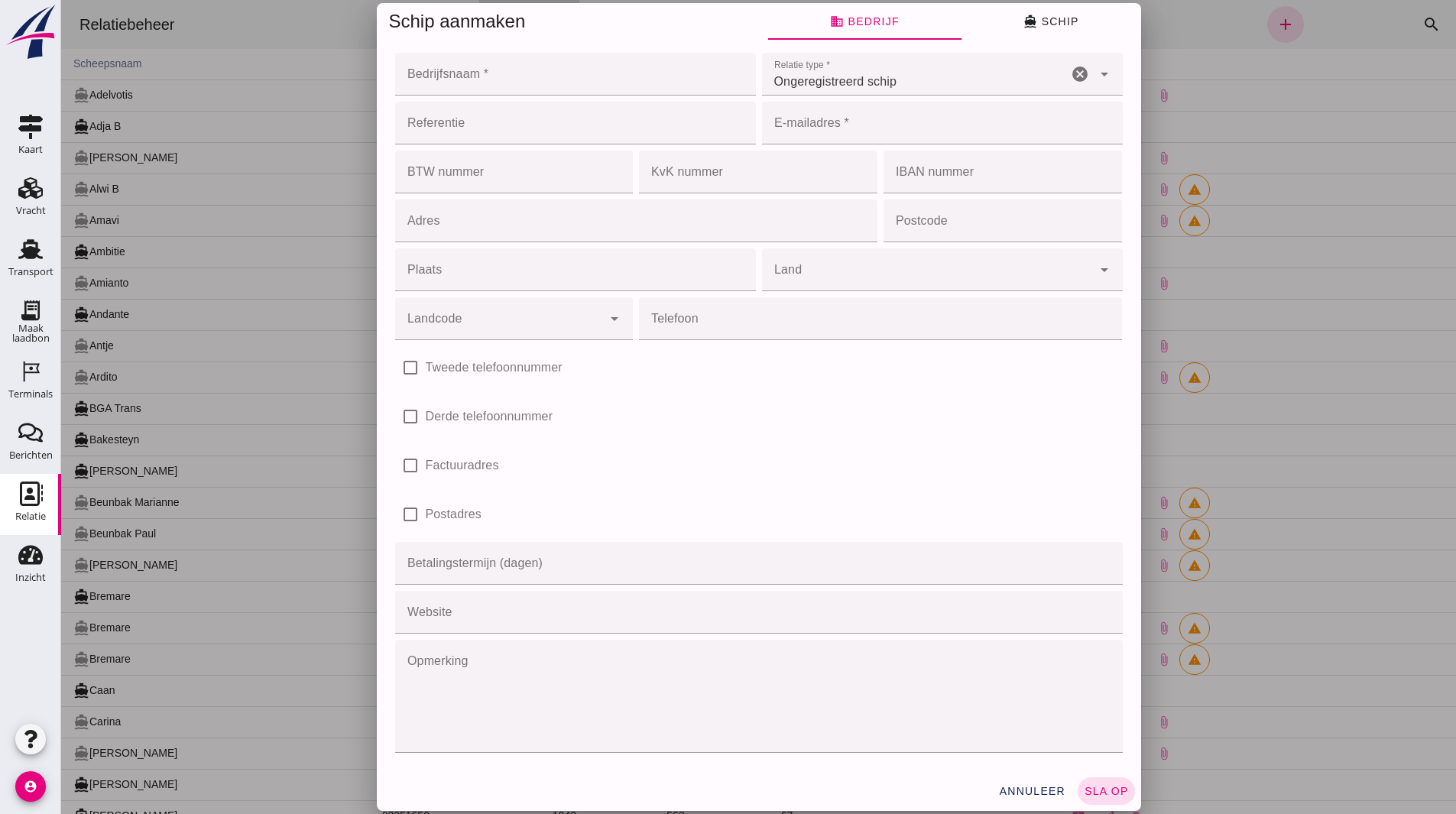
click at [444, 72] on input "Bedrijfsnaam *" at bounding box center [570, 74] width 352 height 43
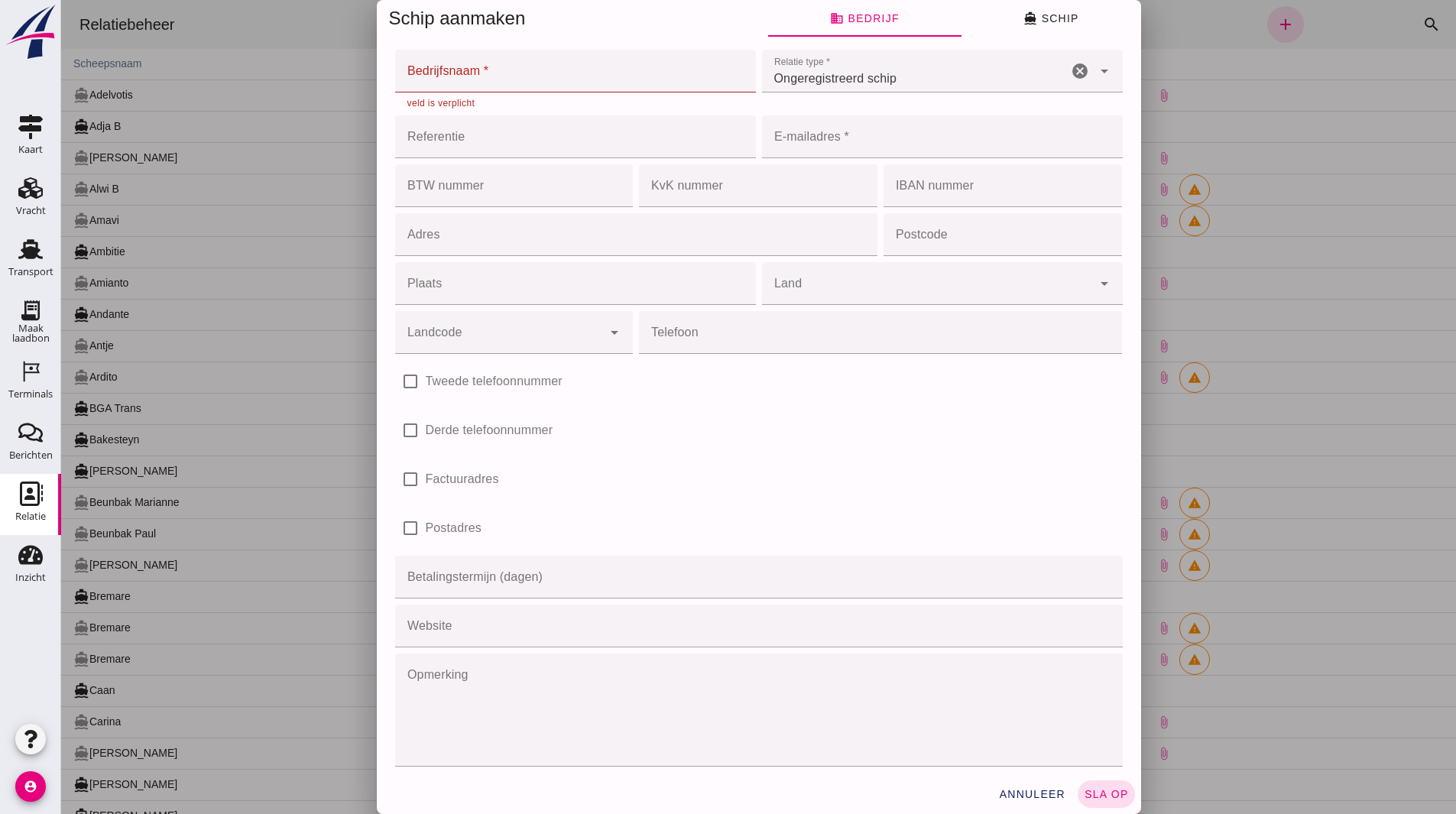
click at [480, 86] on input "Bedrijfsnaam *" at bounding box center [570, 71] width 352 height 43
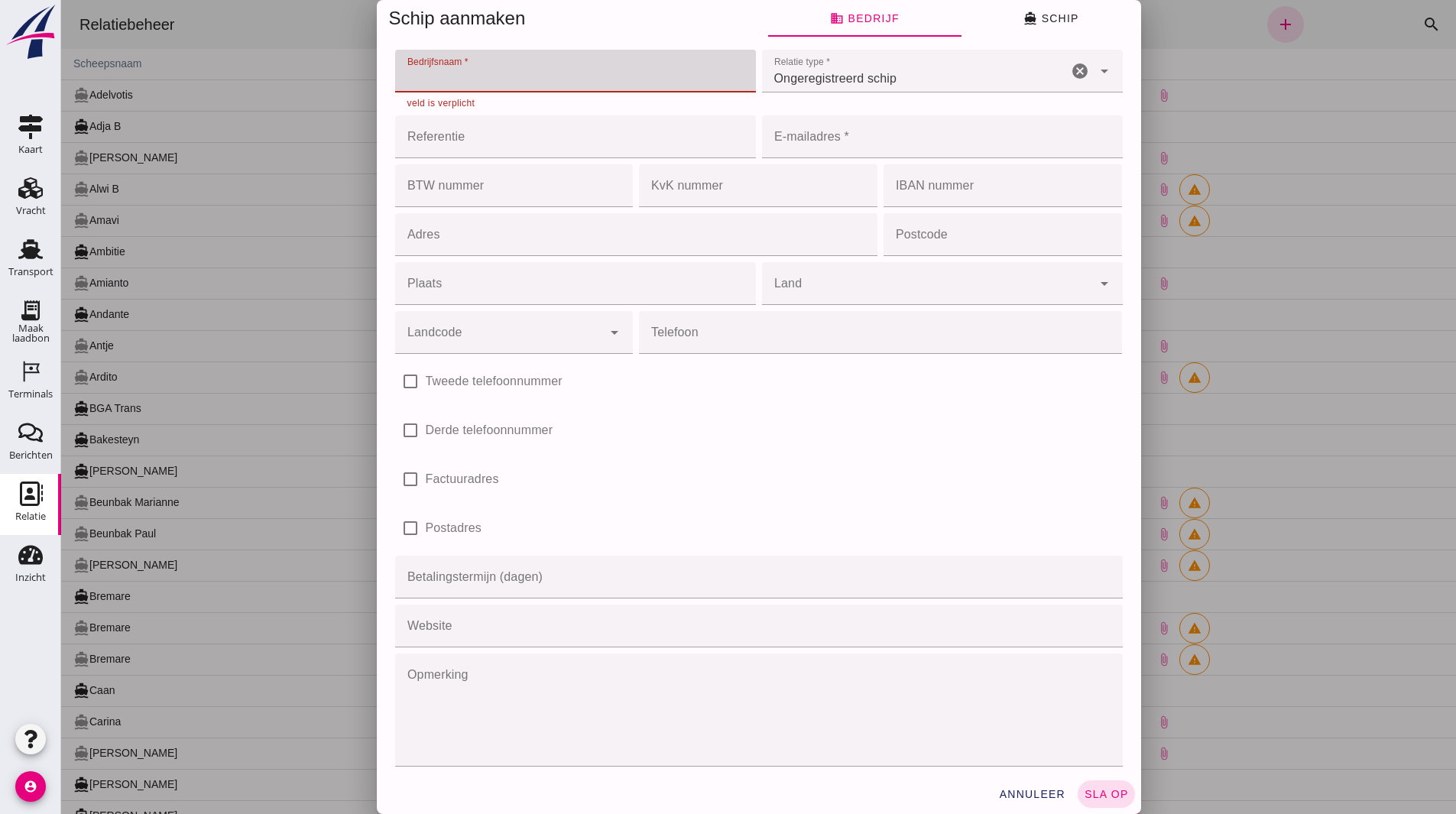
paste input "Buijs Groot Ammers Zand Grind & Overslag"
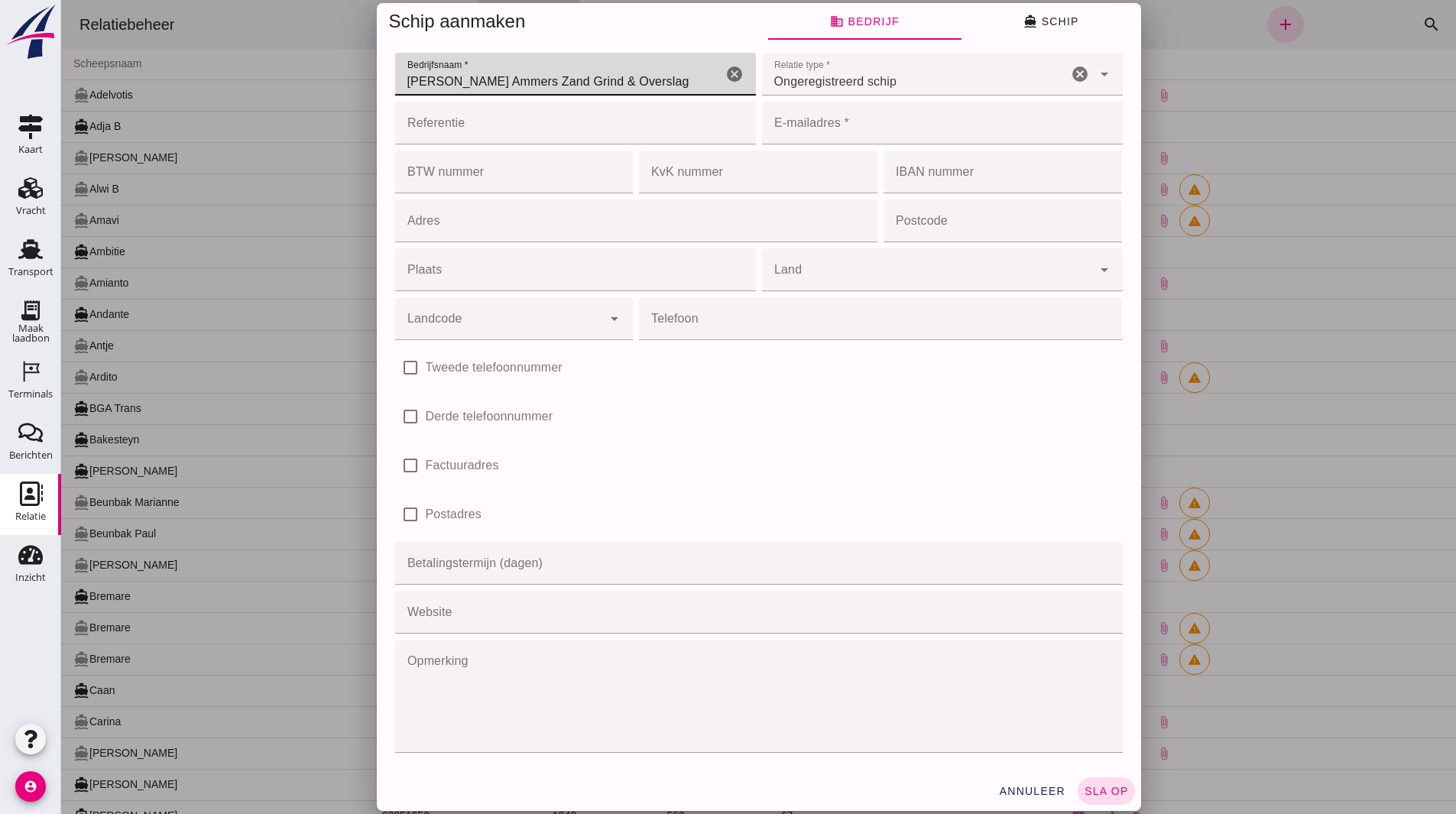
type input "Buijs Groot Ammers Zand Grind & Overslag"
click at [848, 128] on input "E-mailadres *" at bounding box center [938, 123] width 352 height 43
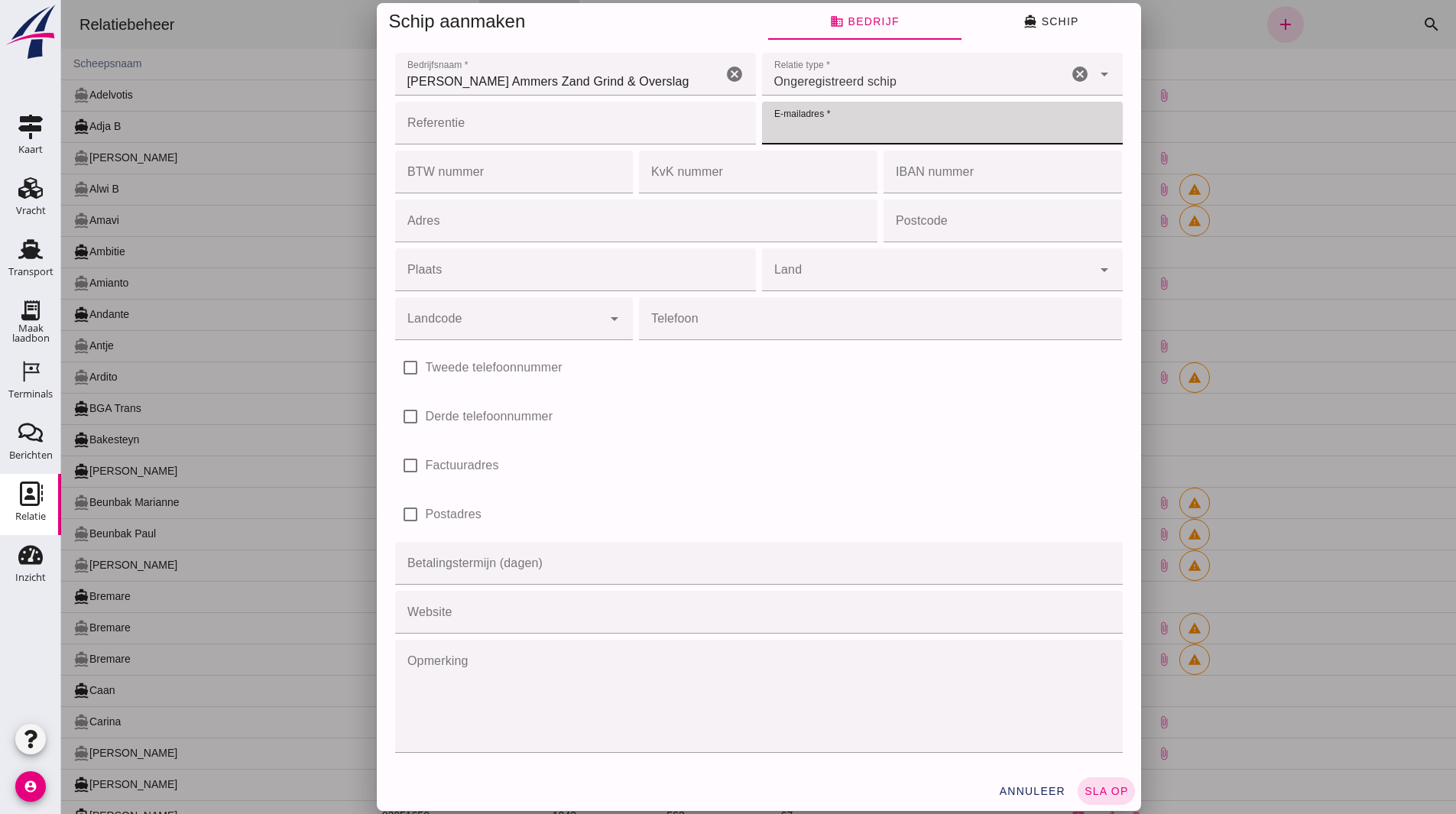
paste input "Buijs Groot Ammers Zand Grind & Overslag"
type input "Buijs Groot Ammers Zand Grind & Overslag"
drag, startPoint x: 1030, startPoint y: 125, endPoint x: 628, endPoint y: 130, distance: 402.0
click at [628, 130] on div "Referentie Referentie cancel E-mailadres * E-mailadres * Buijs Groot Ammers Zan…" at bounding box center [759, 123] width 734 height 49
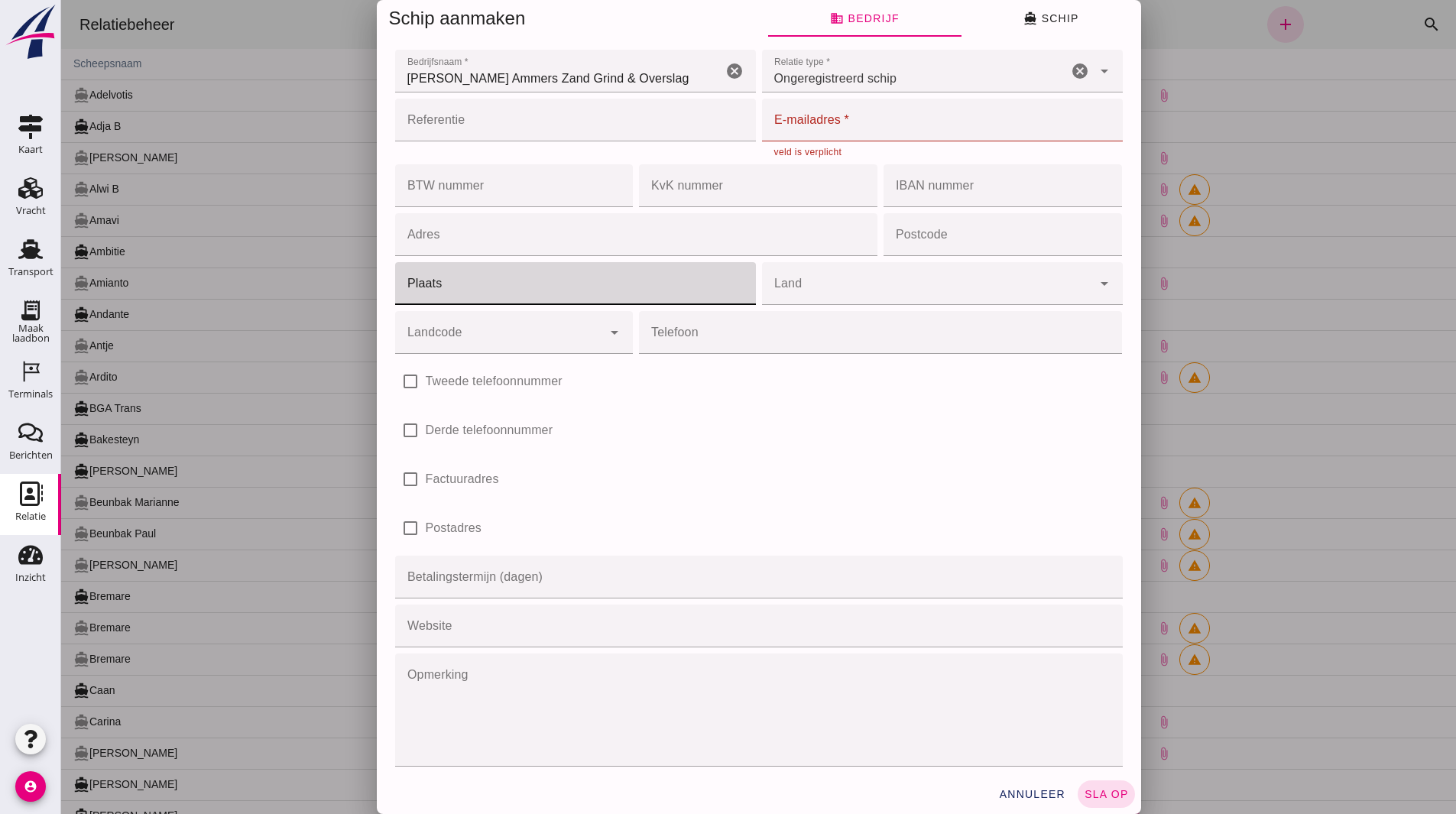
click at [461, 276] on input "Plaats" at bounding box center [570, 283] width 352 height 43
type input "Groot Ammers"
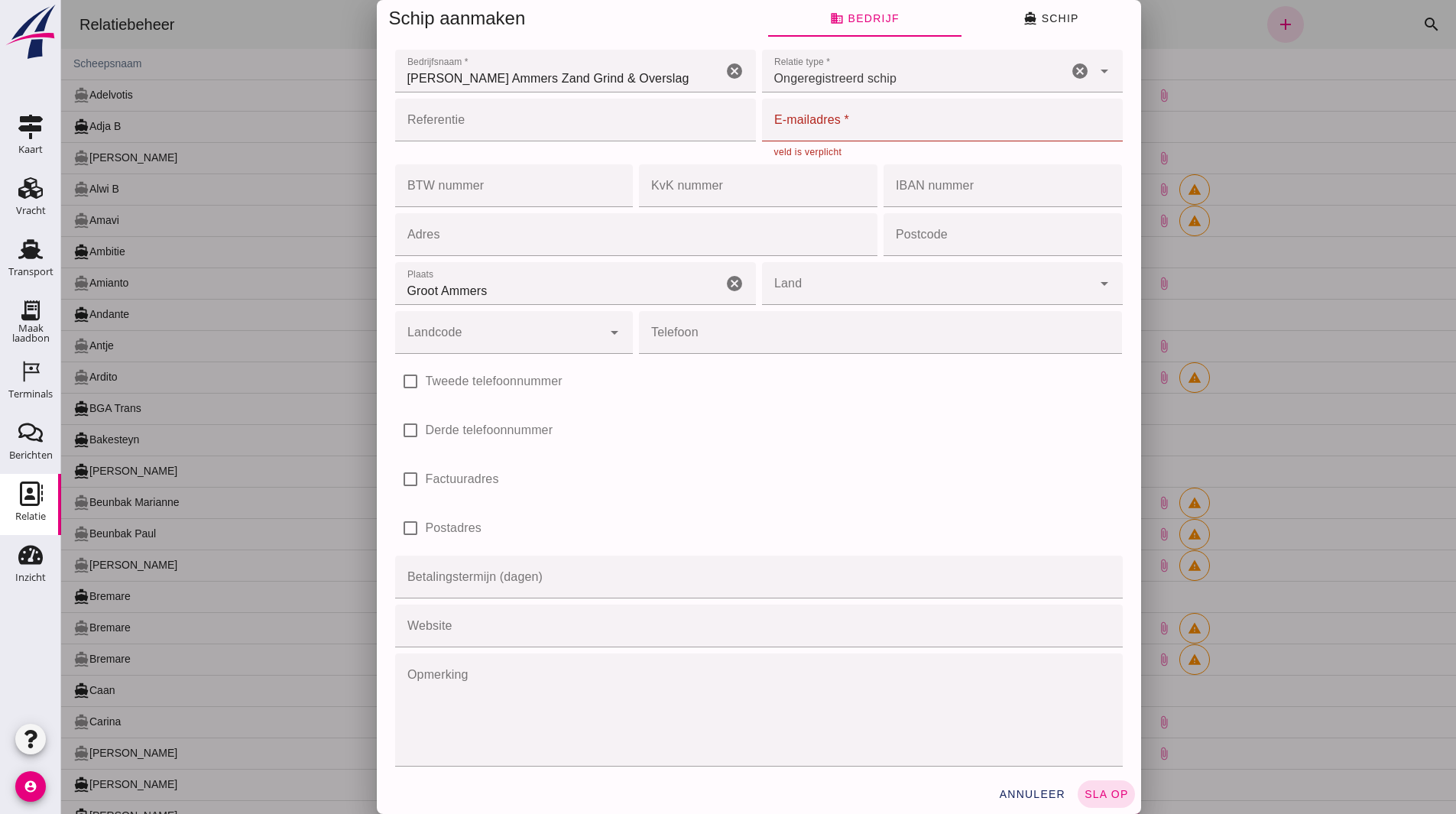
click at [859, 127] on input "E-mailadres *" at bounding box center [938, 120] width 352 height 43
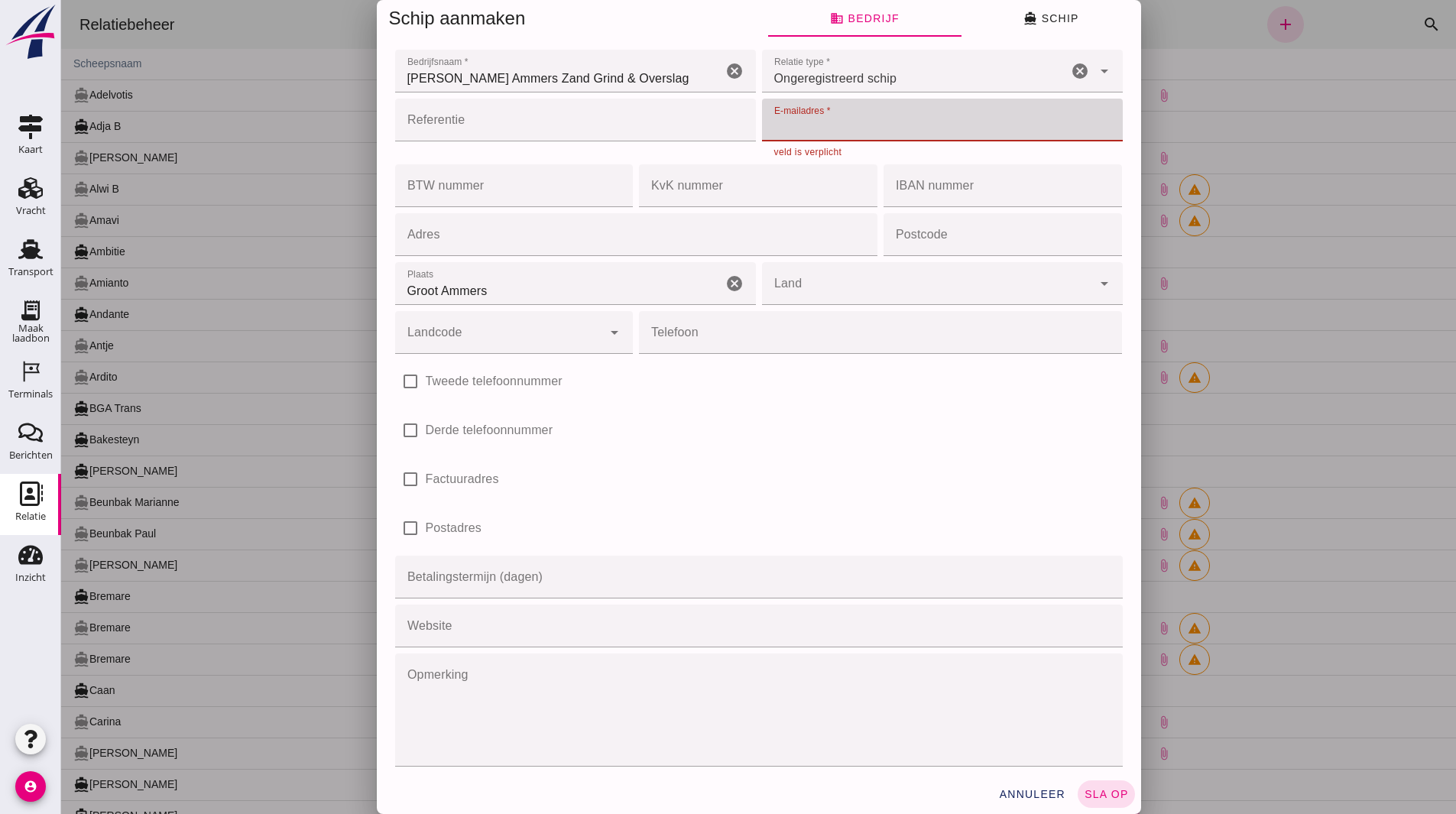
paste input "Avaty05@outlook.com"
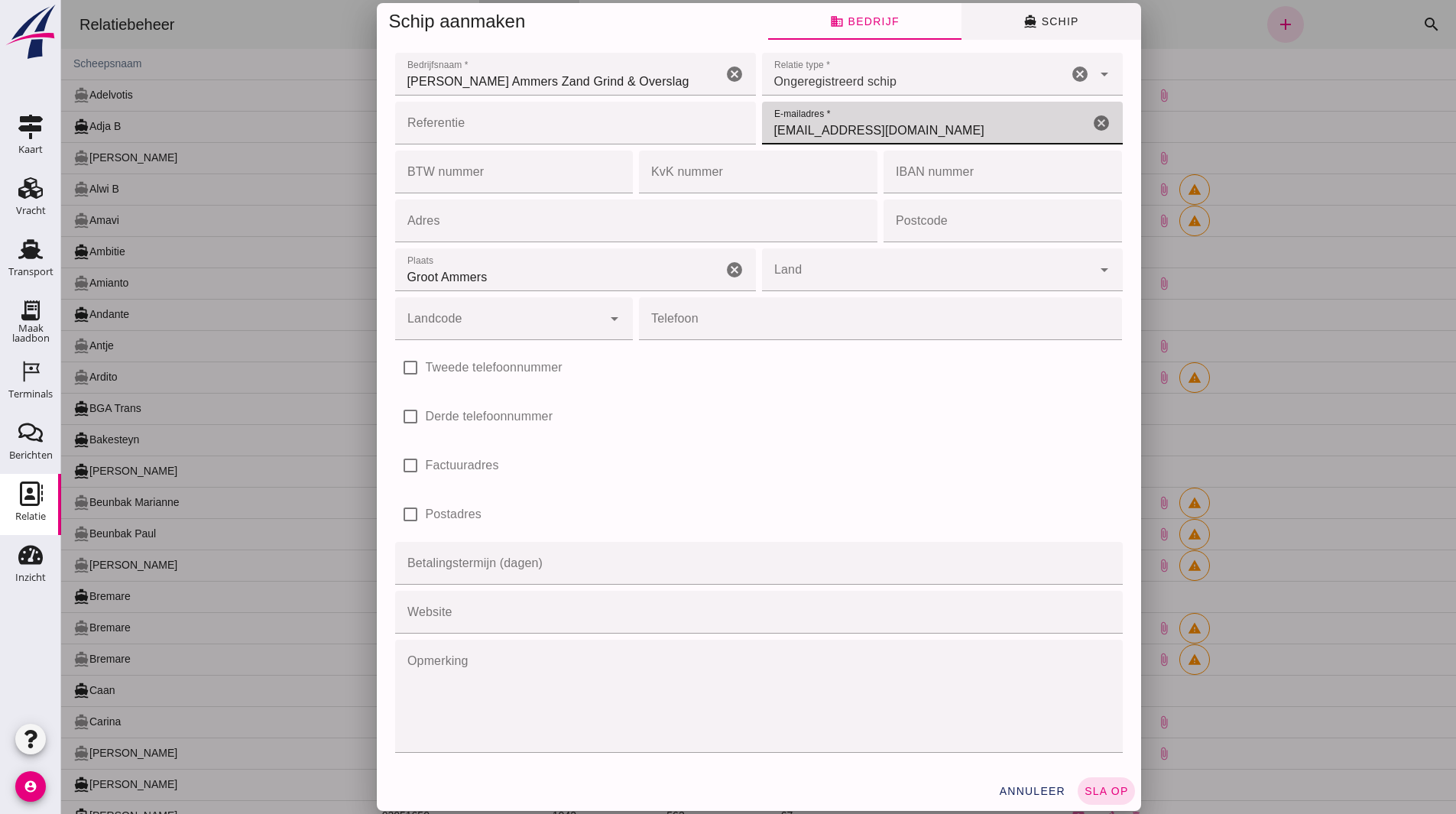
type input "Avaty05@outlook.com"
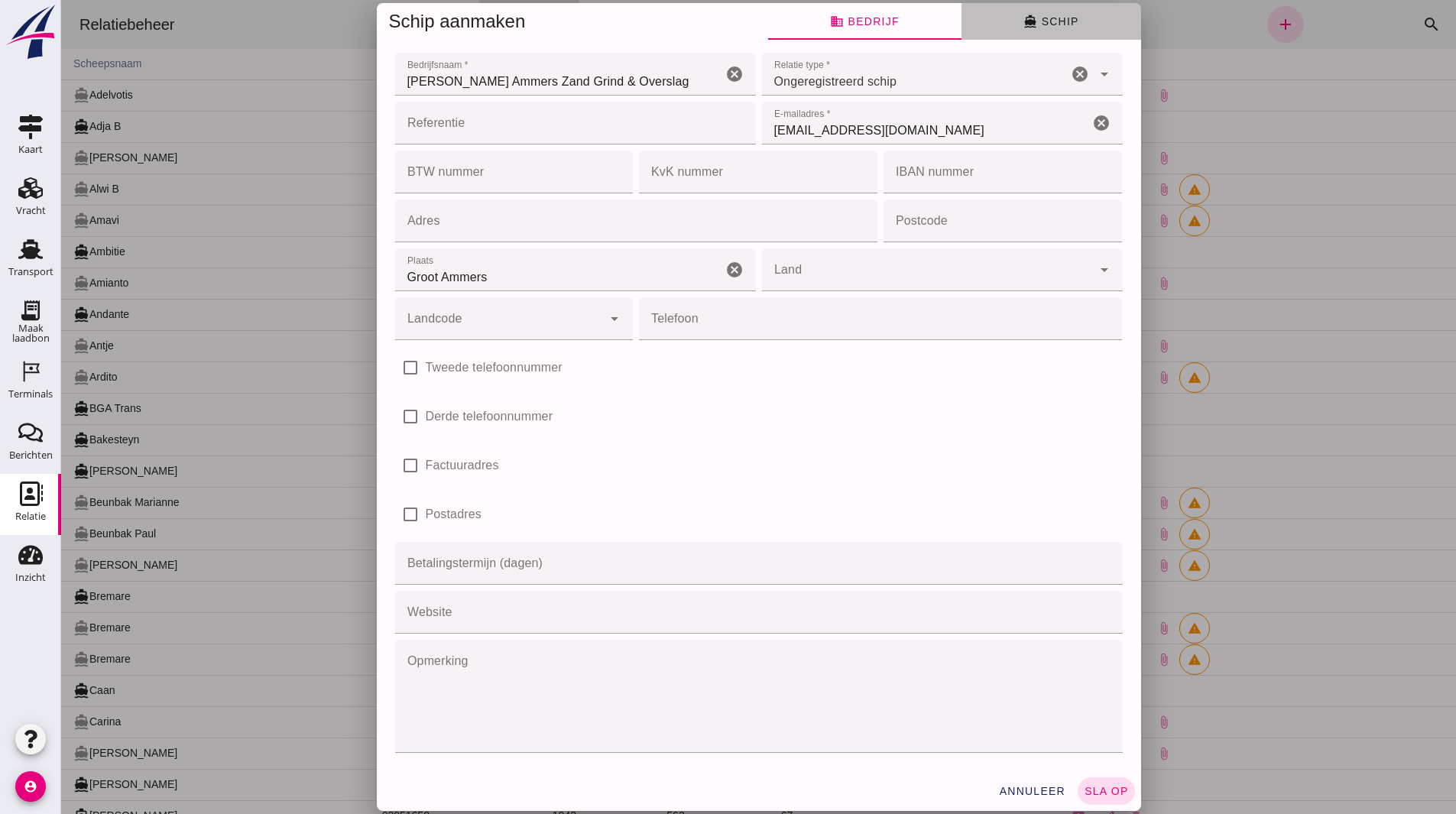
click at [1062, 13] on button "directions_boat Schip" at bounding box center [1051, 21] width 179 height 36
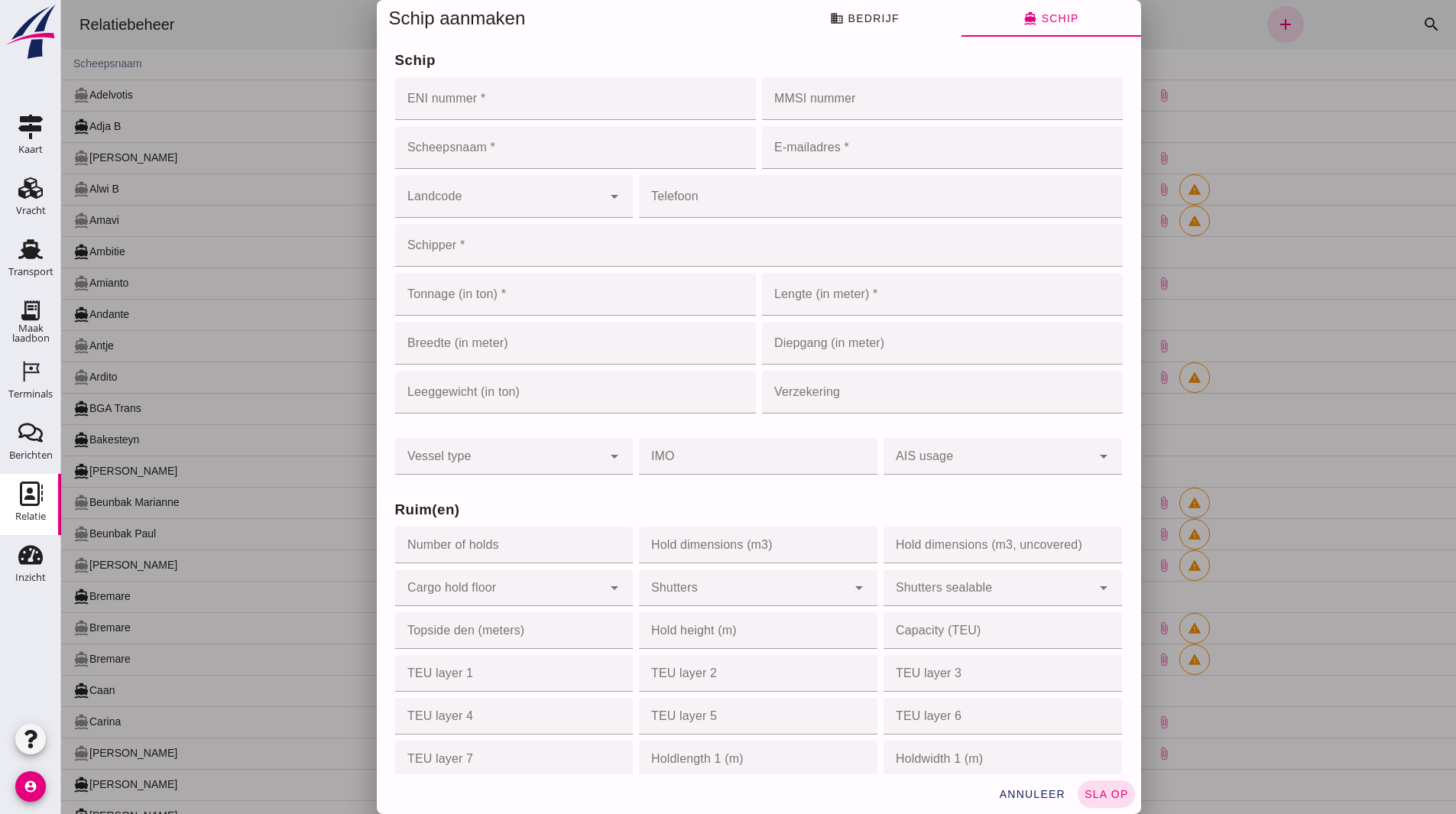
click at [466, 109] on input "ENI nummer *" at bounding box center [570, 98] width 352 height 43
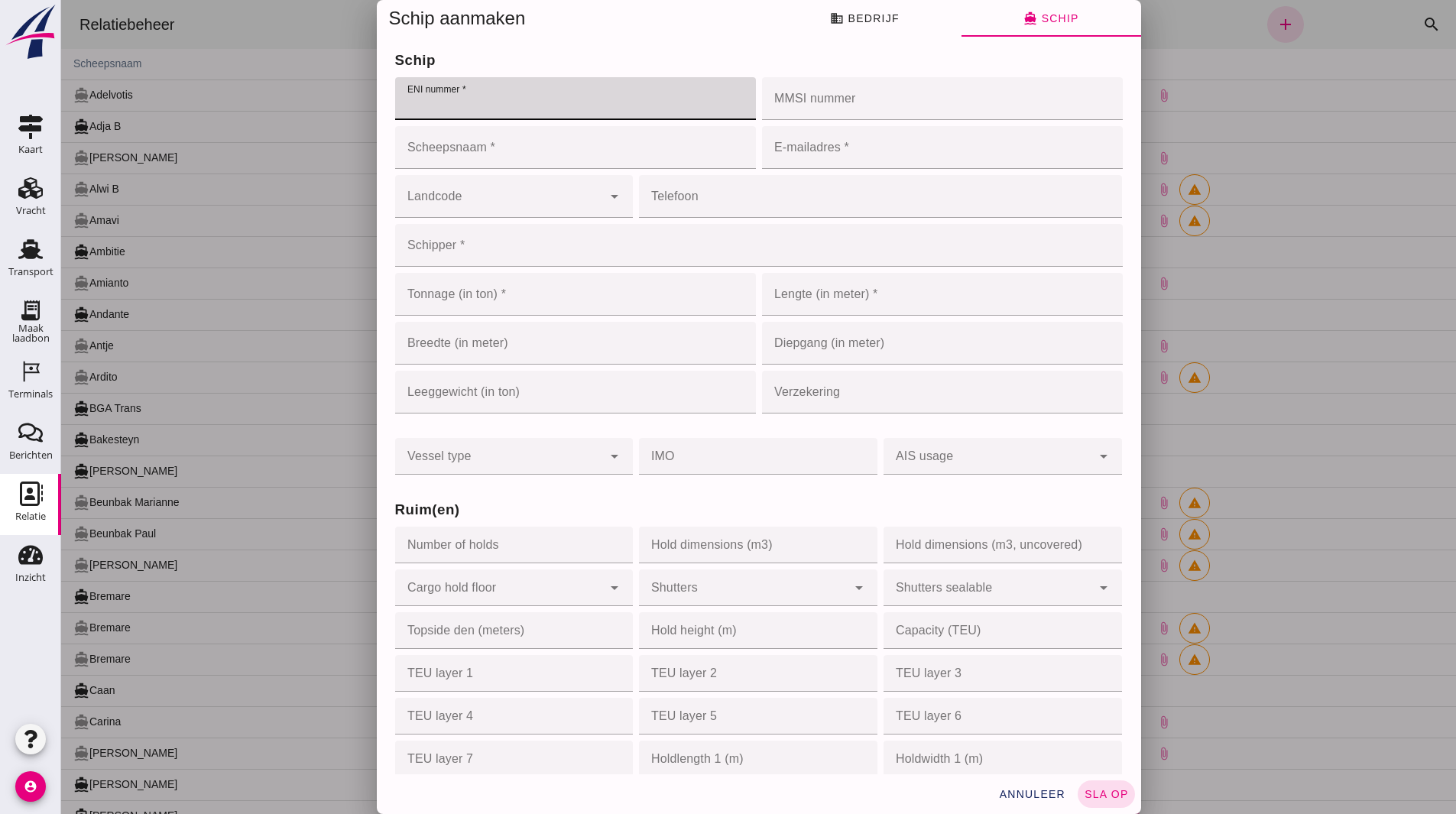
click at [457, 163] on input "Scheepsnaam *" at bounding box center [575, 148] width 361 height 43
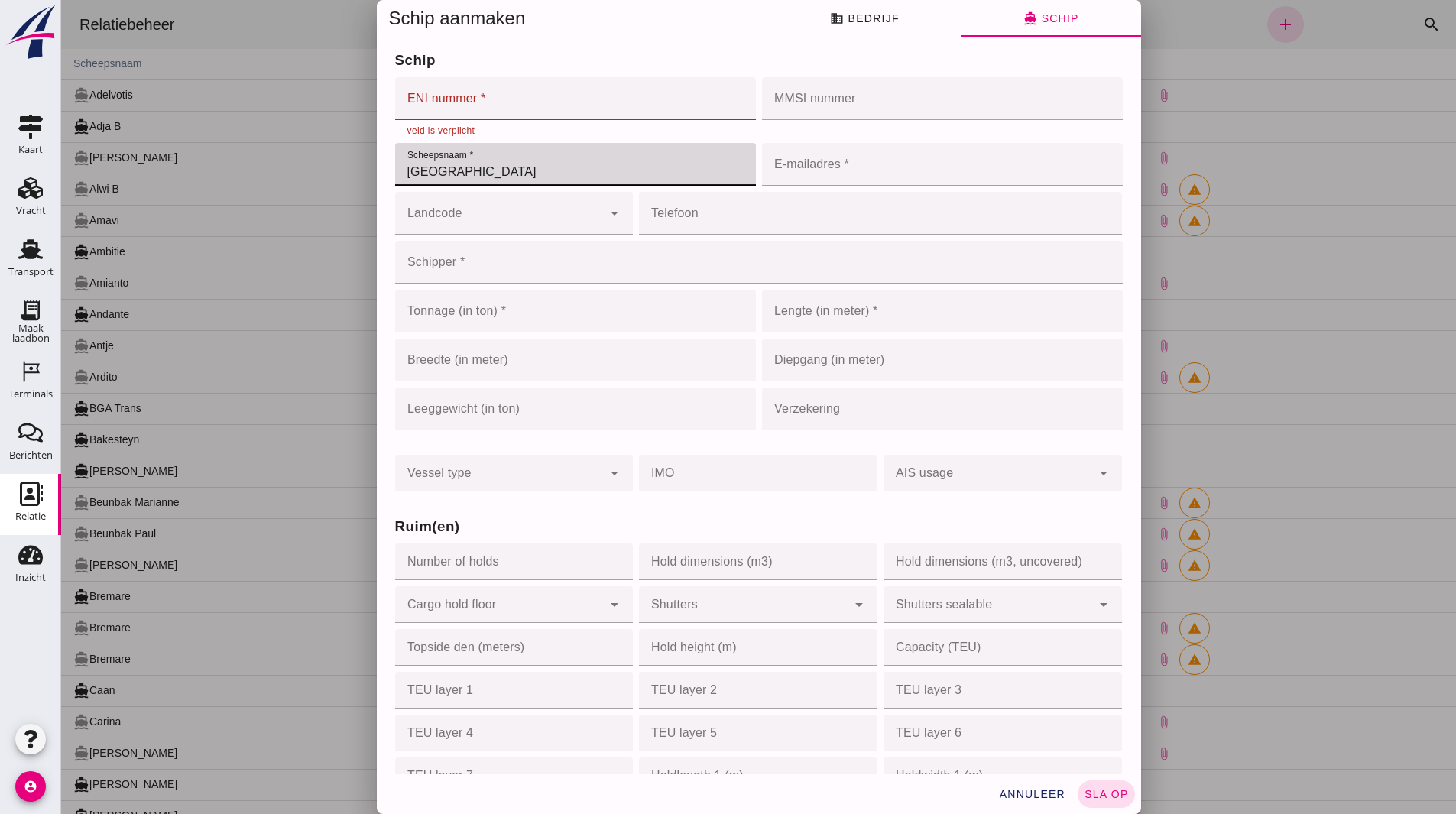
type input "Grevelingen"
click at [453, 117] on input "ENI nummer *" at bounding box center [570, 98] width 352 height 43
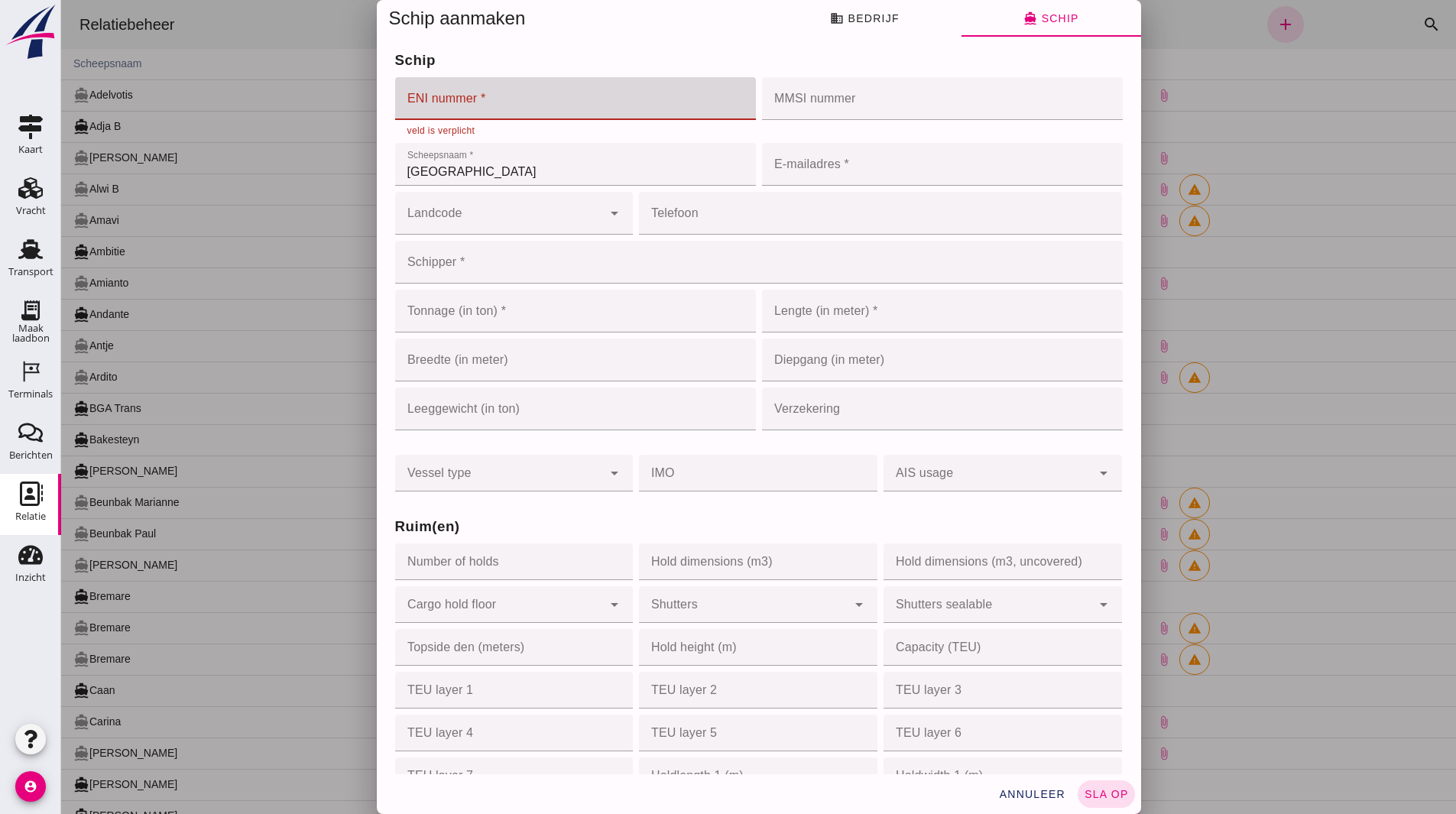
click at [419, 109] on input "ENI nummer *" at bounding box center [570, 98] width 352 height 43
paste input "02312534"
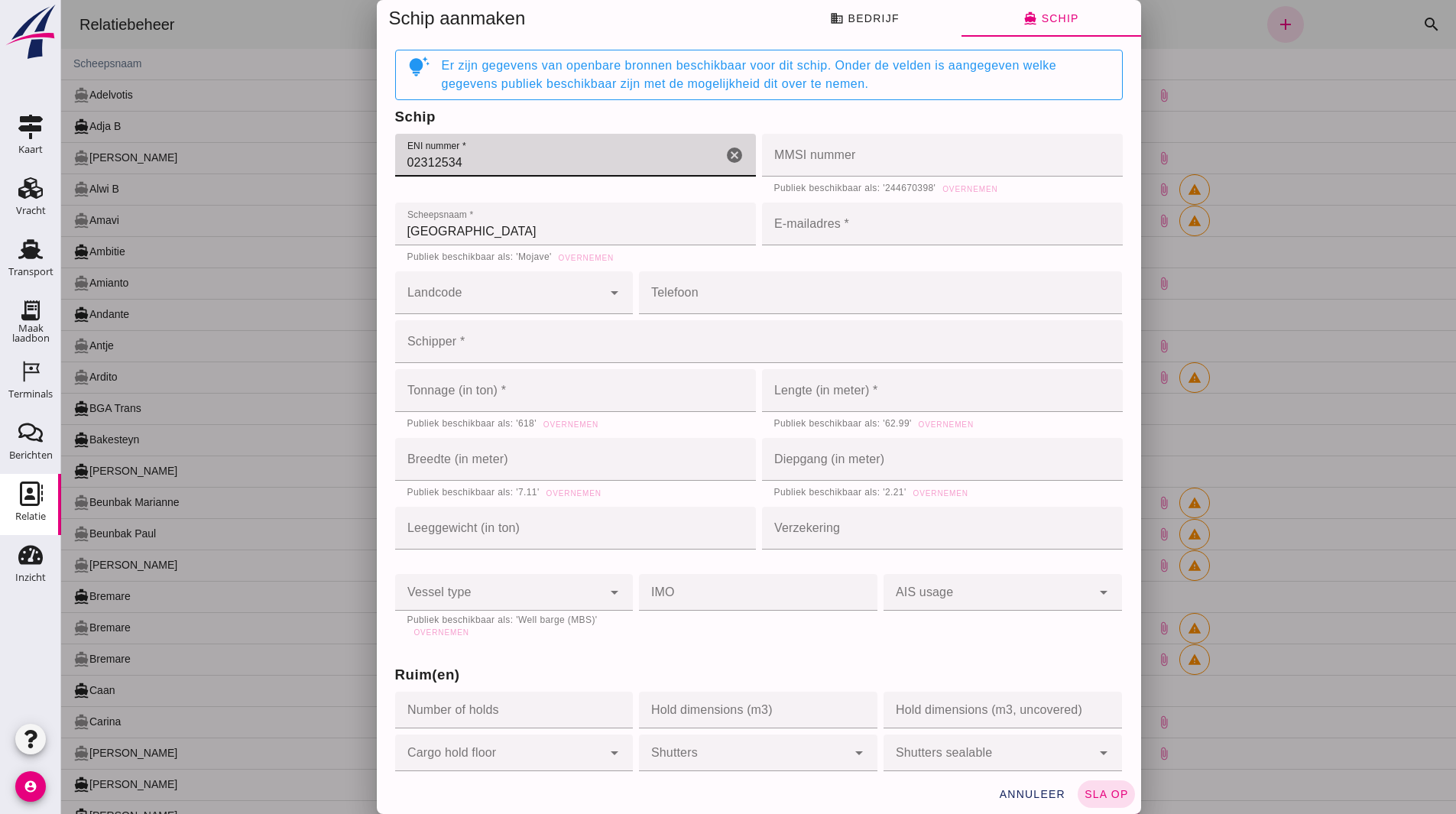
type input "02312534"
click at [574, 254] on span "Overnemen" at bounding box center [586, 258] width 56 height 9
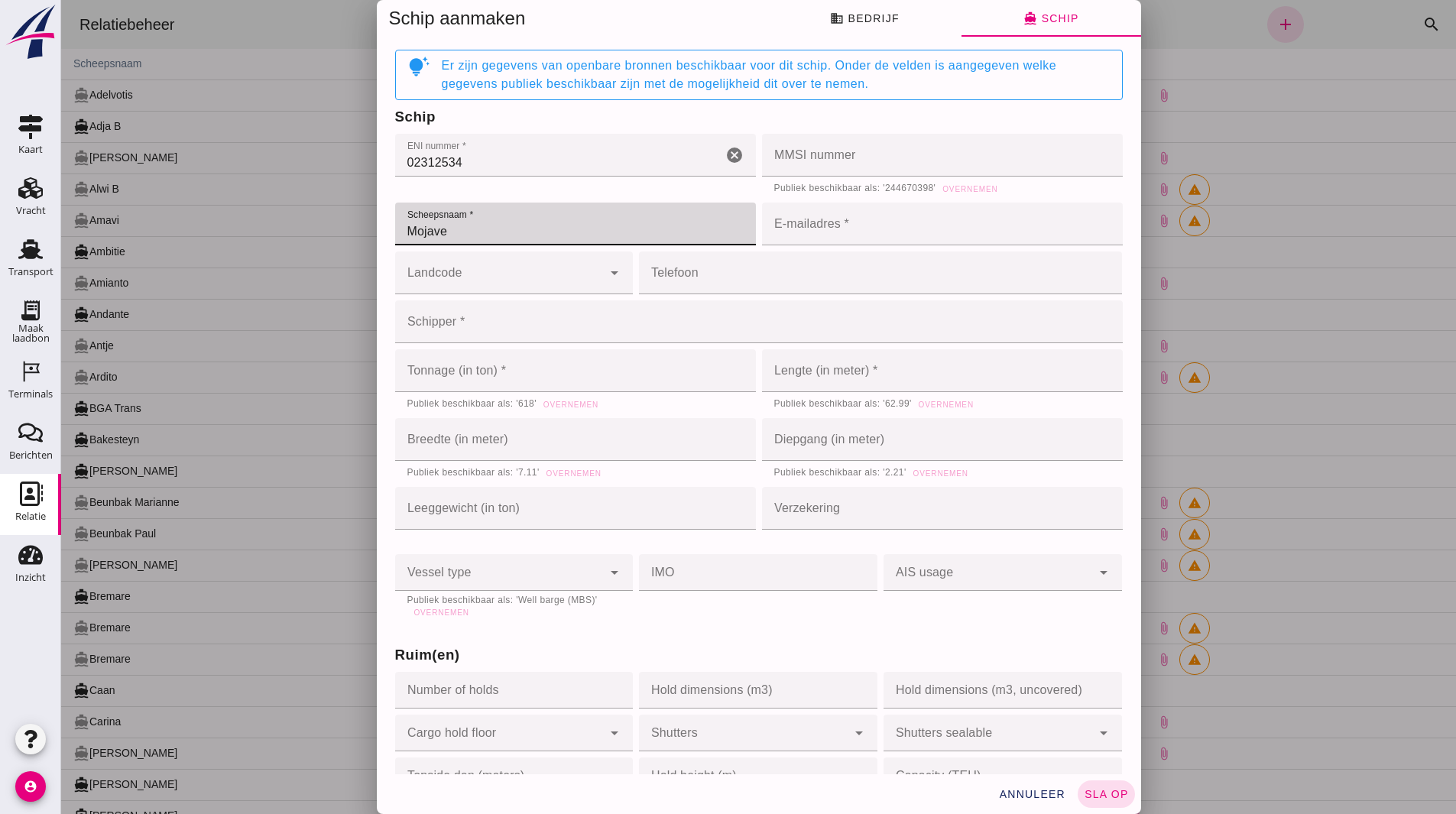
drag, startPoint x: 465, startPoint y: 238, endPoint x: 238, endPoint y: 243, distance: 227.1
click at [240, 243] on div "Schip aanmaken business Bedrijf directions_boat Schip Bedrijfsnaam * Bedrijfsna…" at bounding box center [759, 407] width 1395 height 814
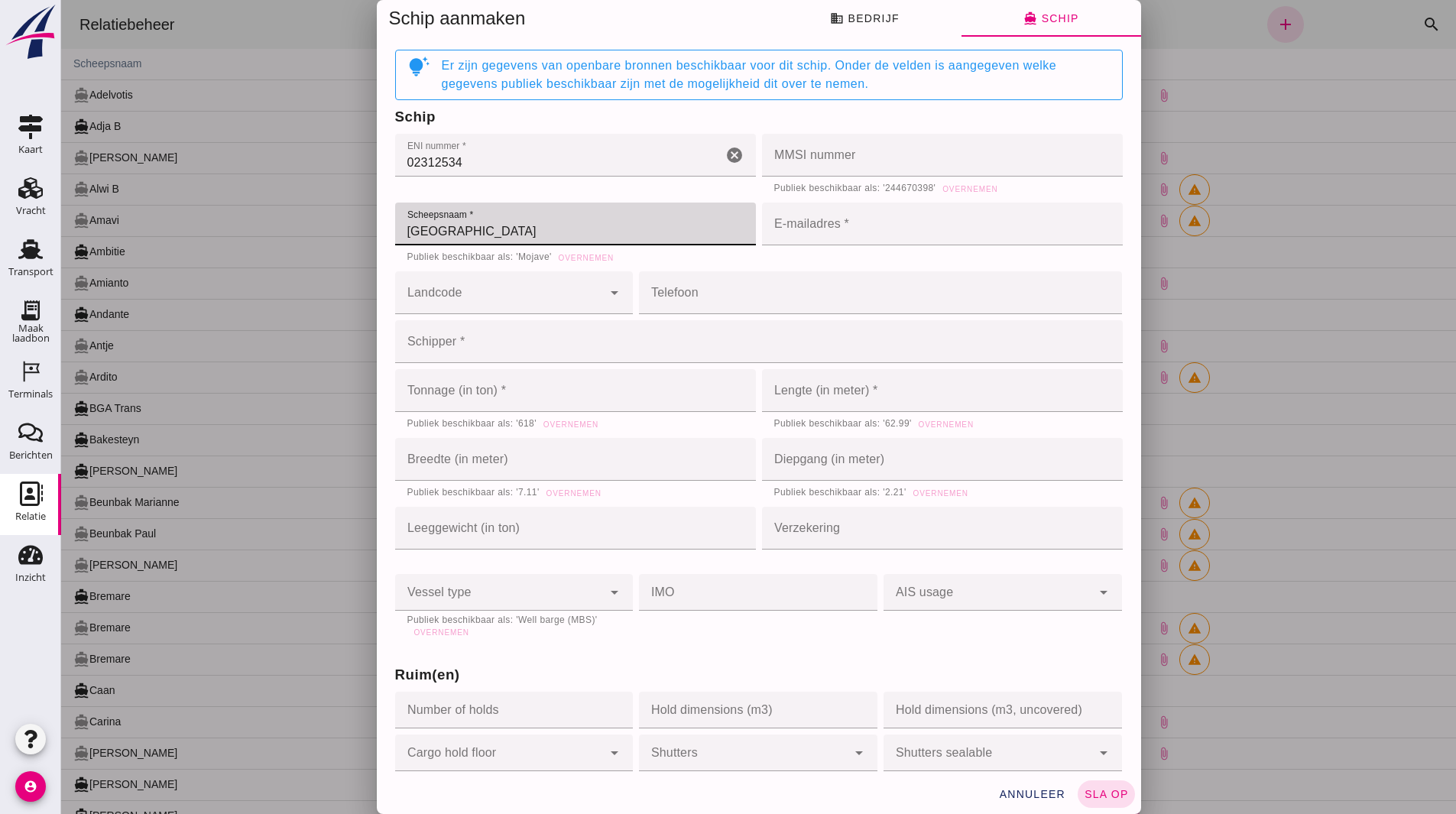
type input "Grevelingen"
click at [567, 428] on span "Overnemen" at bounding box center [570, 424] width 56 height 9
type input "618"
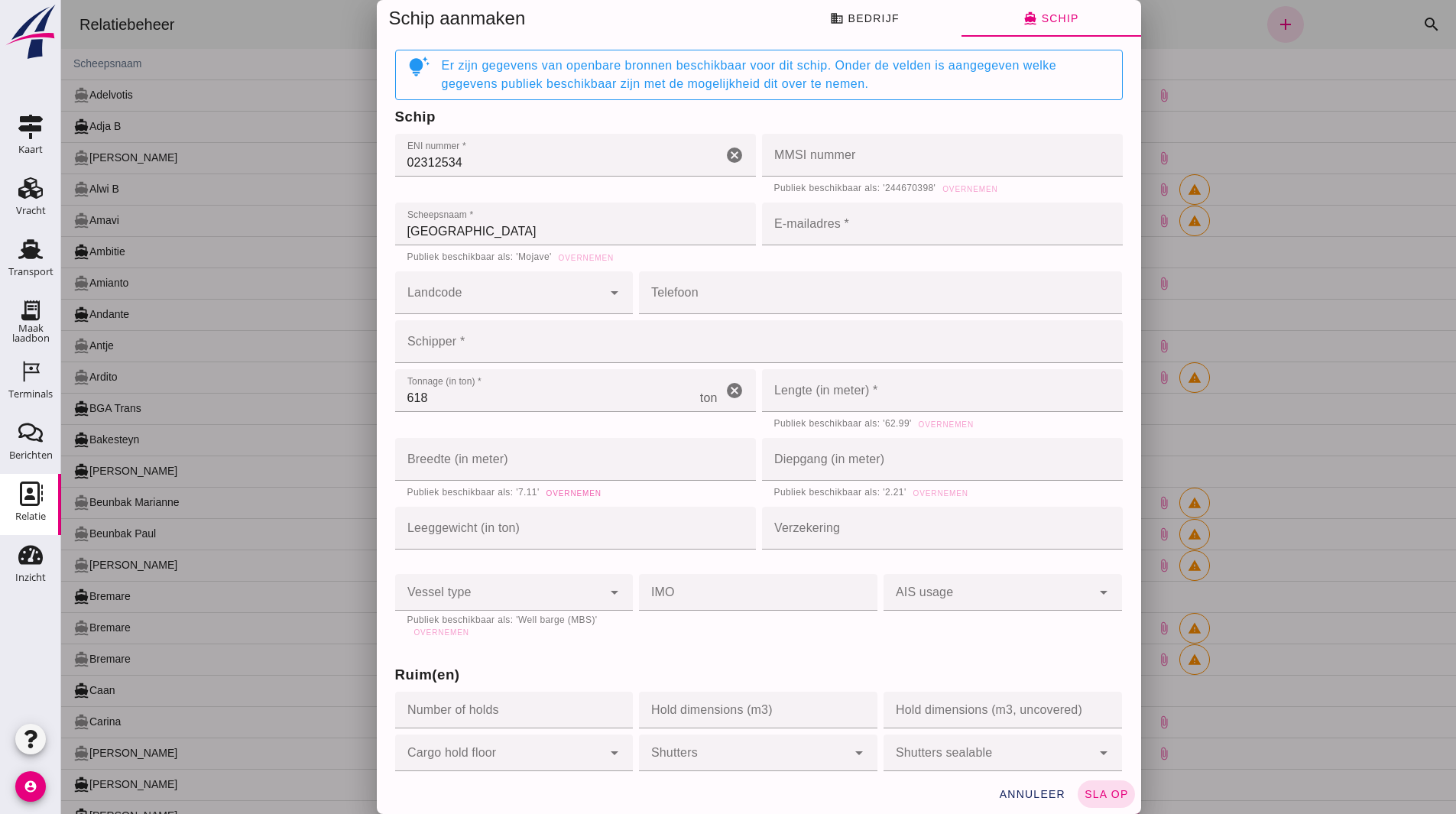
click at [574, 496] on span "Overnemen" at bounding box center [574, 493] width 56 height 9
type input "7.11"
click at [933, 493] on span "Overnemen" at bounding box center [940, 493] width 56 height 9
type input "2.21"
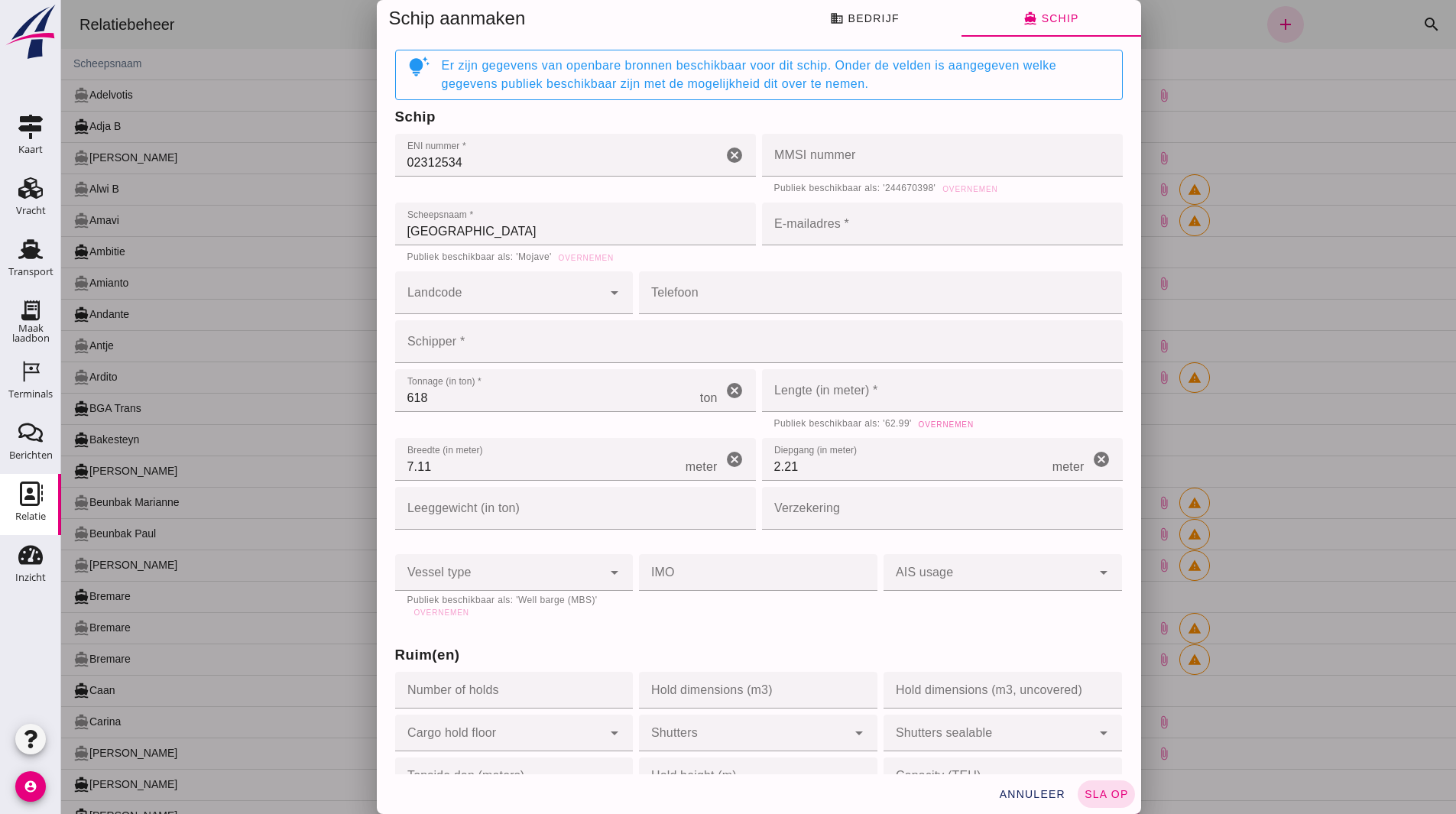
click at [939, 430] on button "Overnemen" at bounding box center [946, 424] width 68 height 15
type input "62.99"
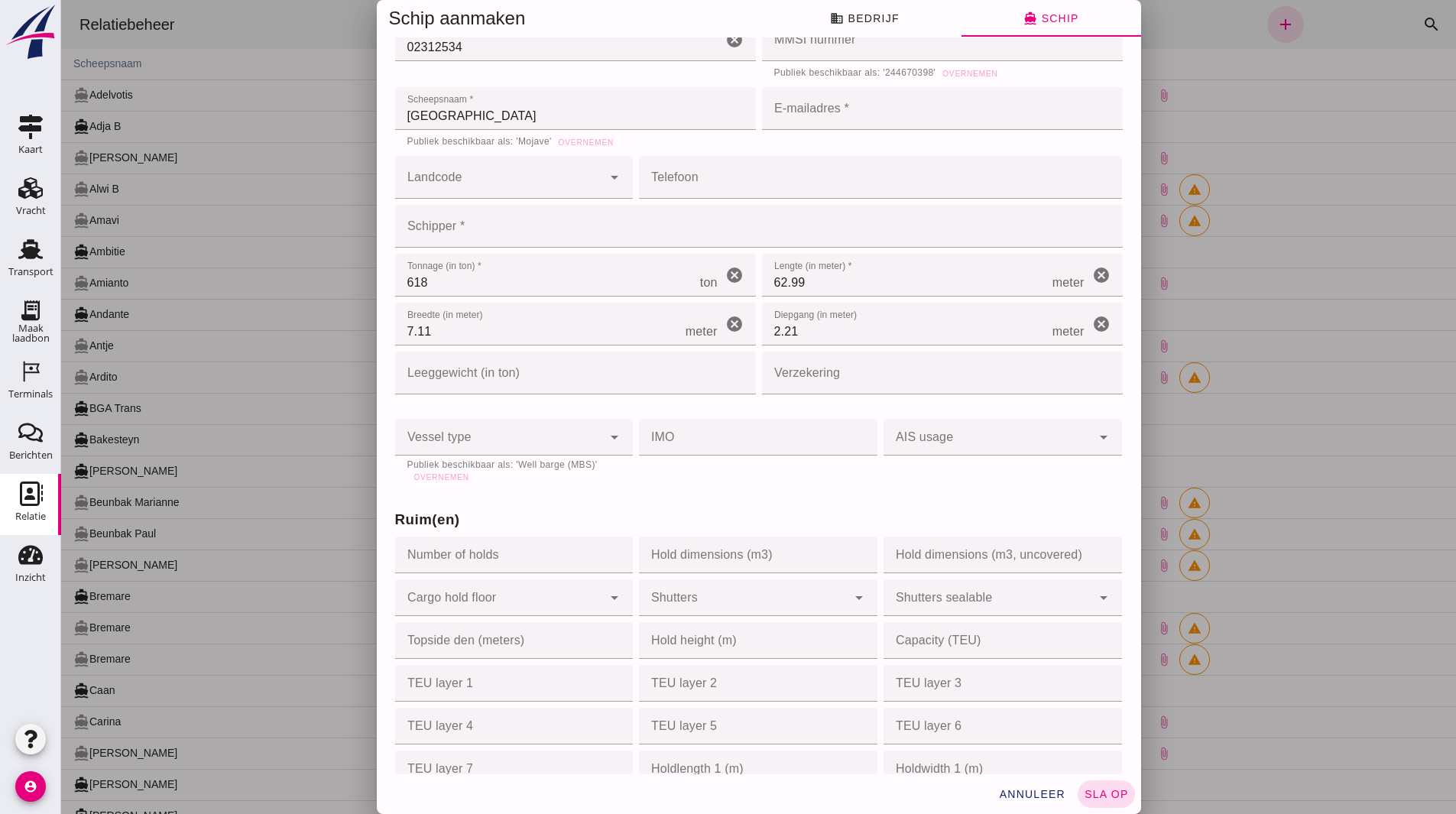
scroll to position [153, 0]
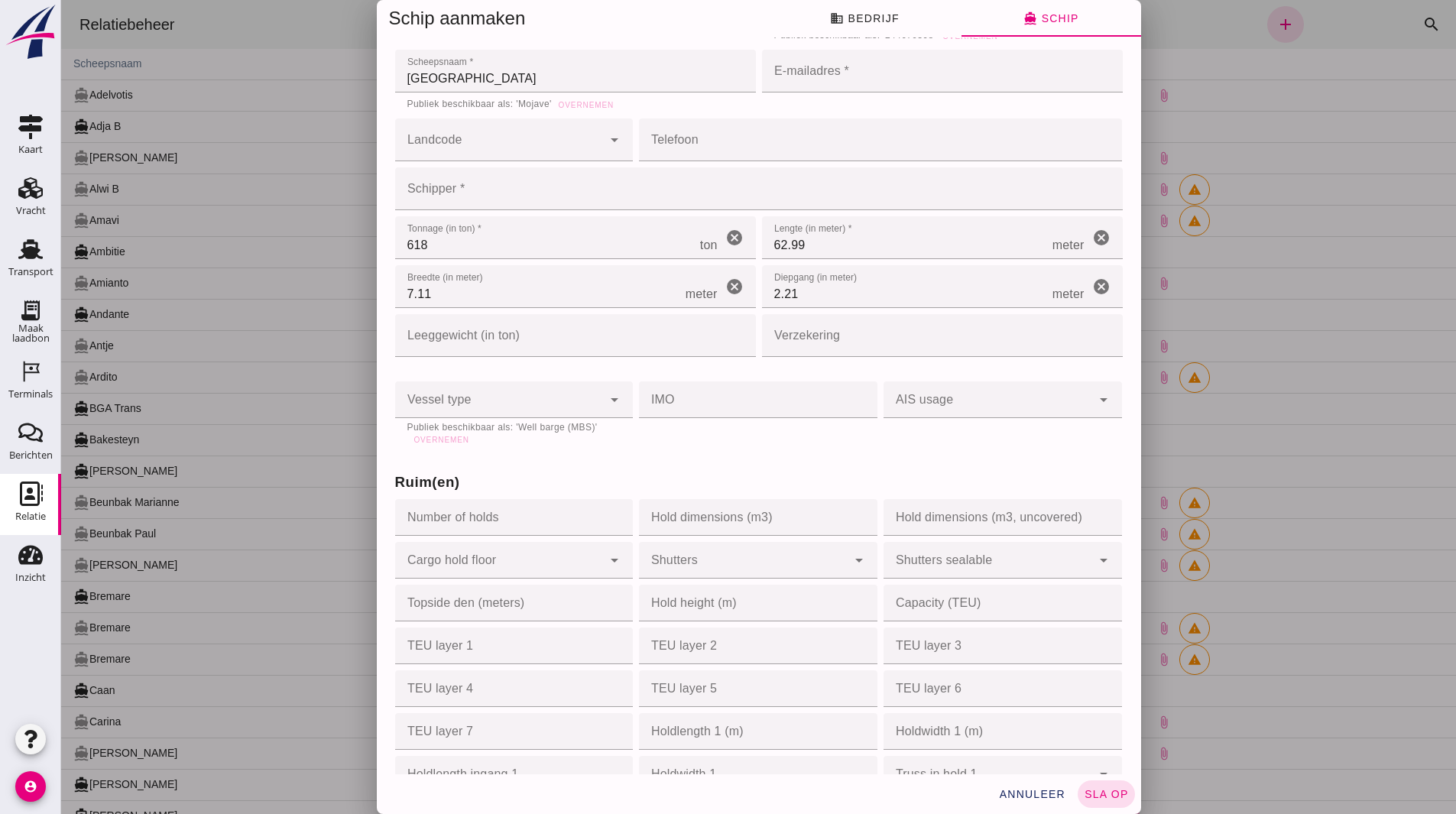
click at [456, 450] on div "Vessel type Vessel type cancel arrow_drop_down Publiek beschikbaar als: 'Well b…" at bounding box center [514, 414] width 244 height 72
click at [451, 447] on button "Overnemen" at bounding box center [442, 439] width 68 height 15
type input "motor_barge"
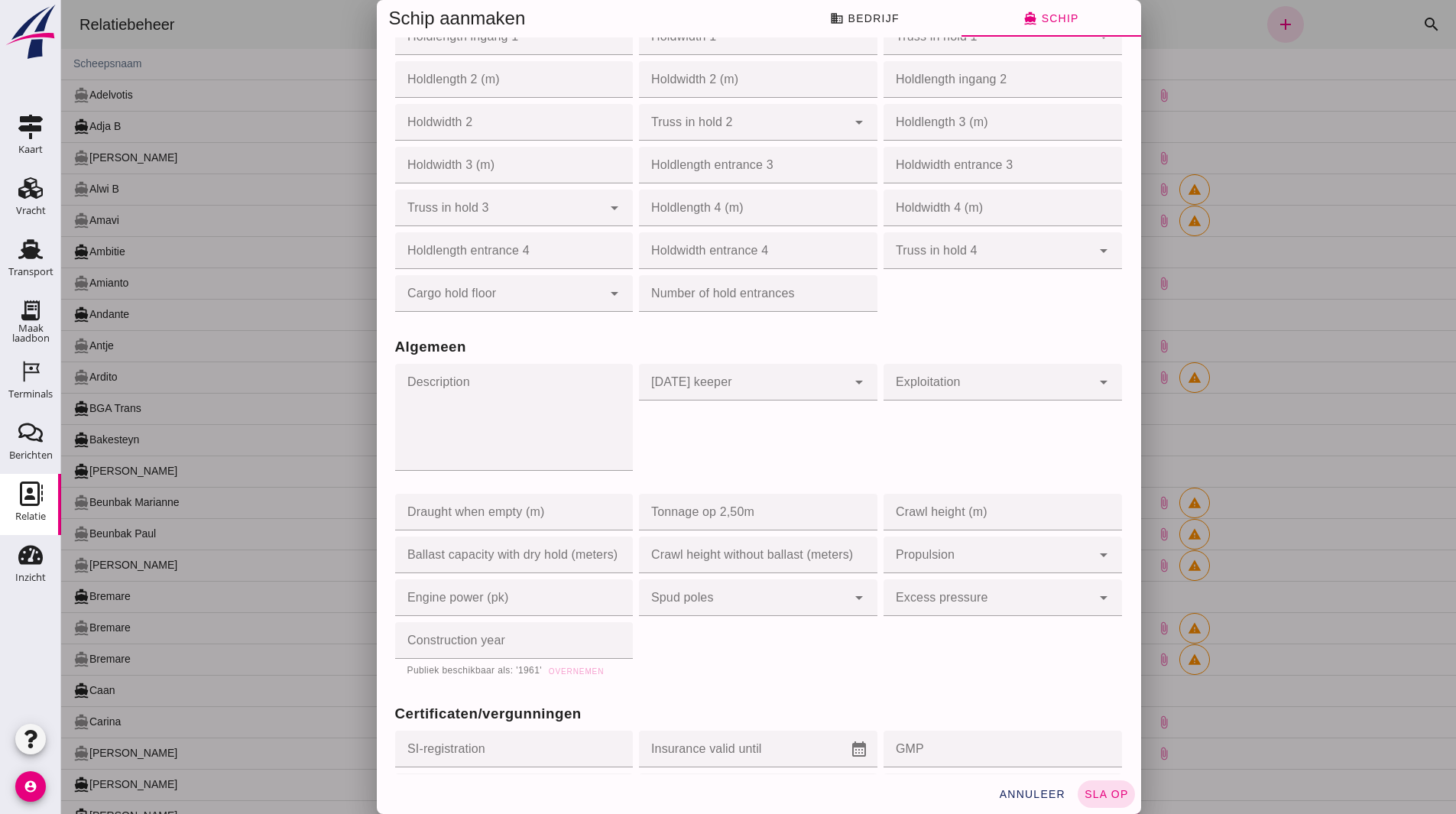
scroll to position [994, 0]
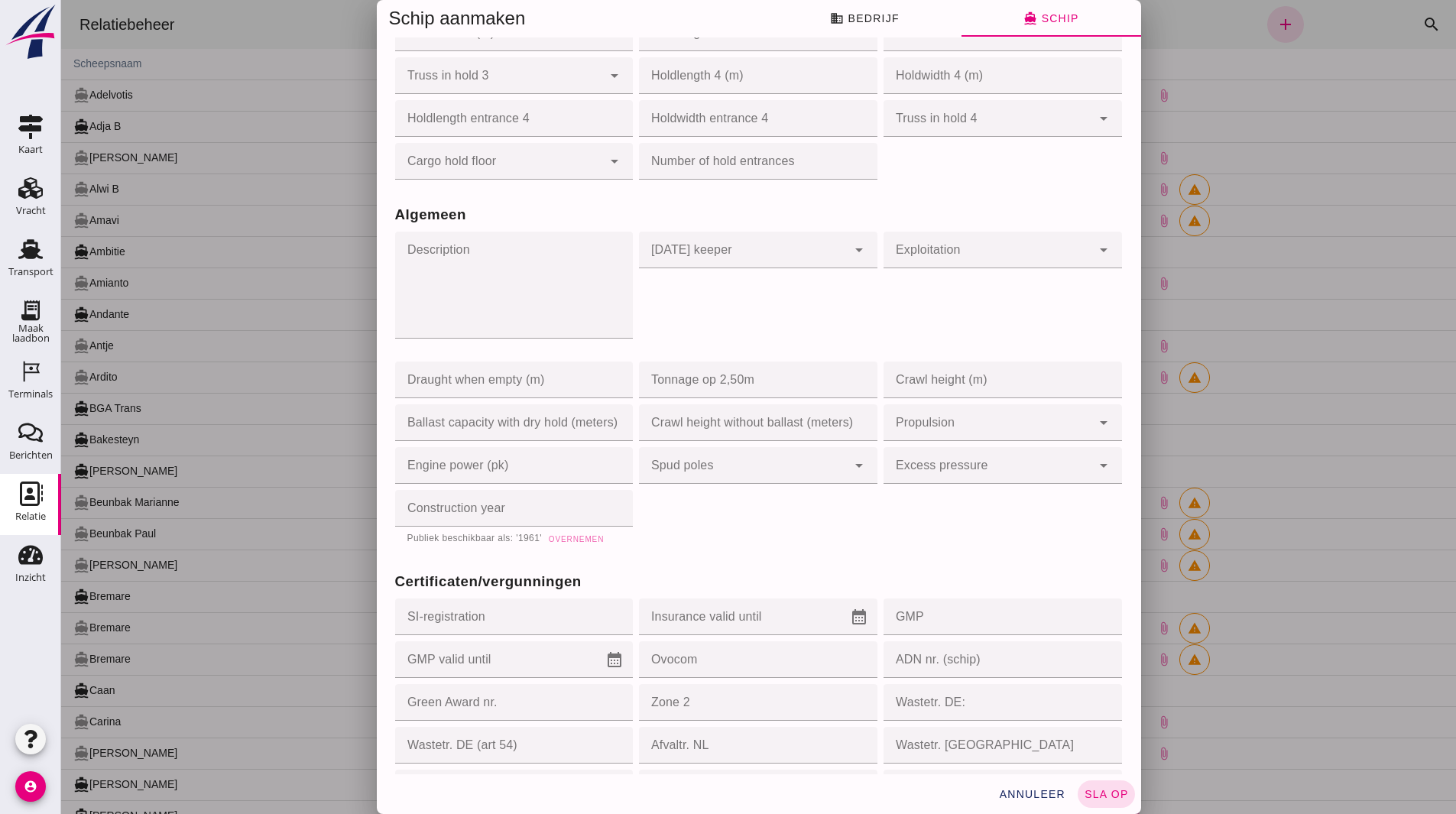
click at [578, 535] on span "Overnemen" at bounding box center [576, 539] width 56 height 9
type input "1961"
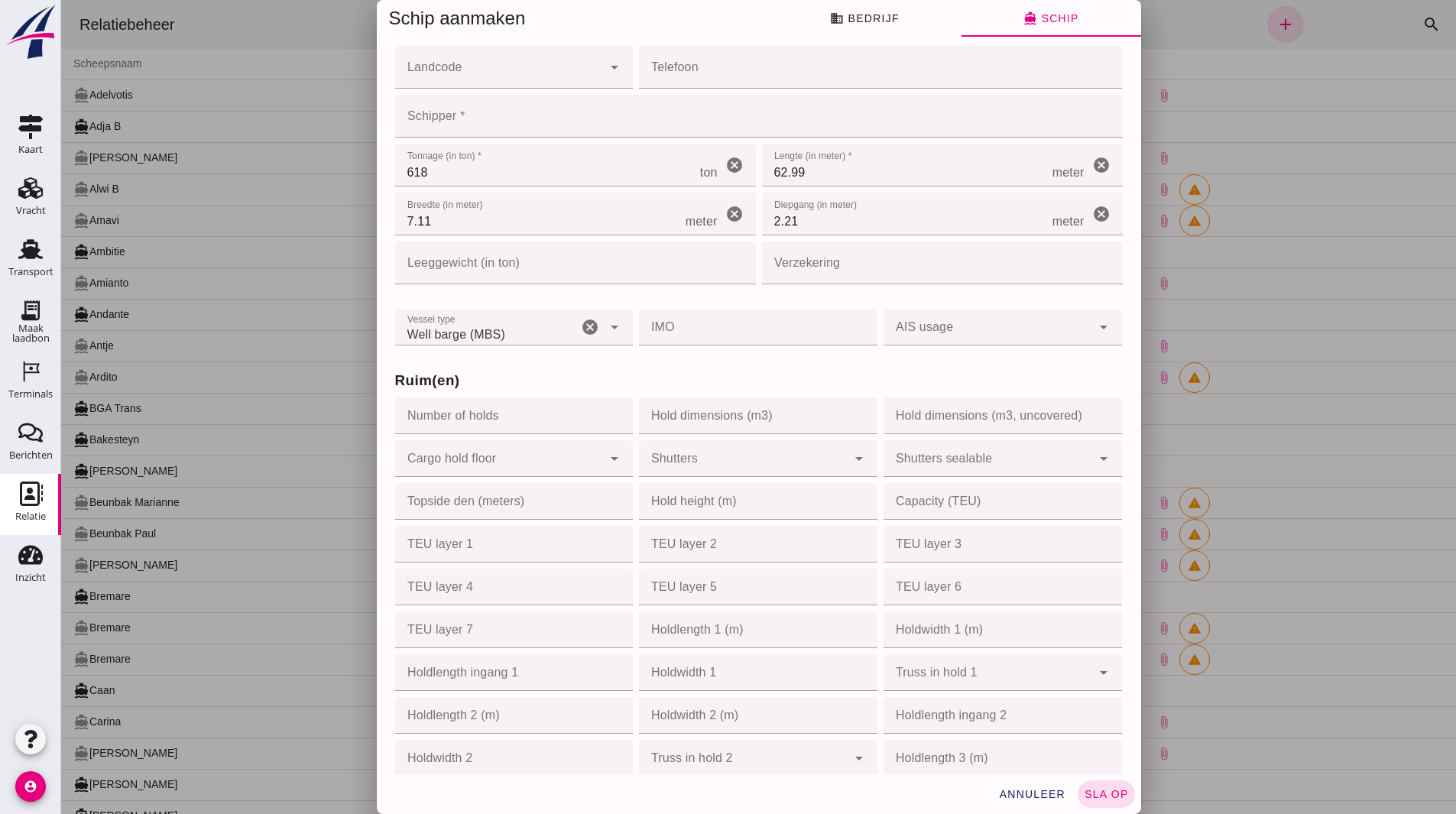
scroll to position [0, 0]
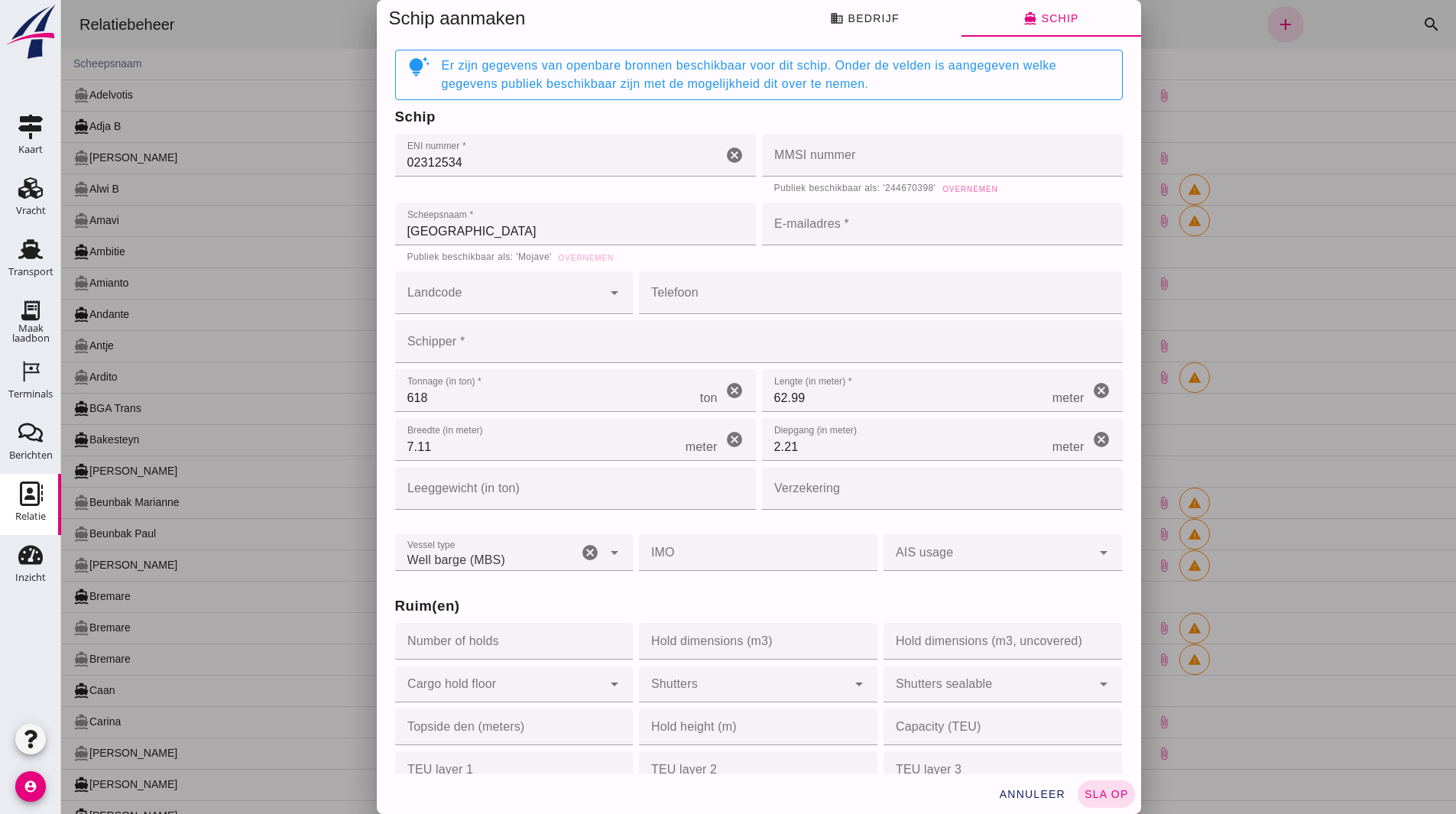
click at [958, 194] on button "Overnemen" at bounding box center [970, 188] width 68 height 15
type input "244670398"
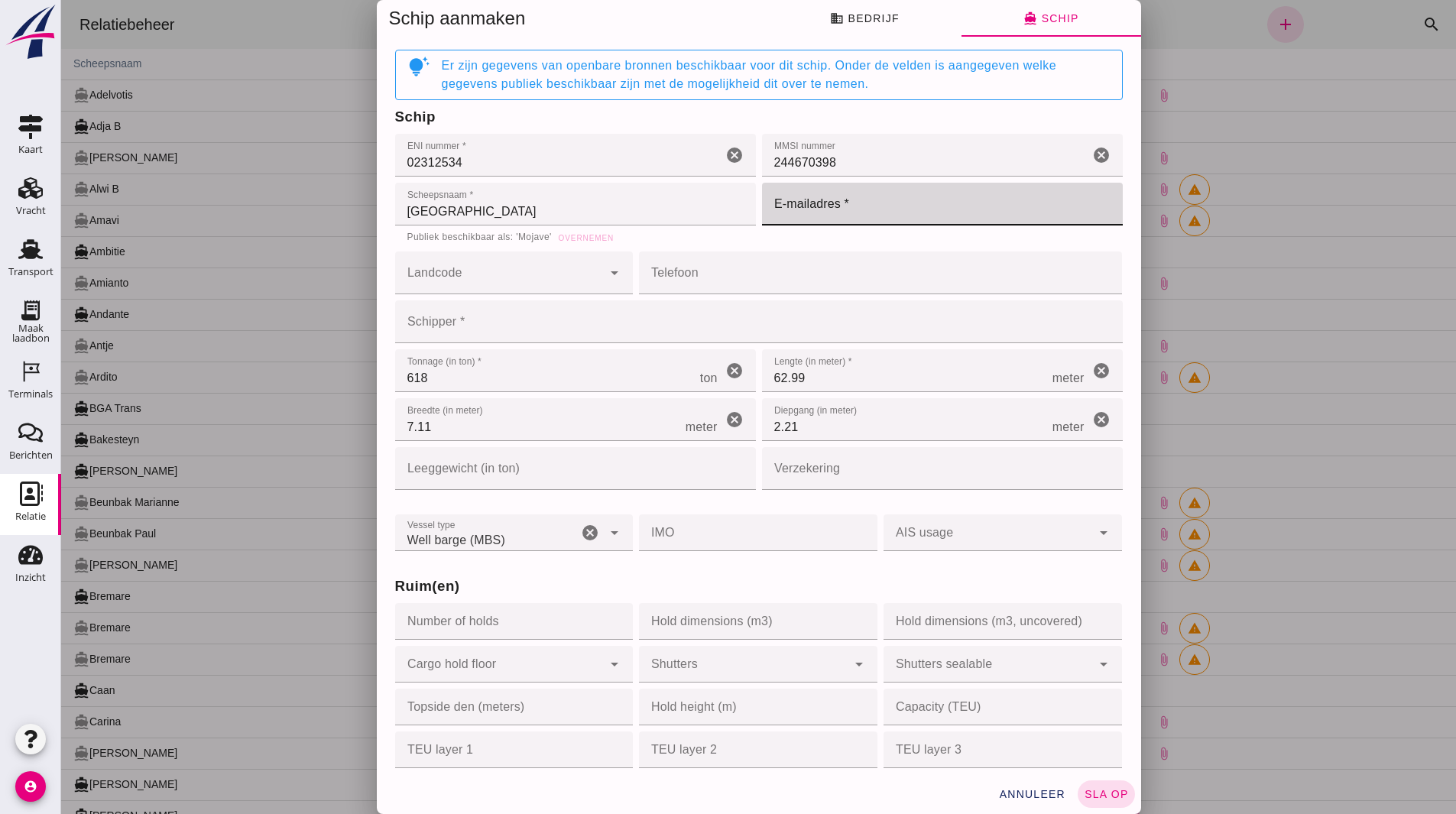
click at [832, 209] on input "E-mailadres *" at bounding box center [938, 204] width 352 height 43
paste input "02312534"
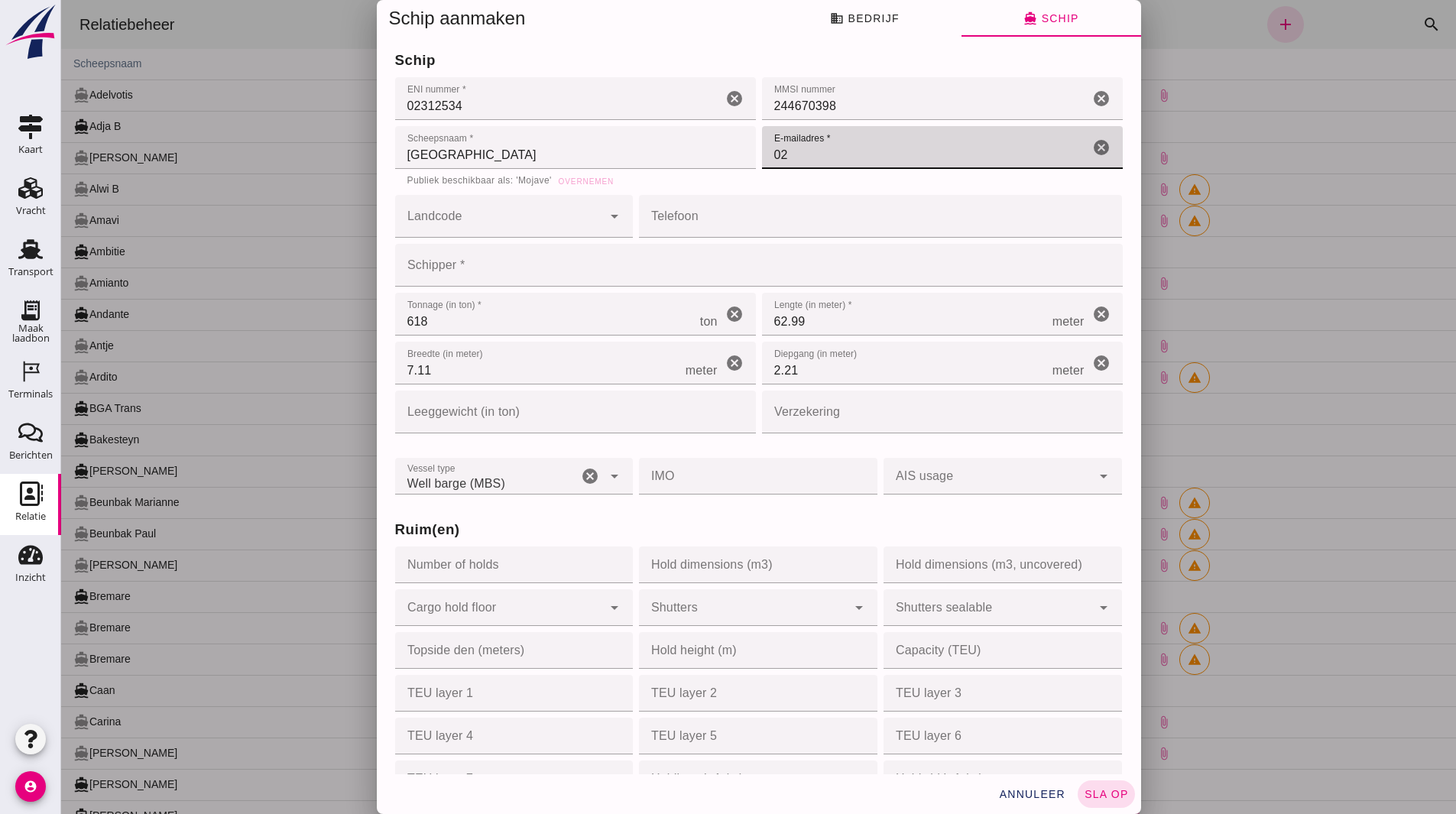
type input "0"
click at [828, 120] on input "244670398" at bounding box center [926, 98] width 327 height 43
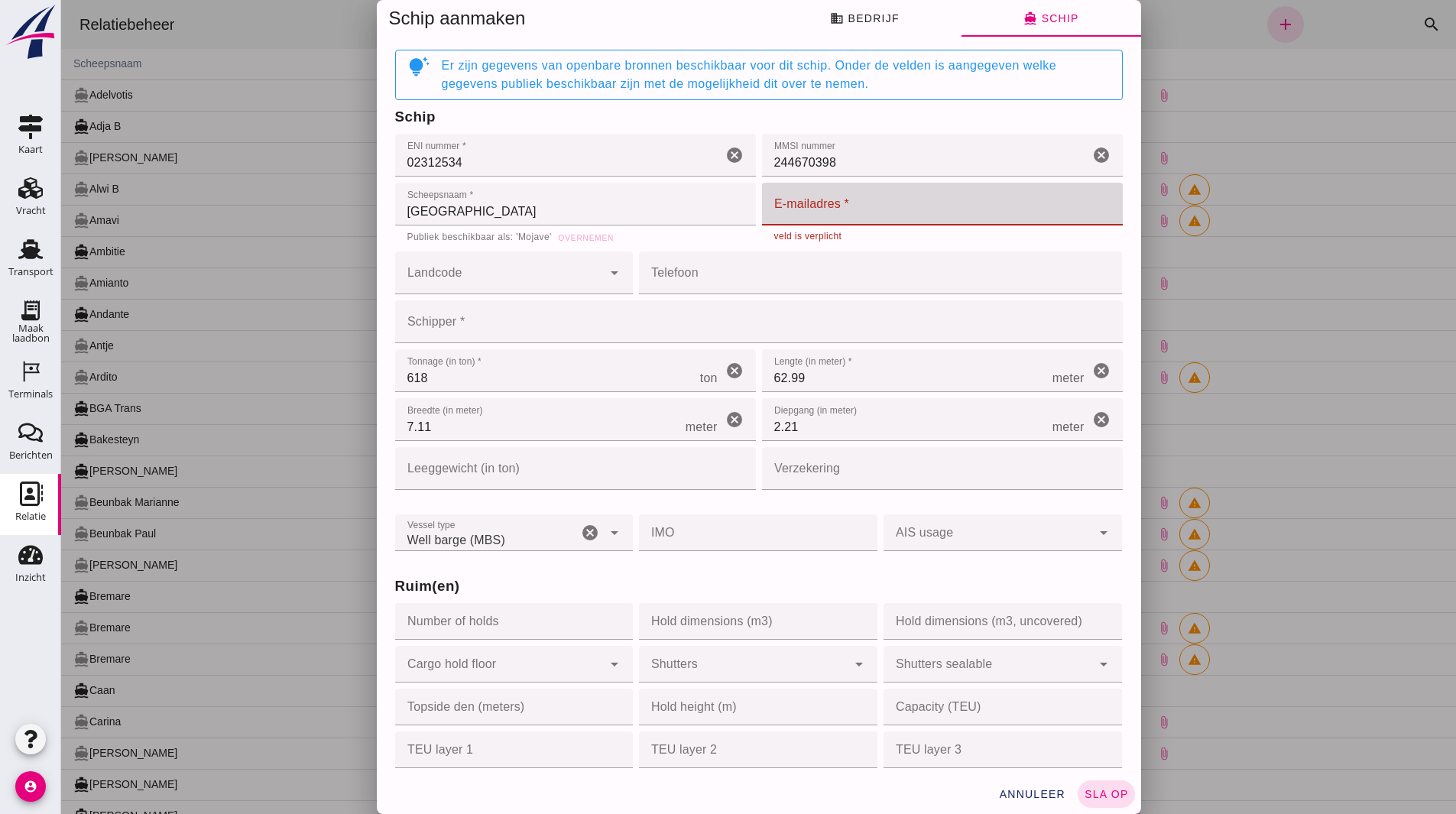
click at [823, 211] on input "E-mailadres *" at bounding box center [938, 204] width 352 height 43
click at [860, 225] on input "E-mailadres *" at bounding box center [938, 204] width 352 height 43
paste input "Avaty05@outlook.com"
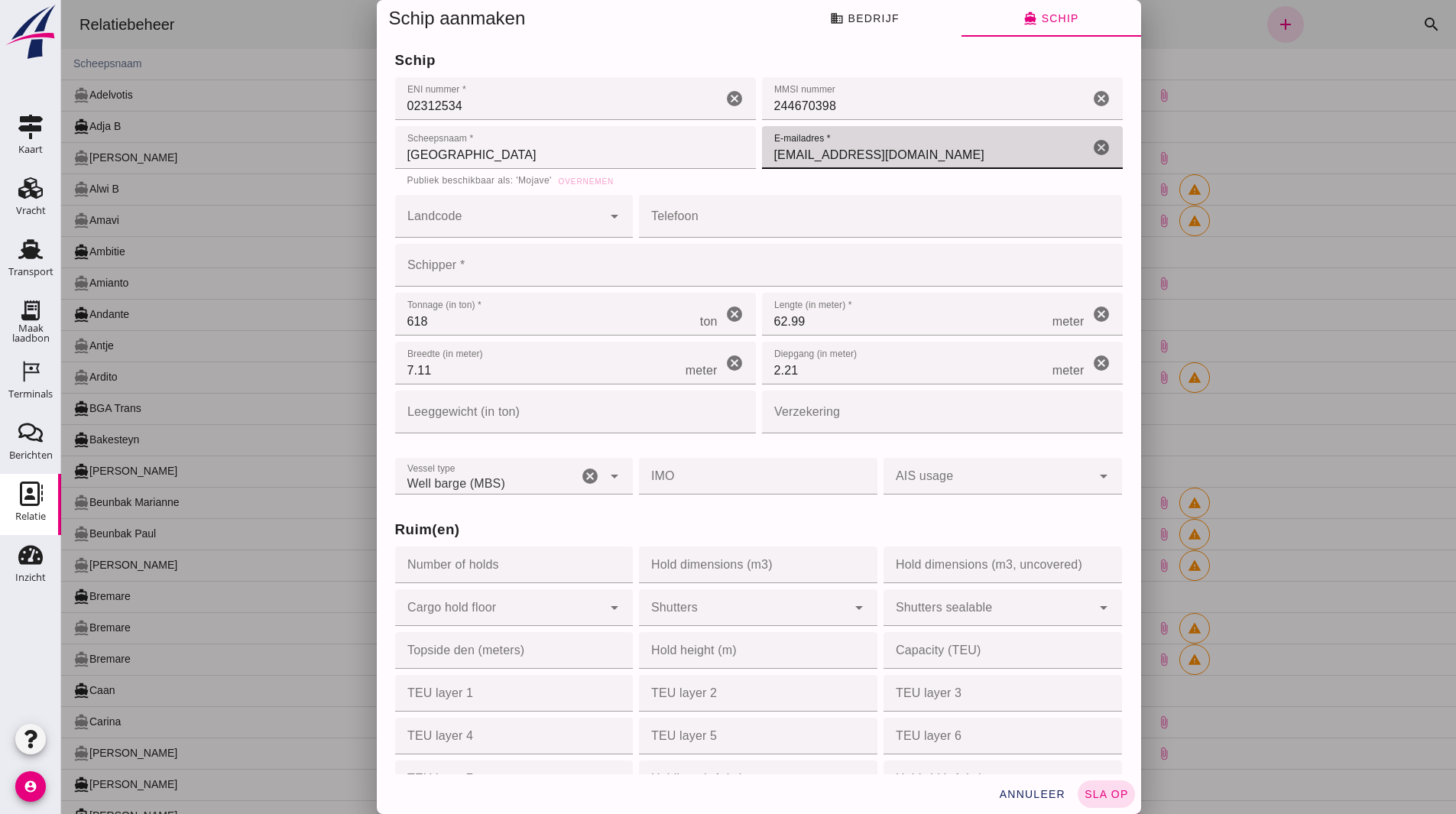
type input "Avaty05@outlook.com"
click at [474, 332] on input "618" at bounding box center [547, 314] width 305 height 43
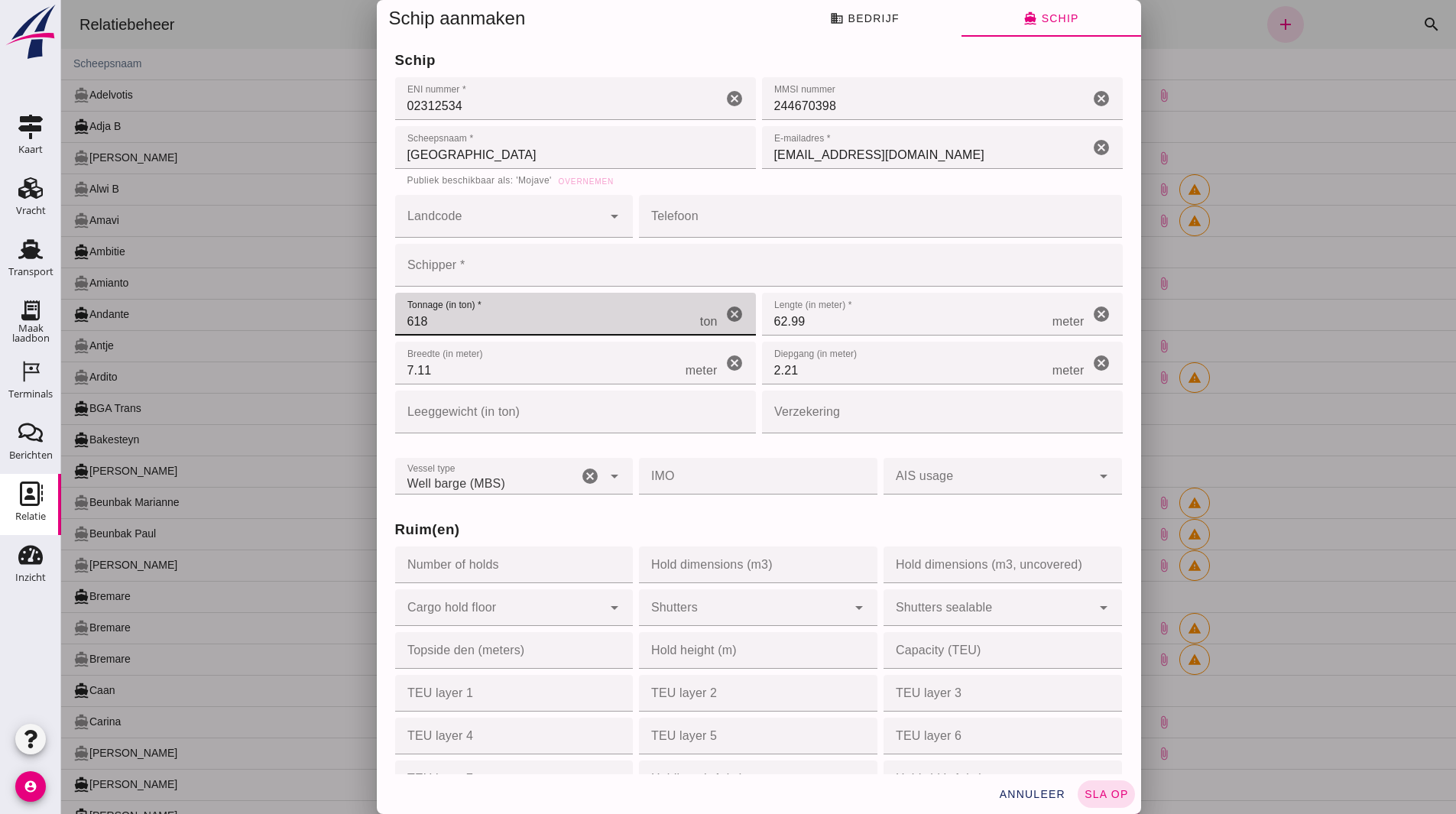
click at [462, 267] on input "Schipper *" at bounding box center [755, 265] width 719 height 43
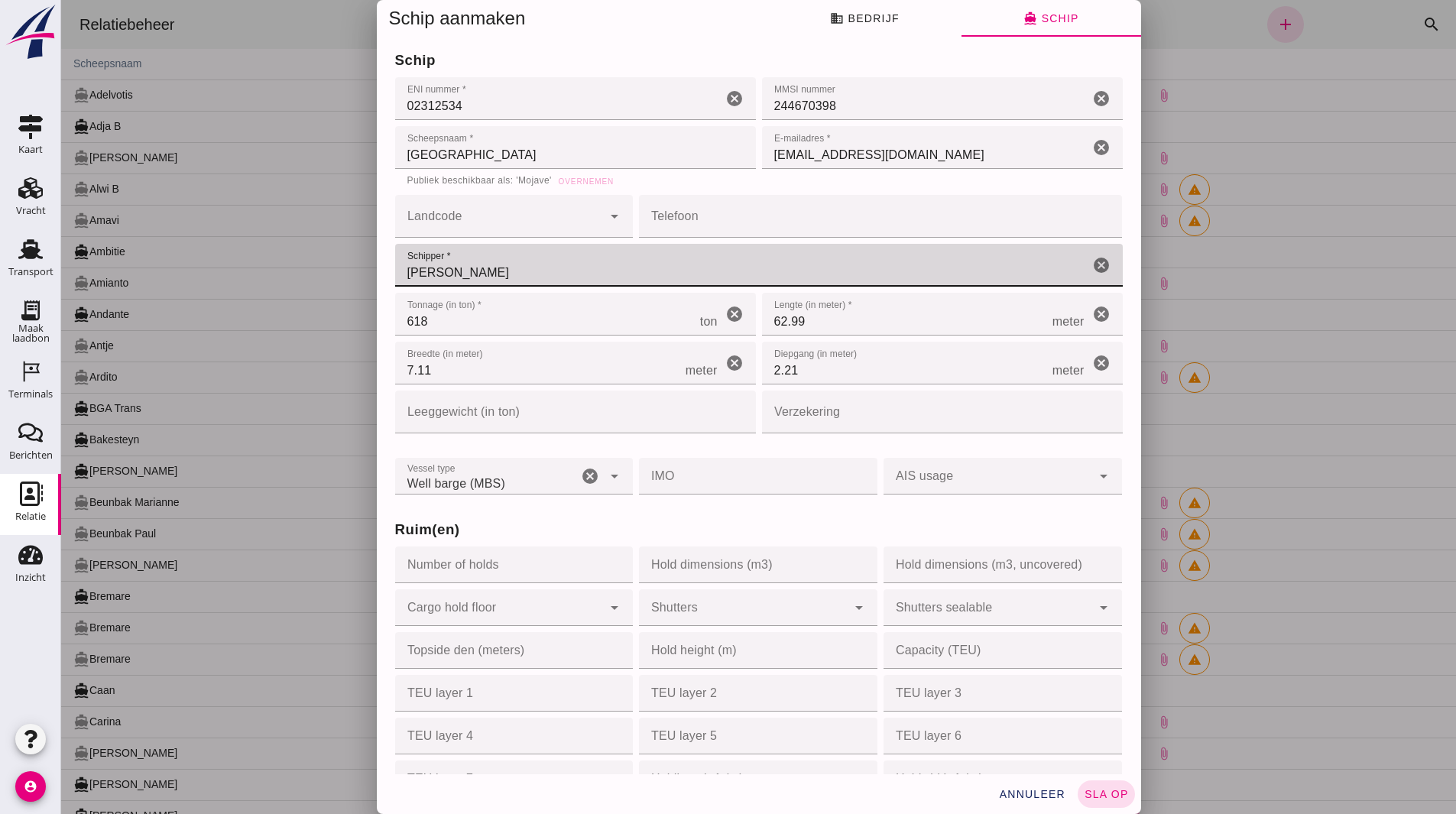
type input "Ariel Vat"
click at [461, 231] on input "Landcode" at bounding box center [499, 224] width 208 height 18
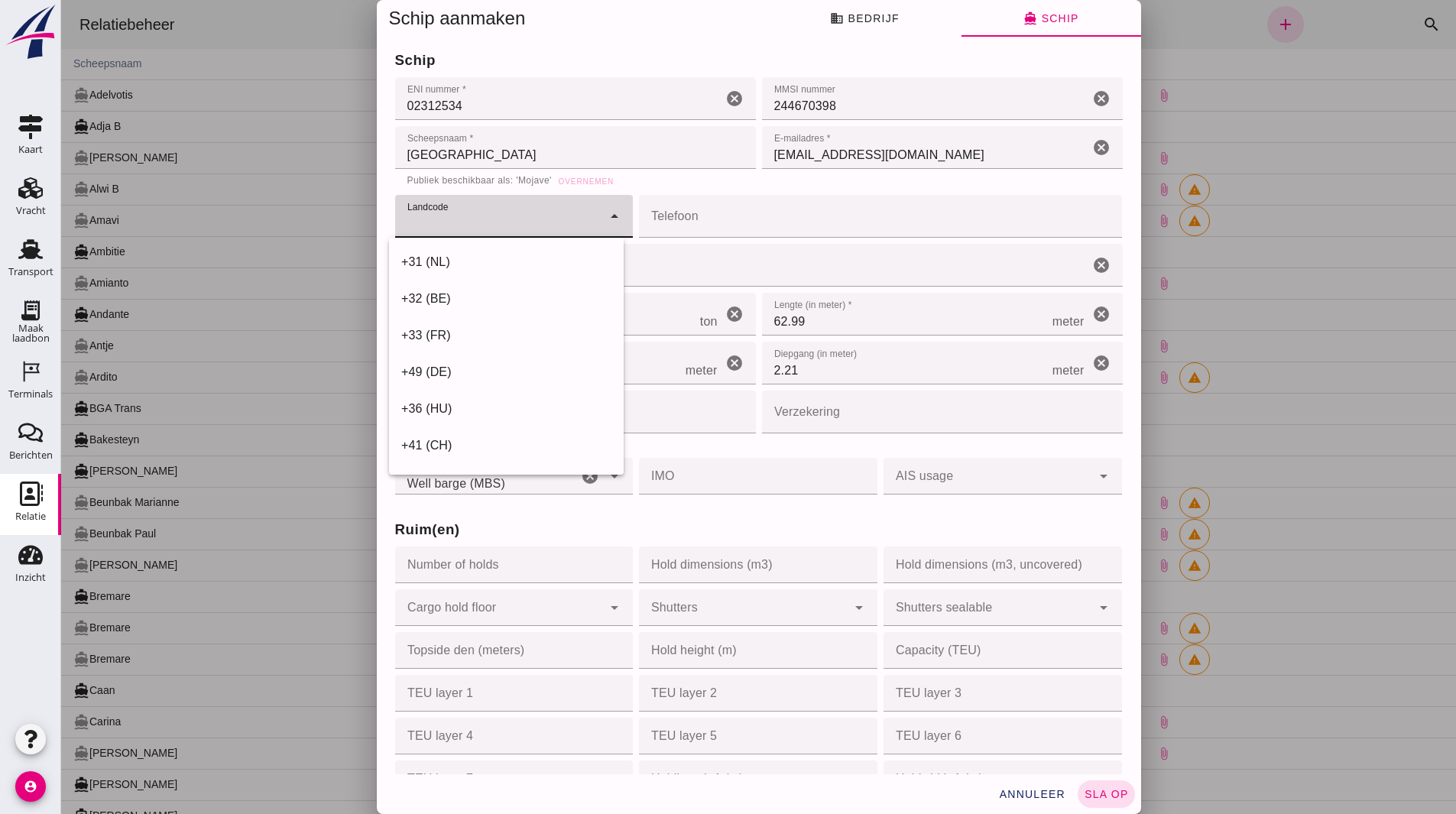
drag, startPoint x: 515, startPoint y: 258, endPoint x: 677, endPoint y: 231, distance: 164.2
click at [516, 258] on div "+31 (NL)" at bounding box center [506, 262] width 210 height 18
type input "+31 (NL)"
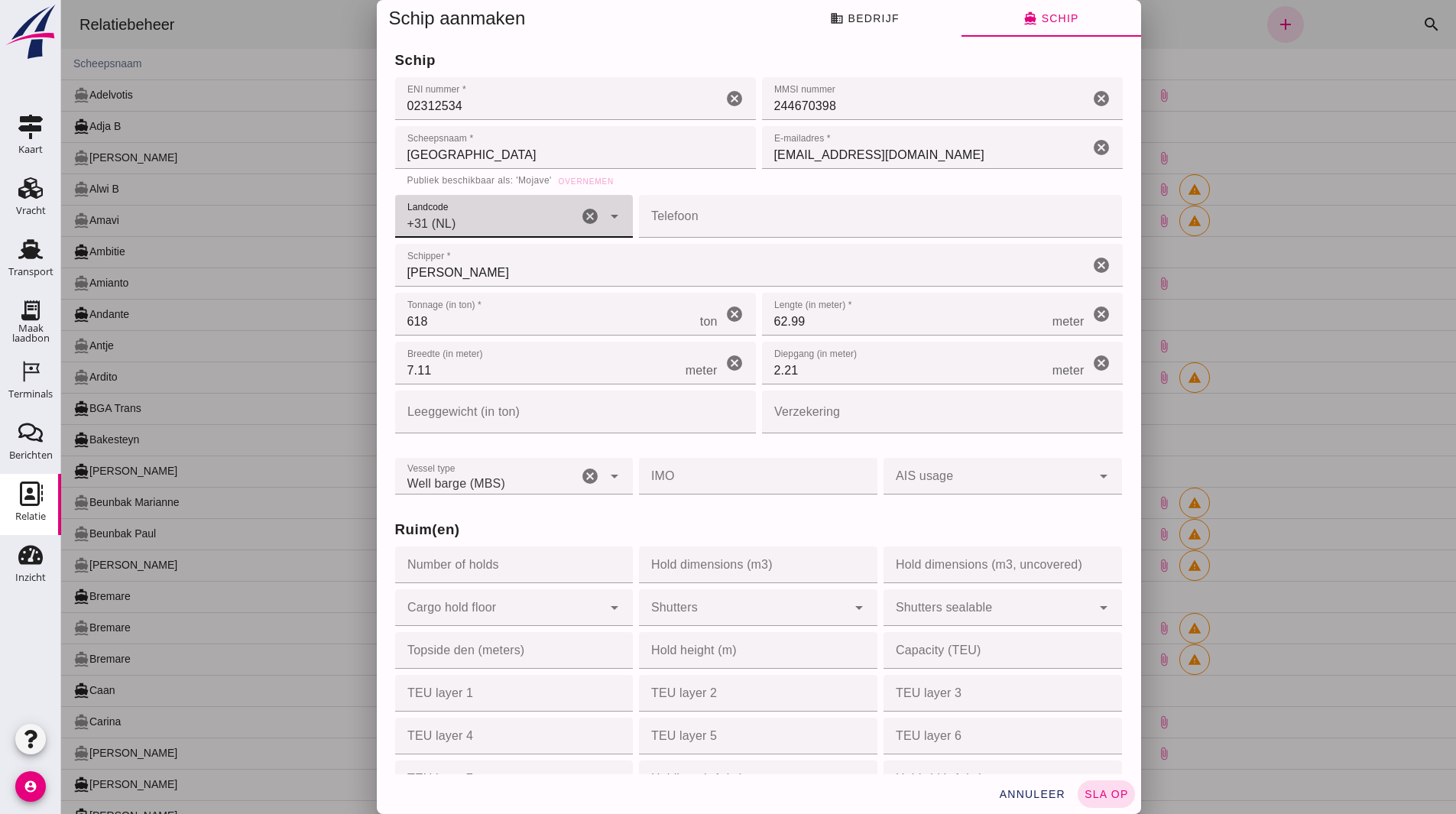
click at [677, 230] on input "Telefoon" at bounding box center [875, 217] width 474 height 43
click at [689, 208] on input "6" at bounding box center [863, 217] width 450 height 43
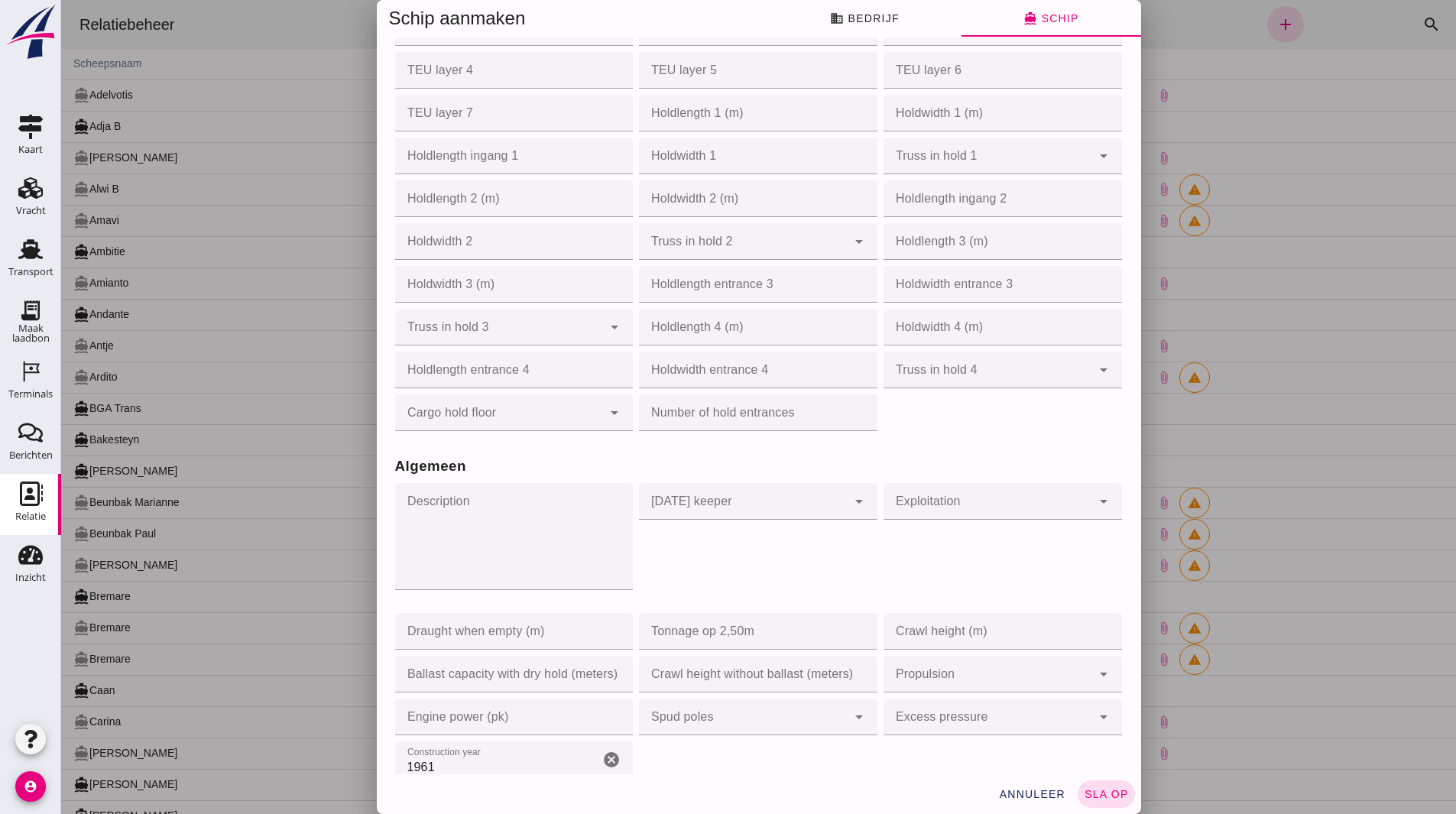
scroll to position [764, 0]
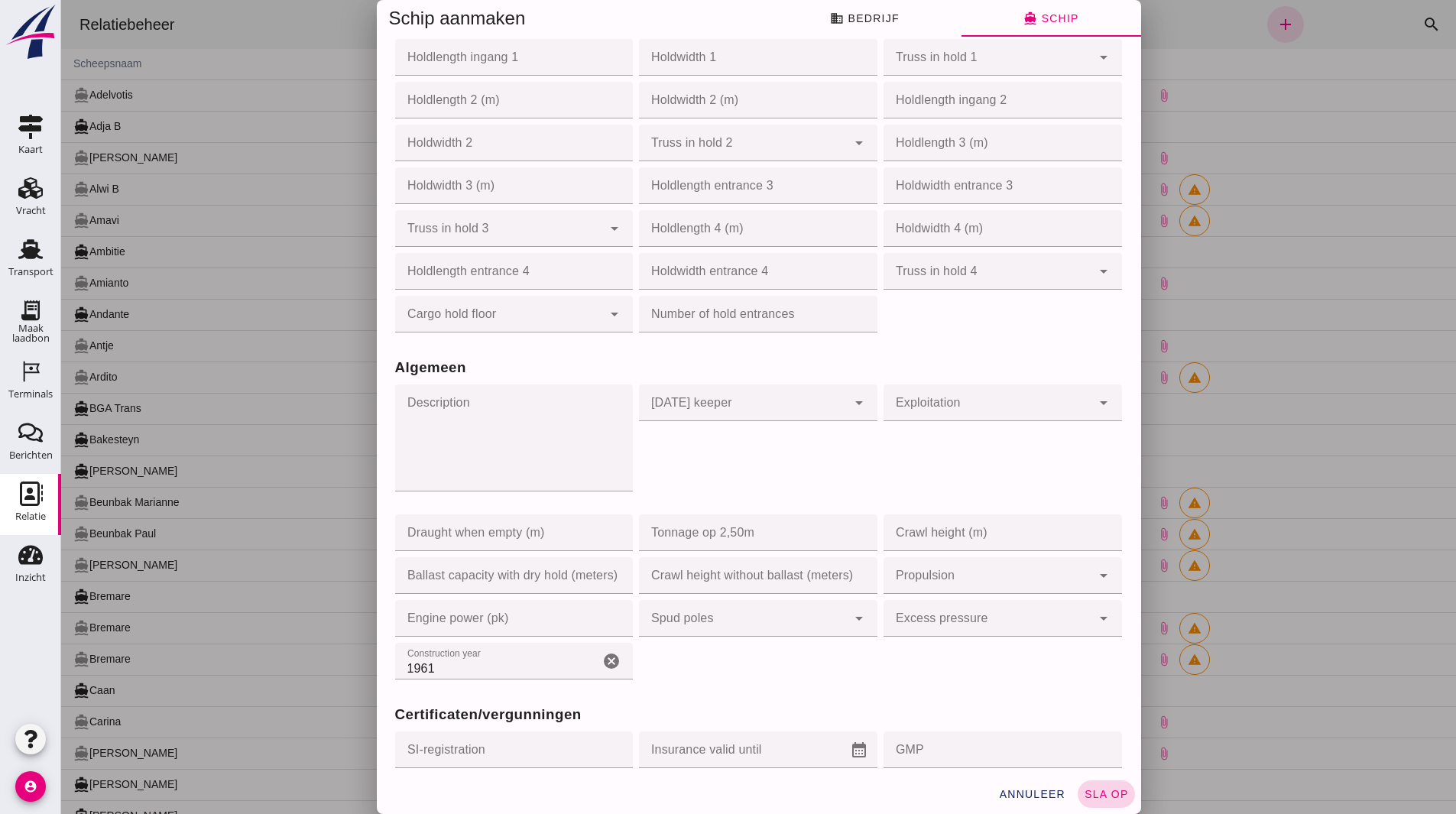
type input "610795414"
click at [1119, 789] on span "sla op" at bounding box center [1106, 793] width 45 height 12
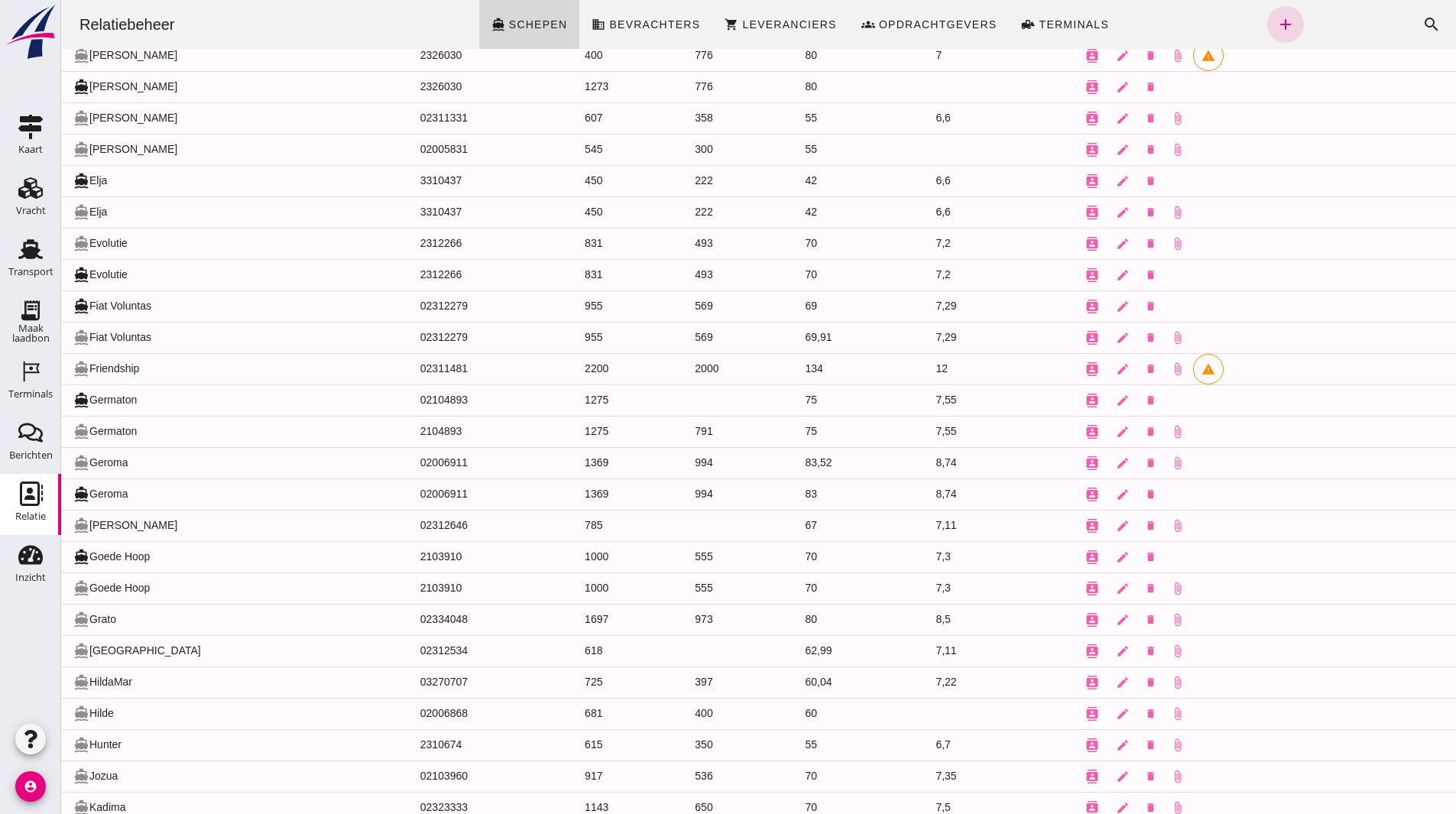
scroll to position [1350, 0]
